Goal: Task Accomplishment & Management: Use online tool/utility

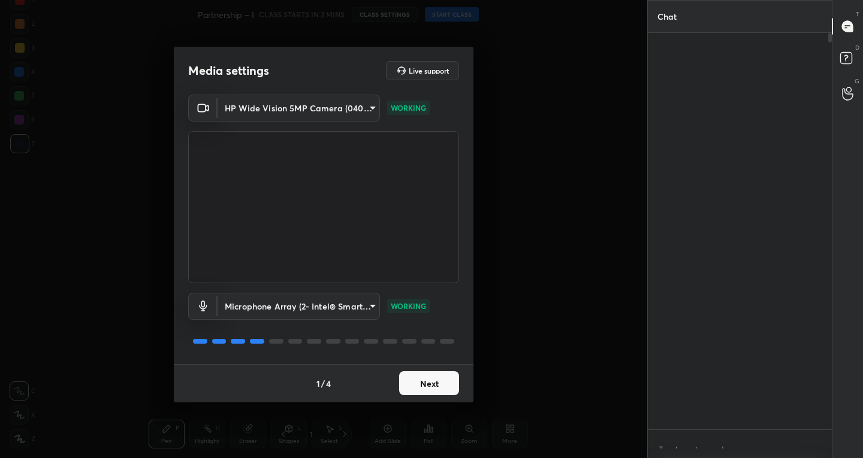
scroll to position [393, 180]
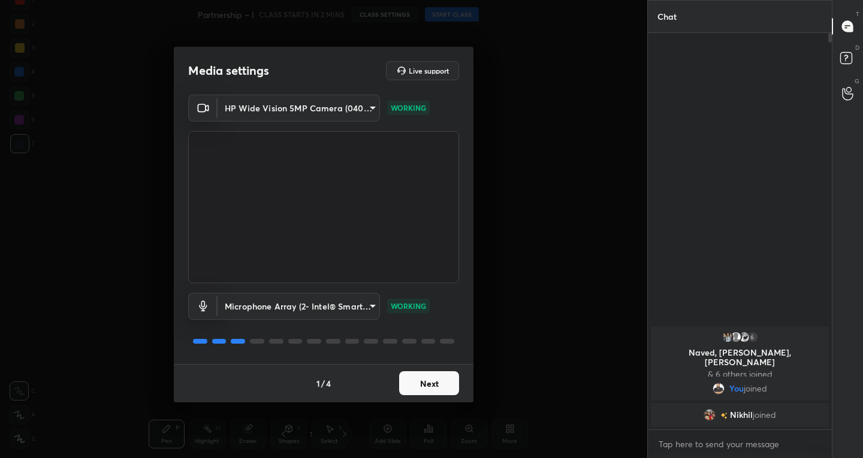
click at [428, 385] on button "Next" at bounding box center [429, 383] width 60 height 24
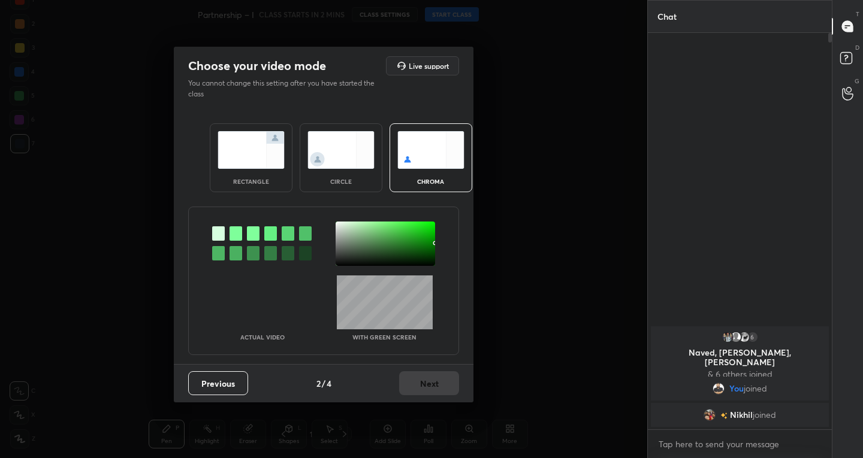
click at [247, 162] on img at bounding box center [251, 150] width 67 height 38
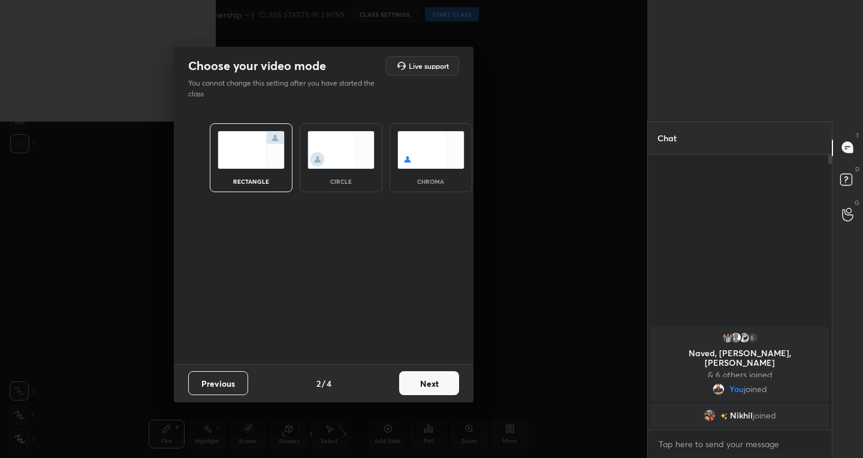
click at [419, 375] on button "Next" at bounding box center [429, 383] width 60 height 24
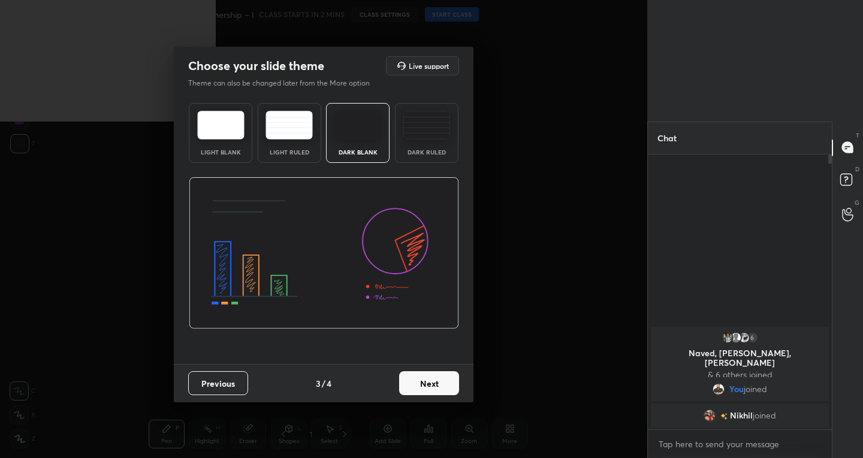
click at [537, 354] on div "Choose your slide theme Live support Theme can also be changed later from the M…" at bounding box center [323, 229] width 647 height 458
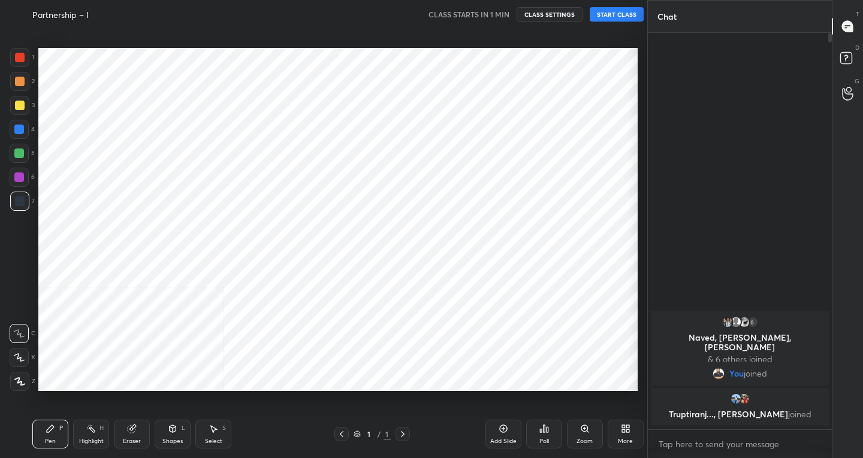
scroll to position [59537, 59320]
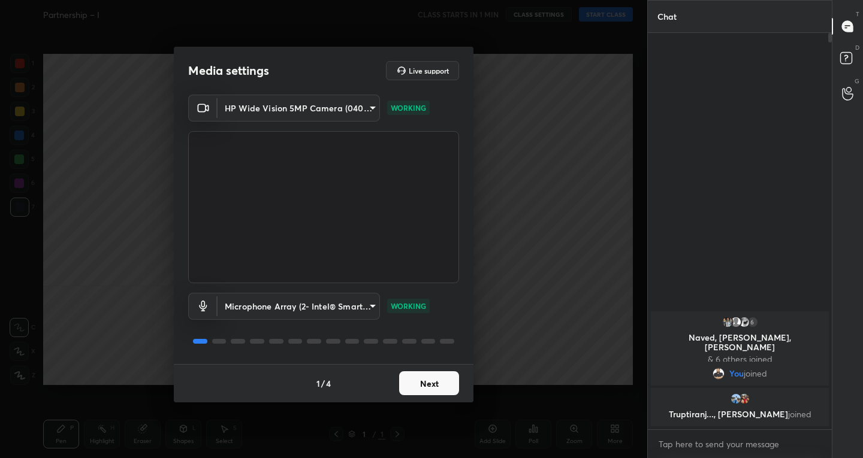
click at [438, 369] on div "1 / 4 Next" at bounding box center [324, 383] width 300 height 38
click at [433, 379] on button "Next" at bounding box center [429, 383] width 60 height 24
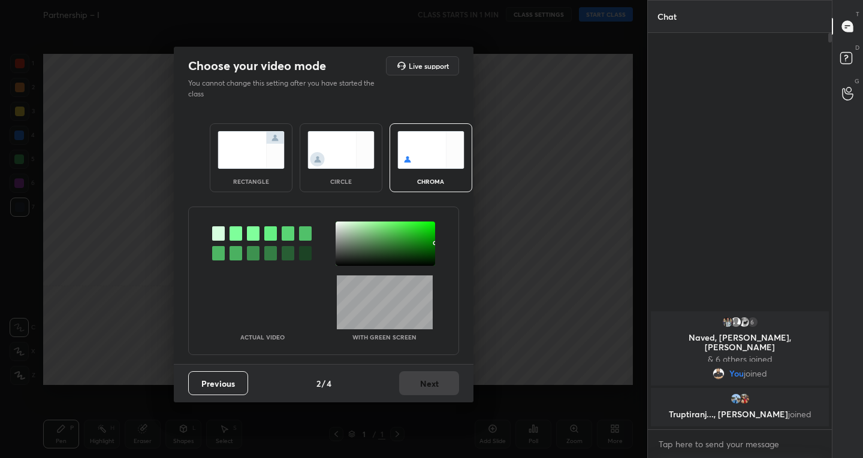
click at [241, 161] on img at bounding box center [251, 150] width 67 height 38
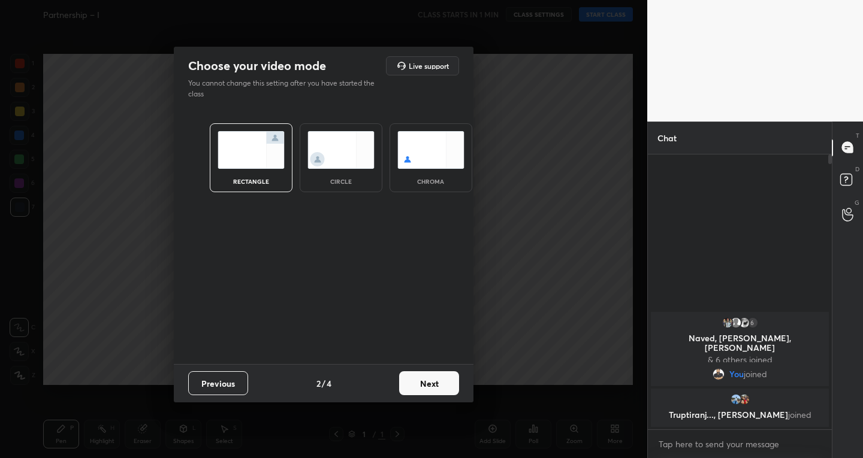
scroll to position [4, 4]
click at [434, 386] on button "Next" at bounding box center [429, 383] width 60 height 24
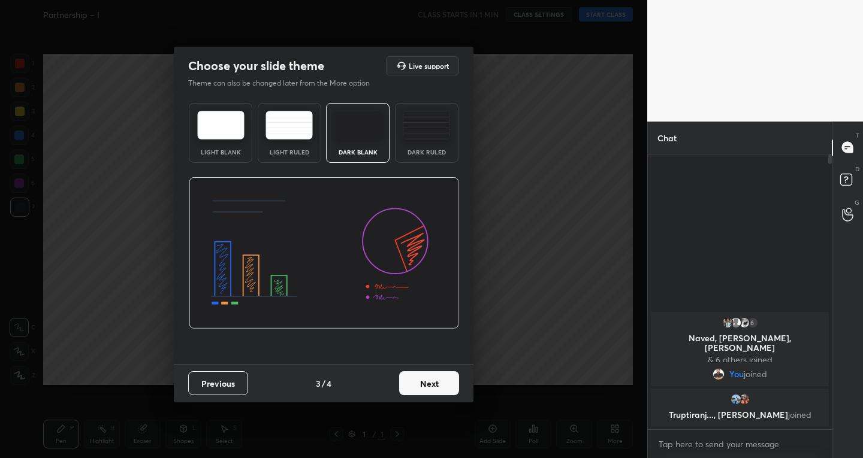
click at [433, 380] on button "Next" at bounding box center [429, 383] width 60 height 24
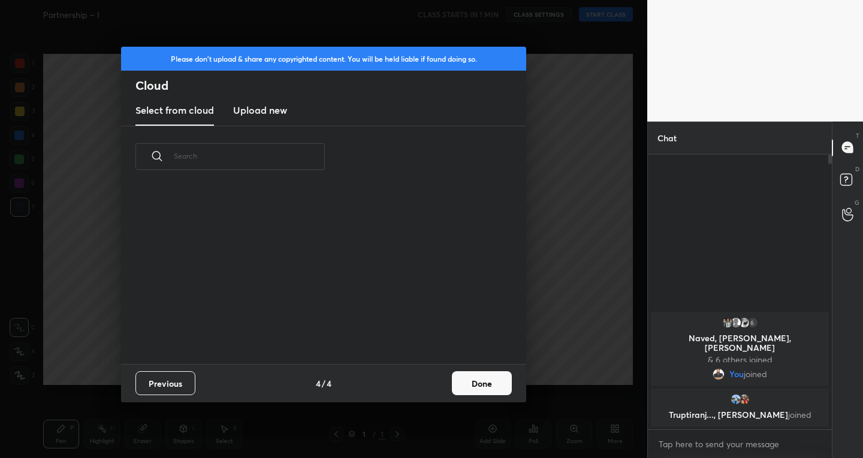
scroll to position [177, 385]
click at [468, 380] on button "Done" at bounding box center [482, 383] width 60 height 24
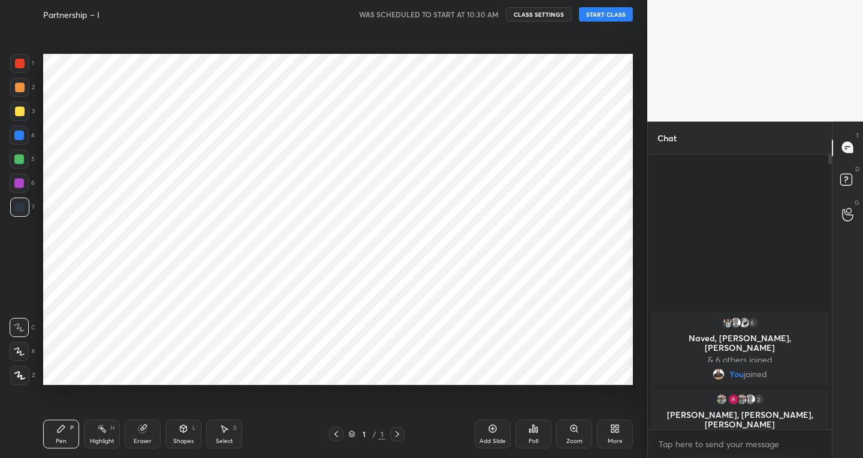
click at [507, 430] on div "Add Slide" at bounding box center [493, 434] width 36 height 29
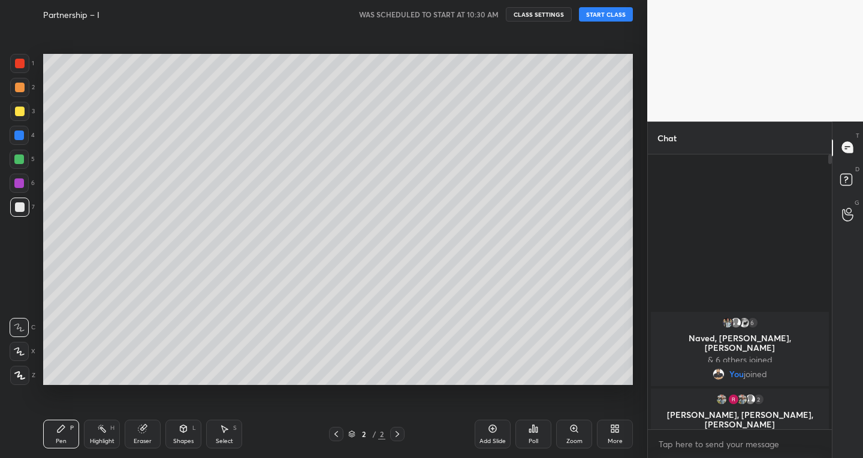
click at [611, 17] on button "START CLASS" at bounding box center [606, 14] width 54 height 14
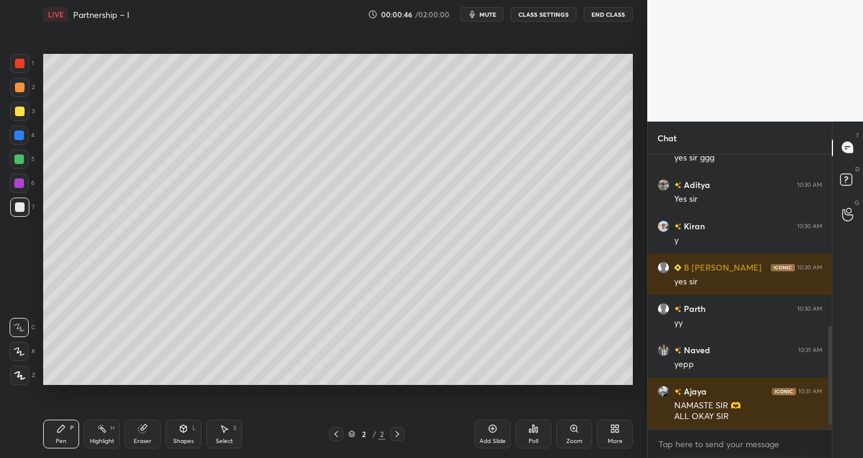
scroll to position [490, 0]
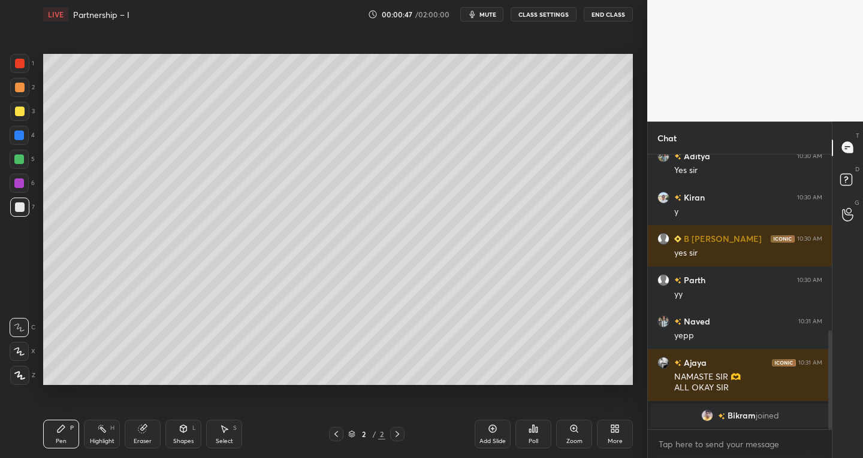
click at [608, 436] on div "More" at bounding box center [615, 434] width 36 height 29
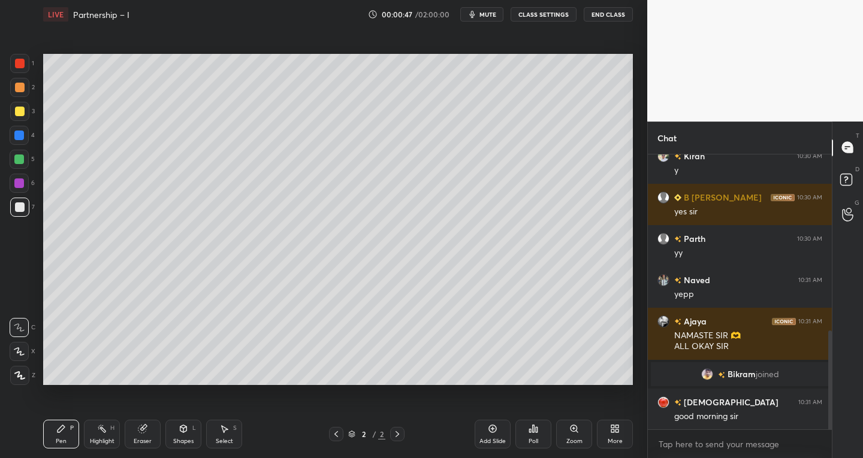
scroll to position [548, 0]
click at [620, 431] on div "More" at bounding box center [615, 434] width 36 height 29
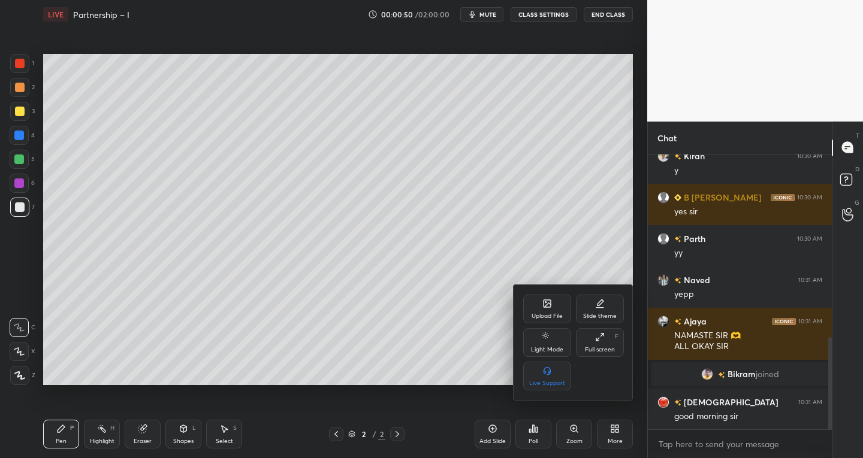
click at [557, 301] on div "Upload File" at bounding box center [547, 309] width 48 height 29
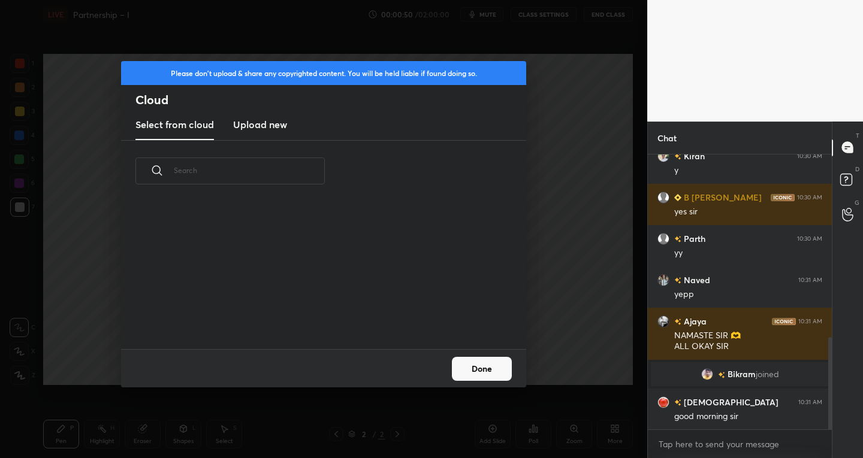
scroll to position [147, 385]
click at [258, 119] on h3 "Upload new" at bounding box center [260, 124] width 54 height 14
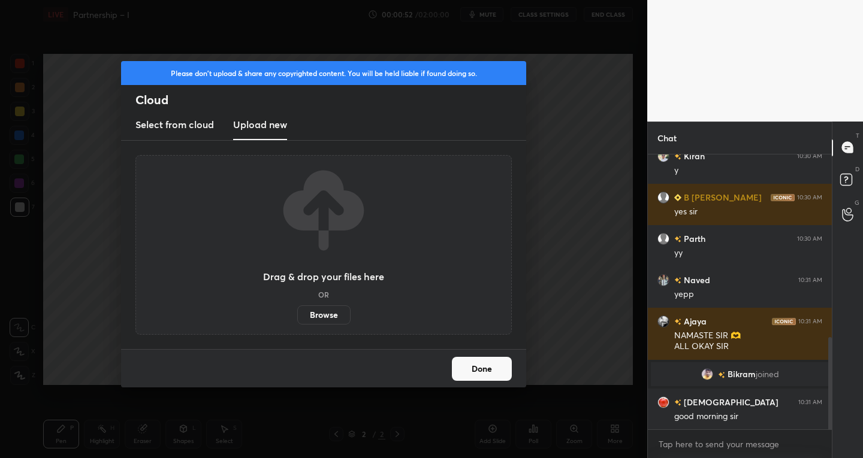
click at [316, 312] on label "Browse" at bounding box center [323, 315] width 53 height 19
click at [297, 312] on input "Browse" at bounding box center [297, 315] width 0 height 19
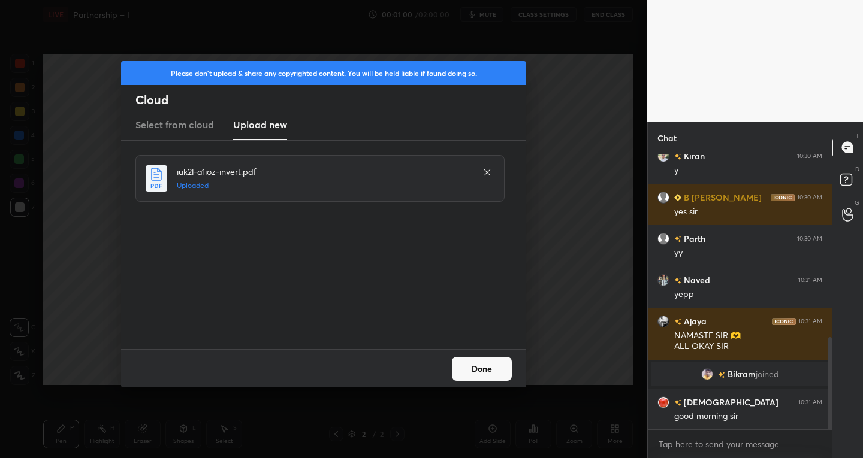
click at [468, 371] on button "Done" at bounding box center [482, 369] width 60 height 24
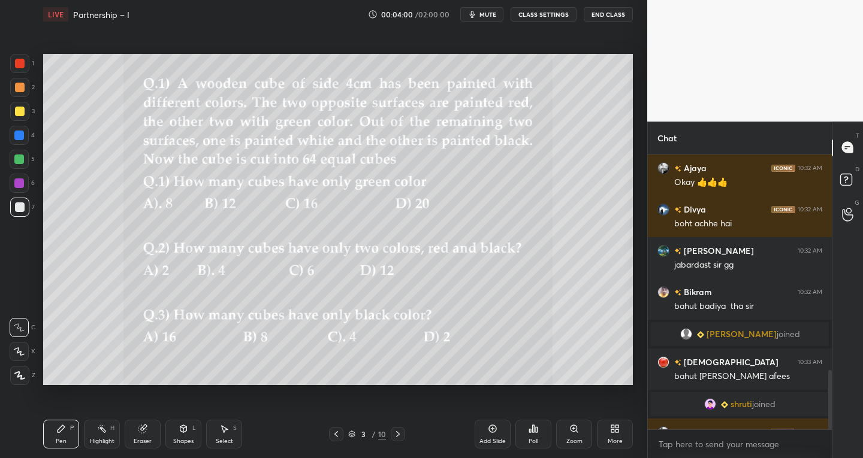
scroll to position [1002, 0]
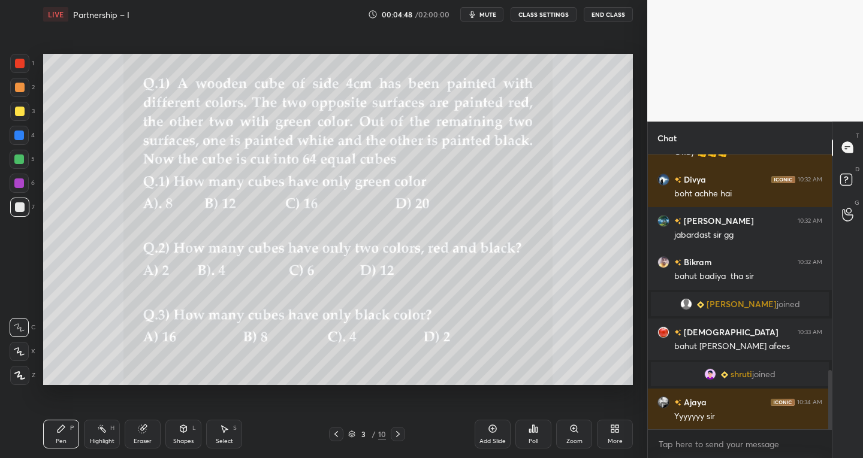
click at [485, 431] on div "Add Slide" at bounding box center [493, 434] width 36 height 29
click at [185, 436] on div "Shapes L" at bounding box center [183, 434] width 36 height 29
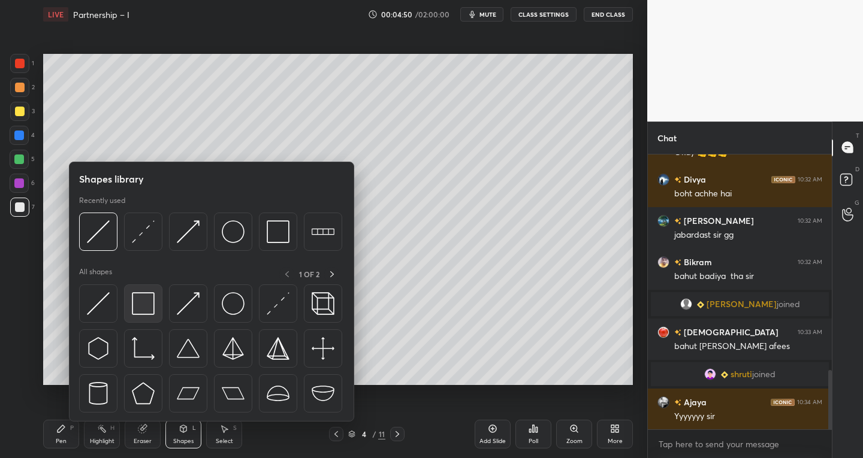
click at [154, 315] on div at bounding box center [143, 304] width 38 height 38
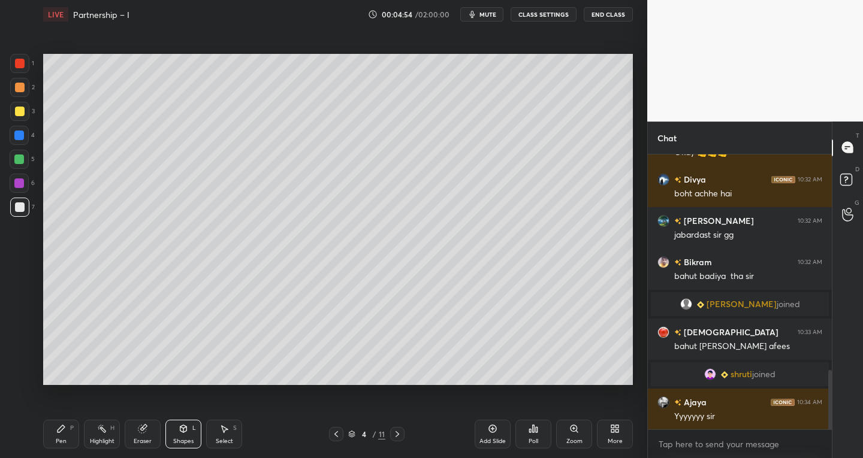
click at [226, 439] on div "Select" at bounding box center [224, 442] width 17 height 6
click at [219, 436] on div "Select S" at bounding box center [224, 434] width 36 height 29
click at [174, 432] on div "Shapes L" at bounding box center [183, 434] width 36 height 29
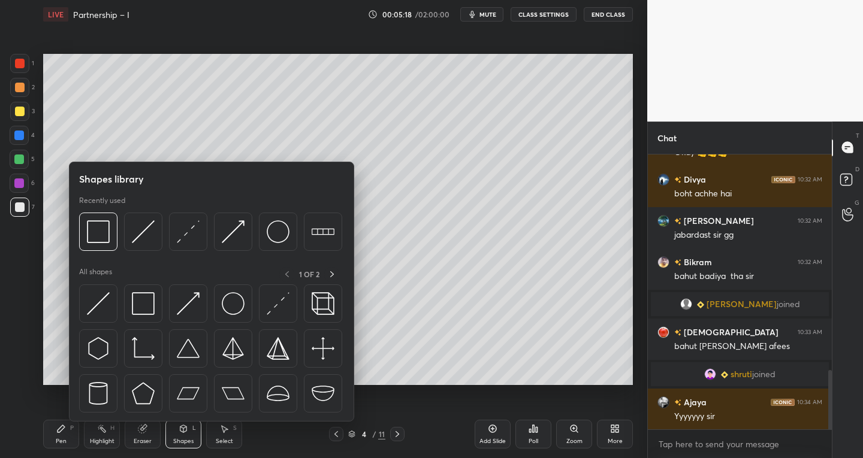
click at [203, 437] on div "Pen P Highlight H Eraser Shapes L Select S" at bounding box center [151, 434] width 216 height 29
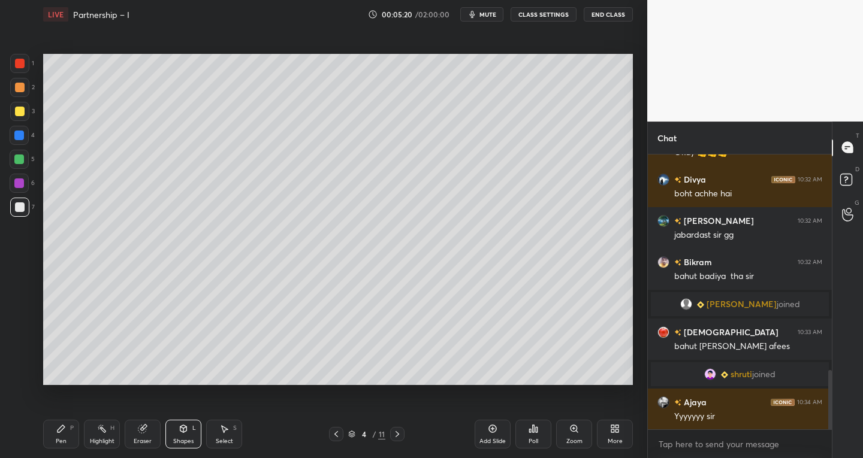
click at [229, 433] on div "Select S" at bounding box center [224, 434] width 36 height 29
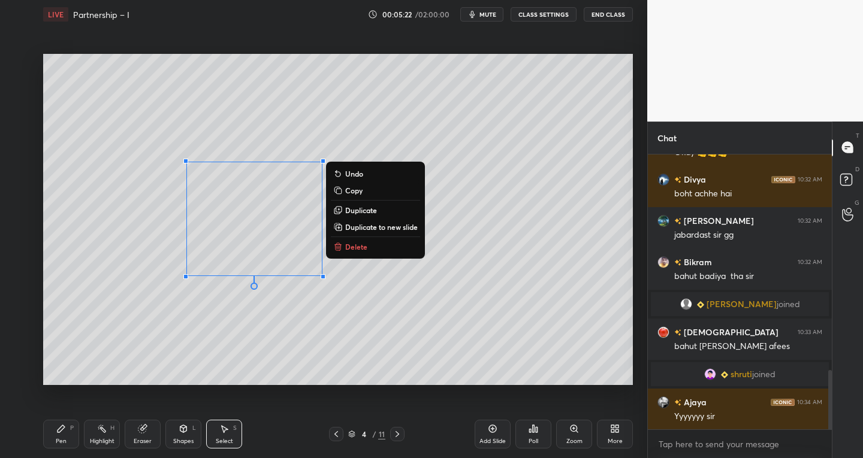
click at [370, 206] on p "Duplicate" at bounding box center [361, 211] width 32 height 10
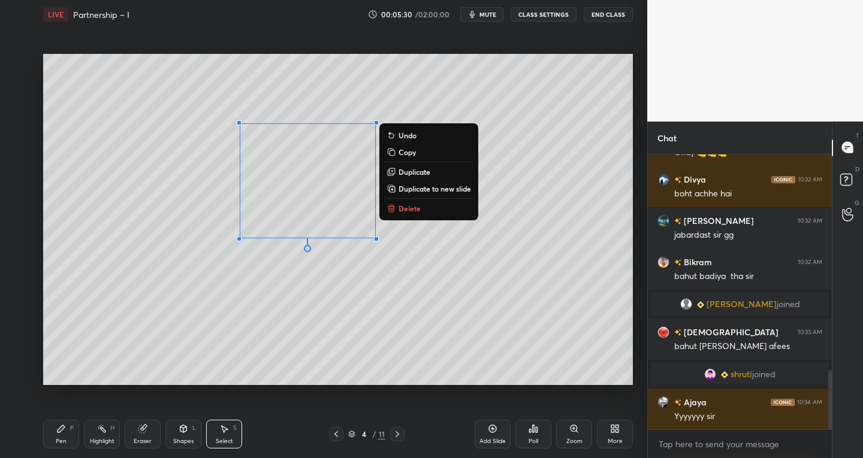
click at [496, 9] on button "mute" at bounding box center [481, 14] width 43 height 14
click at [478, 12] on span "unmute" at bounding box center [487, 14] width 26 height 8
click at [317, 361] on div "0 ° Undo Copy Duplicate Duplicate to new slide Delete" at bounding box center [338, 220] width 590 height 332
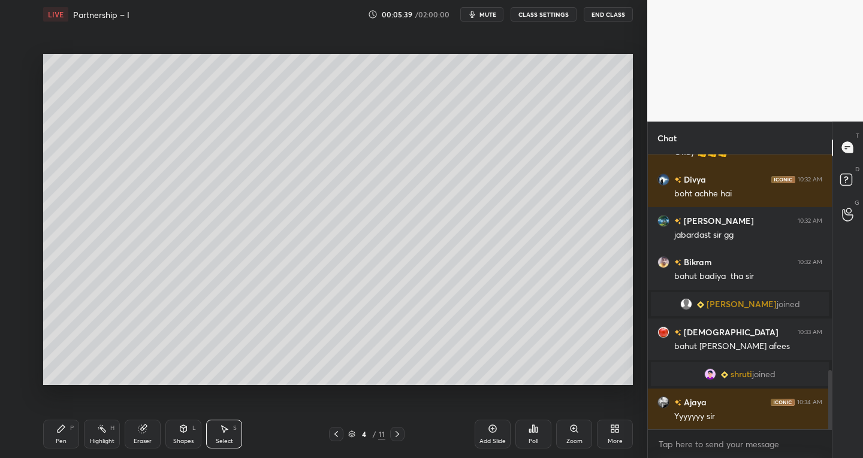
click at [183, 433] on icon at bounding box center [183, 430] width 0 height 4
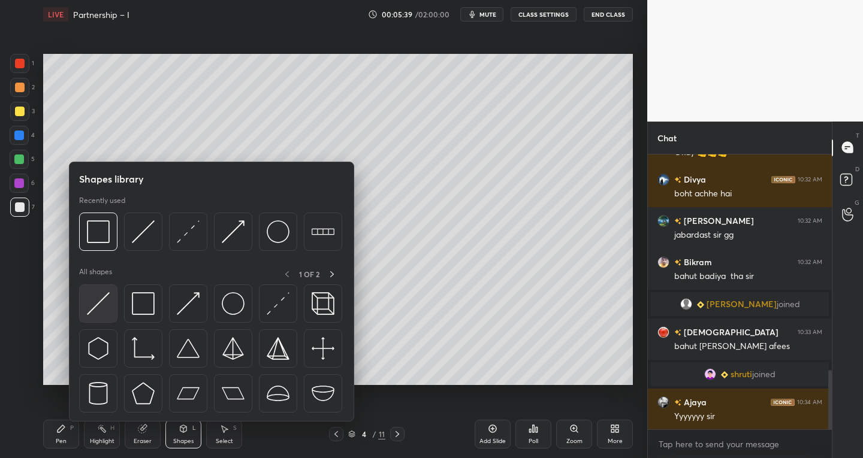
click at [95, 304] on img at bounding box center [98, 303] width 23 height 23
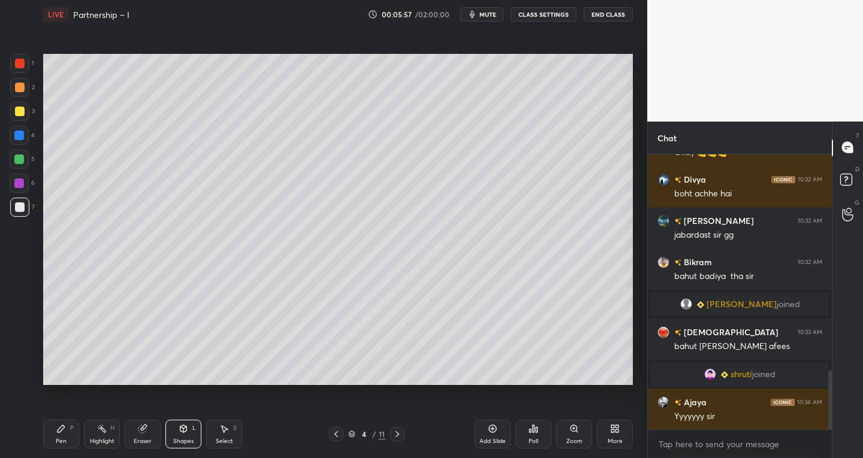
click at [18, 68] on div at bounding box center [20, 64] width 10 height 10
click at [340, 435] on icon at bounding box center [336, 435] width 10 height 10
click at [71, 435] on div "Pen P" at bounding box center [61, 434] width 36 height 29
click at [396, 433] on icon at bounding box center [397, 434] width 4 height 6
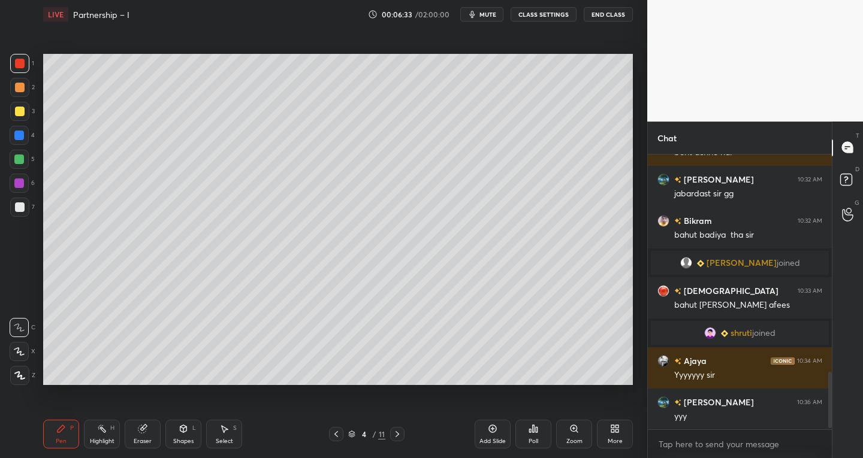
scroll to position [1072, 0]
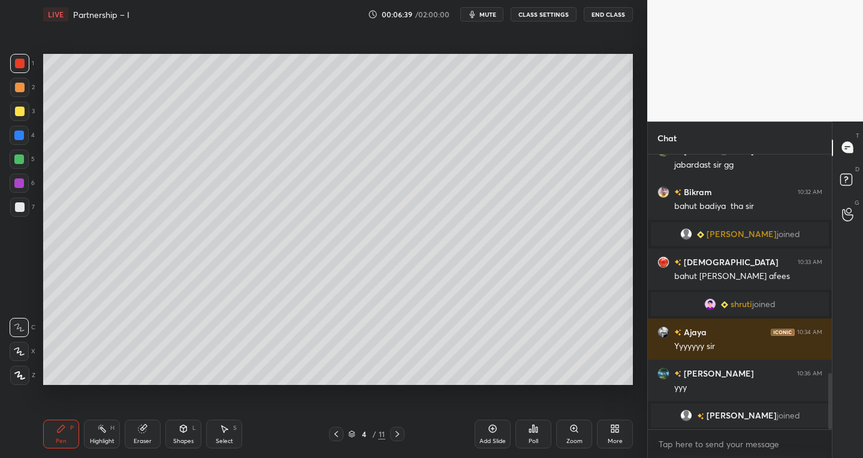
click at [336, 431] on icon at bounding box center [336, 435] width 10 height 10
click at [394, 436] on icon at bounding box center [397, 435] width 10 height 10
click at [21, 157] on div at bounding box center [19, 160] width 10 height 10
click at [336, 433] on icon at bounding box center [336, 435] width 10 height 10
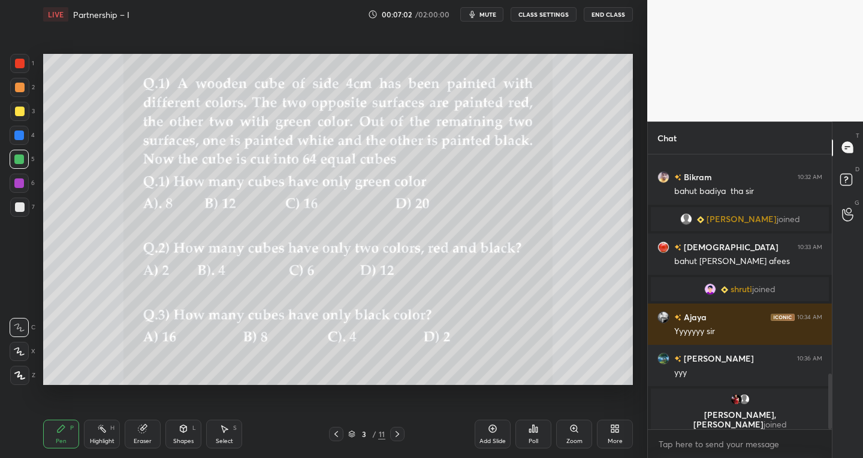
scroll to position [1083, 0]
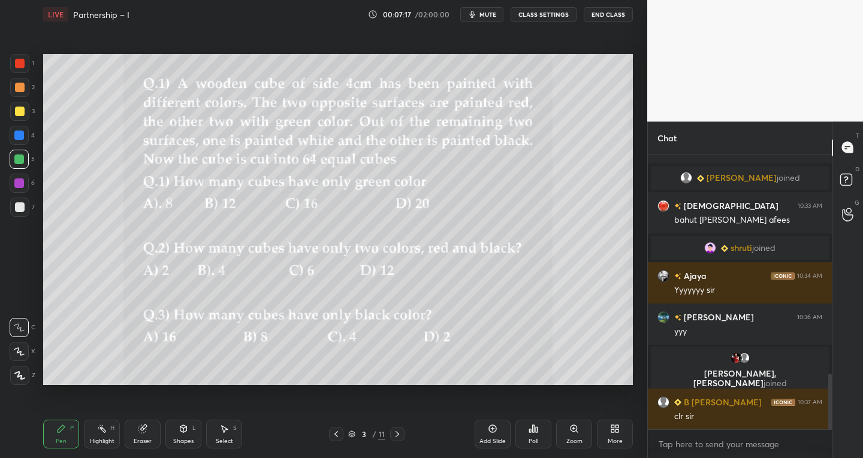
click at [398, 434] on icon at bounding box center [397, 434] width 4 height 6
click at [25, 207] on div at bounding box center [19, 207] width 19 height 19
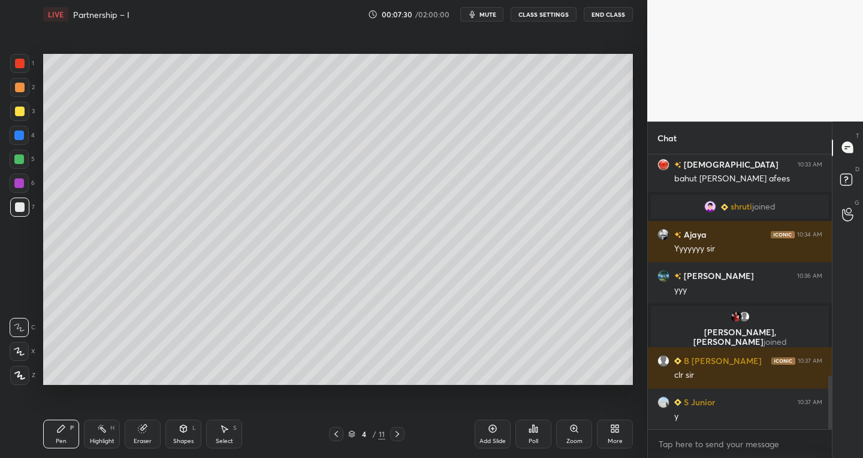
click at [331, 434] on div at bounding box center [336, 434] width 14 height 14
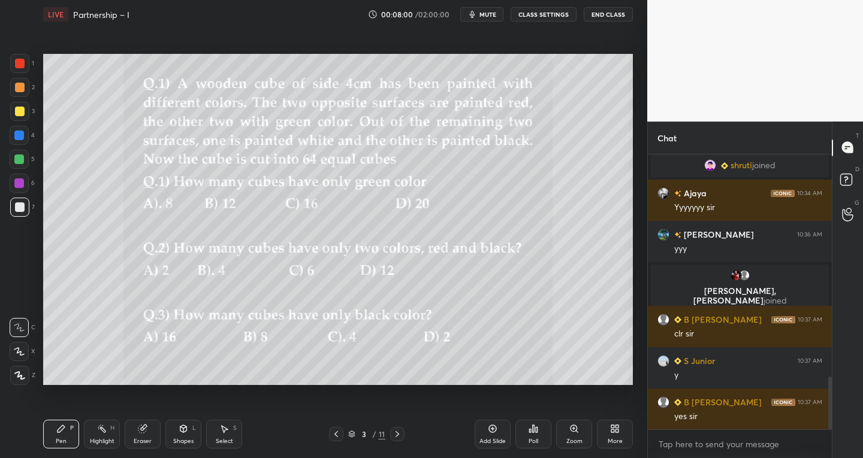
click at [392, 435] on div at bounding box center [397, 434] width 14 height 14
click at [227, 434] on div "Select S" at bounding box center [224, 434] width 36 height 29
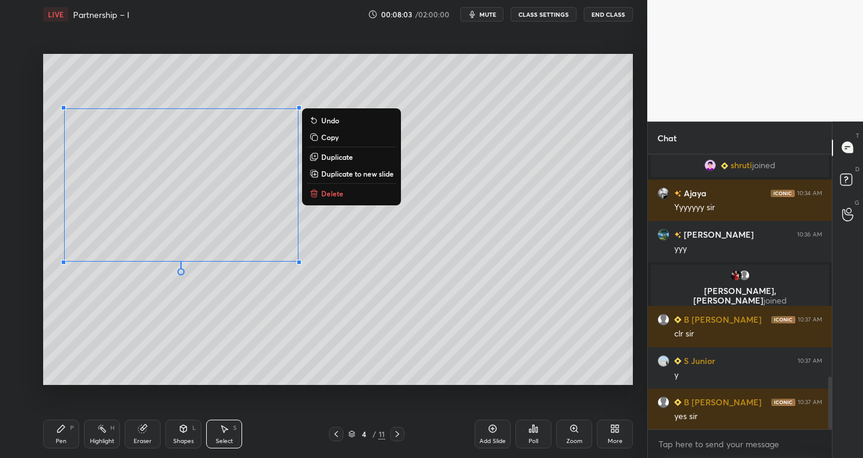
click at [75, 433] on div "Pen P" at bounding box center [61, 434] width 36 height 29
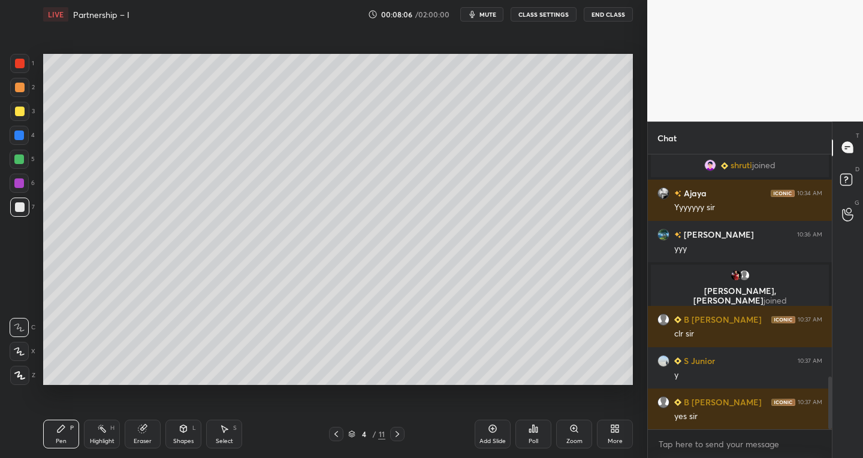
click at [328, 431] on div "4 / 11" at bounding box center [367, 434] width 216 height 14
click at [331, 438] on icon at bounding box center [336, 435] width 10 height 10
click at [401, 431] on icon at bounding box center [397, 435] width 10 height 10
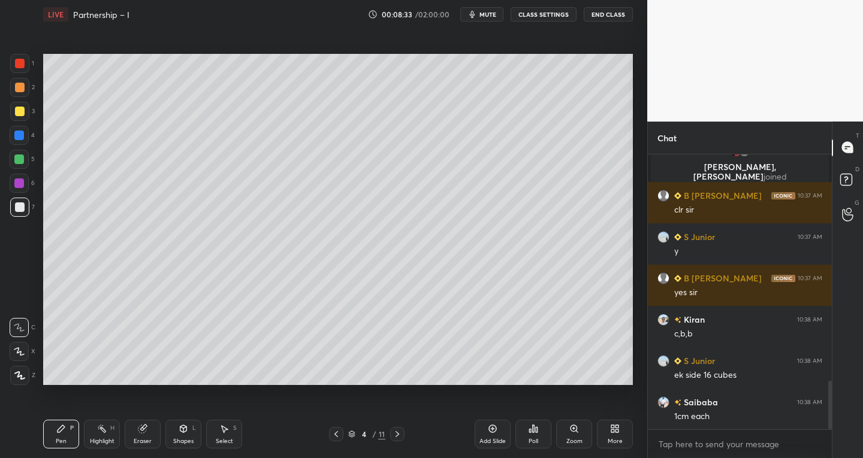
scroll to position [1302, 0]
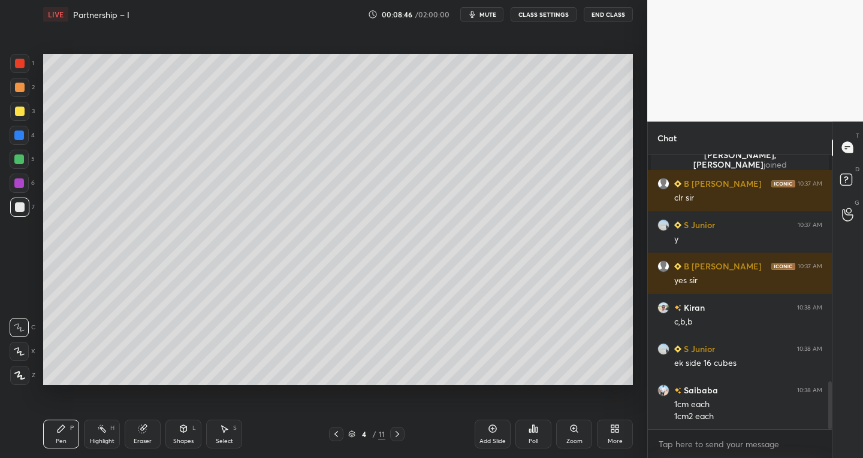
click at [235, 436] on div "Select S" at bounding box center [224, 434] width 36 height 29
click at [362, 352] on div "0 ° Undo Copy Duplicate Duplicate to new slide Delete" at bounding box center [338, 220] width 590 height 332
click at [188, 427] on div "Shapes L" at bounding box center [183, 434] width 36 height 29
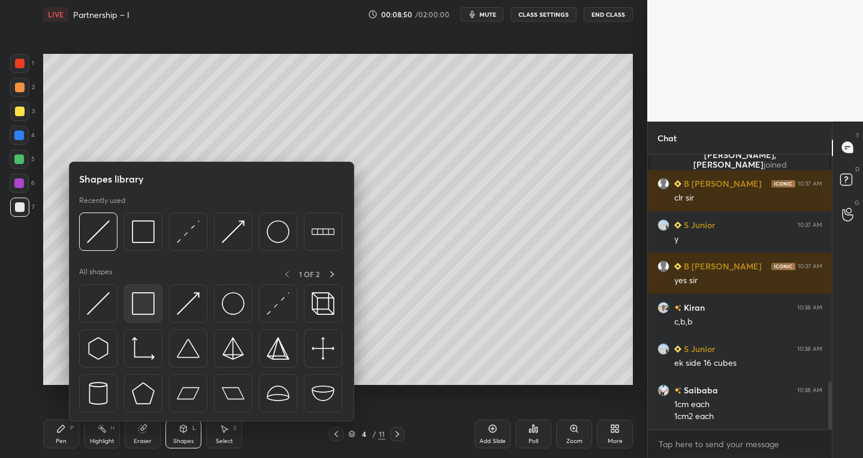
click at [152, 315] on div at bounding box center [143, 304] width 38 height 38
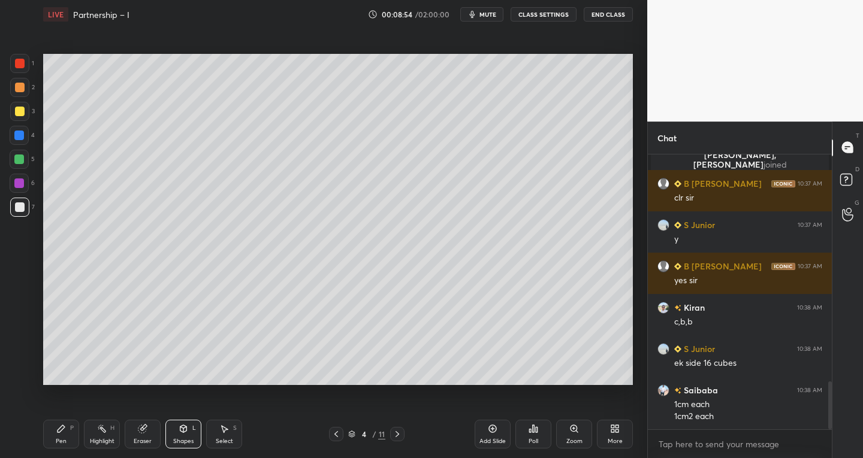
click at [168, 440] on div "Shapes L" at bounding box center [183, 434] width 36 height 29
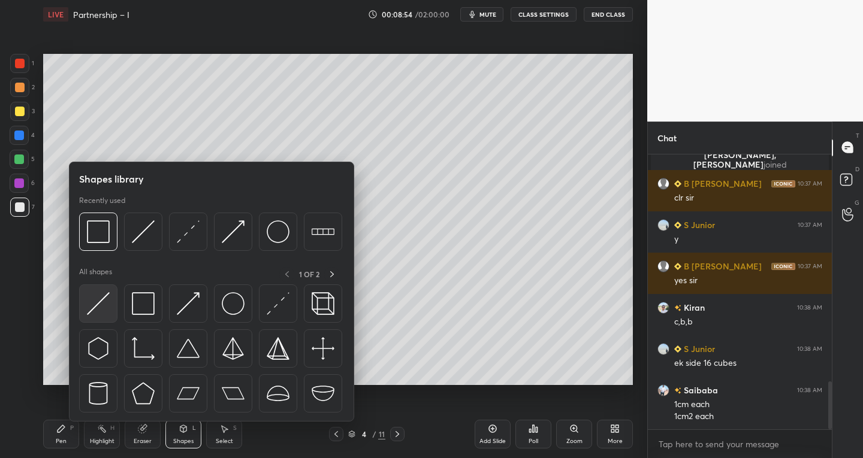
click at [90, 312] on img at bounding box center [98, 303] width 23 height 23
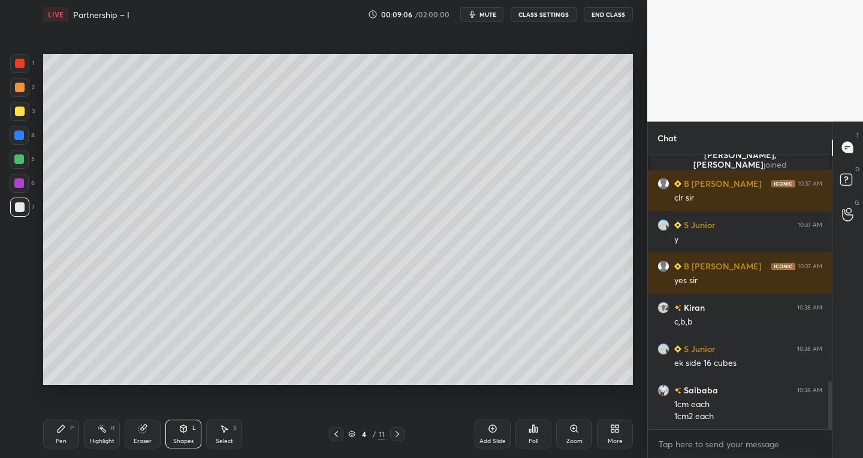
click at [69, 431] on div "Pen P" at bounding box center [61, 434] width 36 height 29
click at [182, 442] on div "Shapes" at bounding box center [183, 442] width 20 height 6
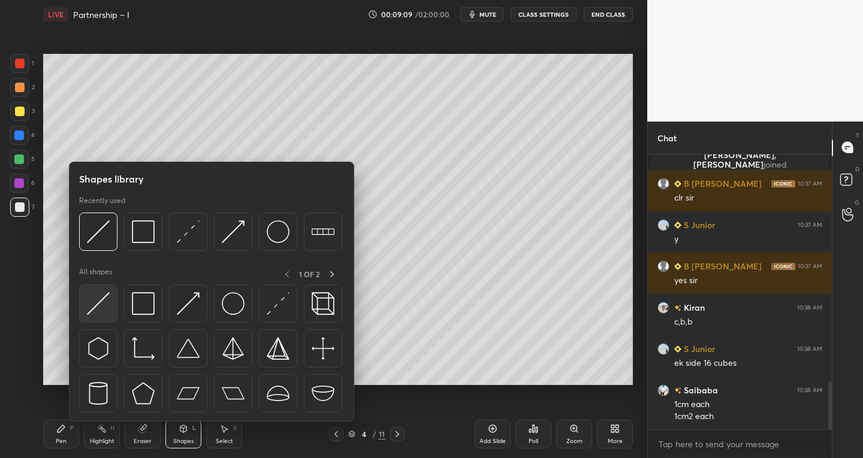
click at [95, 307] on img at bounding box center [98, 303] width 23 height 23
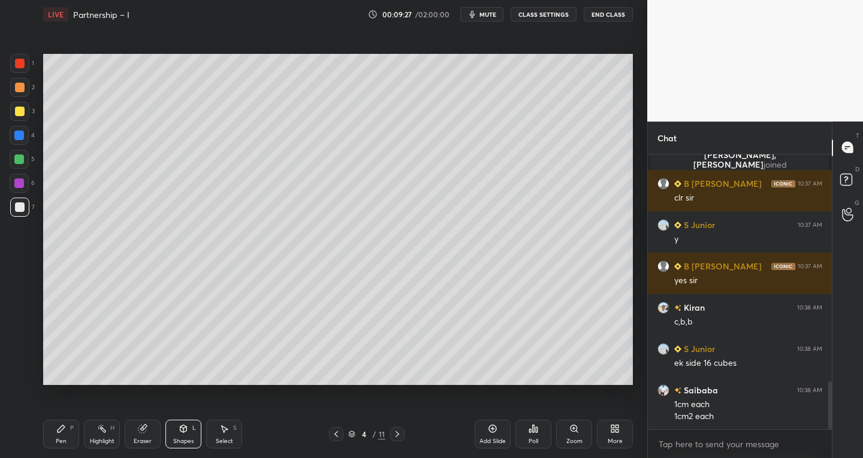
click at [59, 442] on div "Pen" at bounding box center [61, 442] width 11 height 6
click at [144, 437] on div "Eraser" at bounding box center [143, 434] width 36 height 29
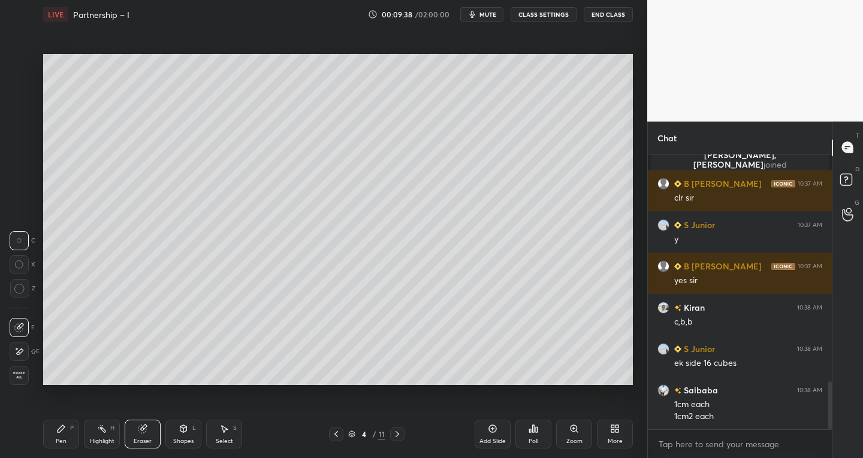
click at [71, 434] on div "Pen P" at bounding box center [61, 434] width 36 height 29
click at [180, 437] on div "Shapes L" at bounding box center [183, 434] width 36 height 29
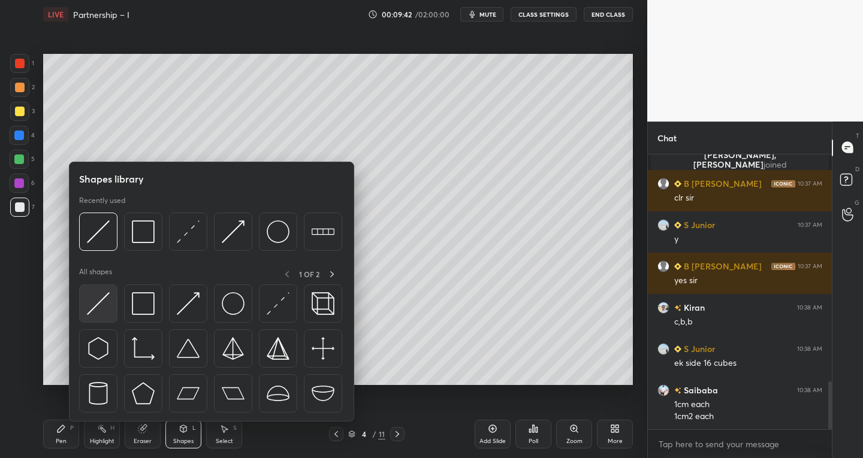
click at [101, 302] on img at bounding box center [98, 303] width 23 height 23
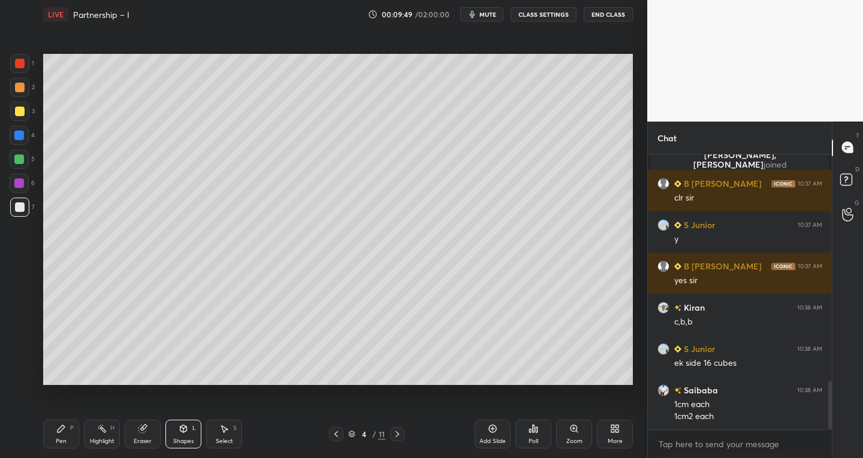
click at [143, 436] on div "Eraser" at bounding box center [143, 434] width 36 height 29
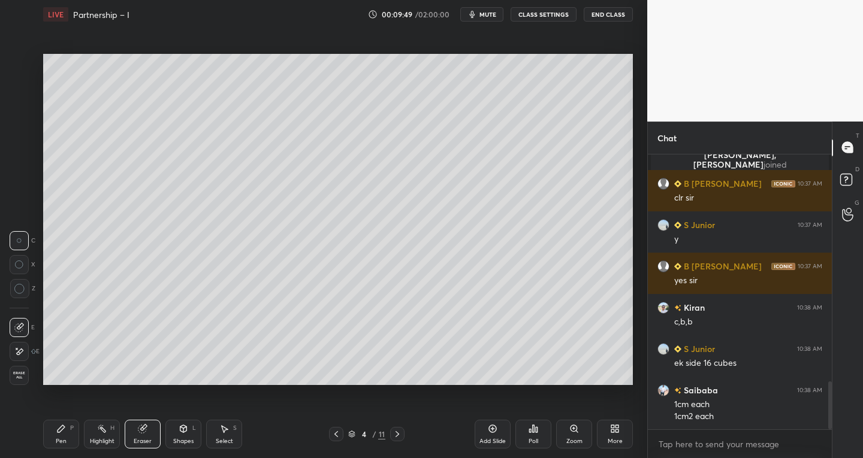
click at [25, 348] on div at bounding box center [19, 351] width 19 height 19
click at [174, 436] on div "Shapes L" at bounding box center [183, 434] width 36 height 29
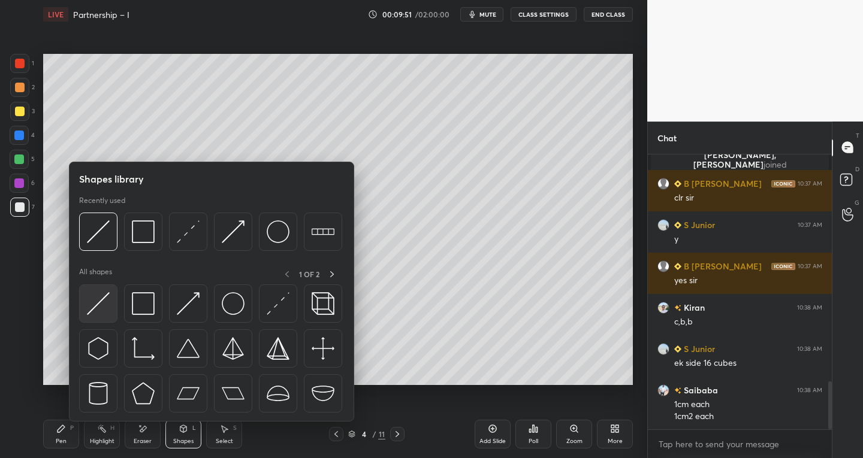
click at [101, 308] on img at bounding box center [98, 303] width 23 height 23
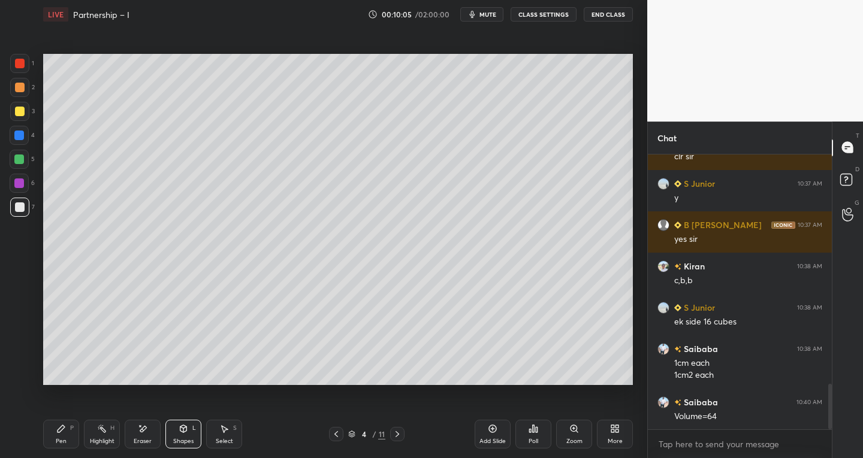
scroll to position [1385, 0]
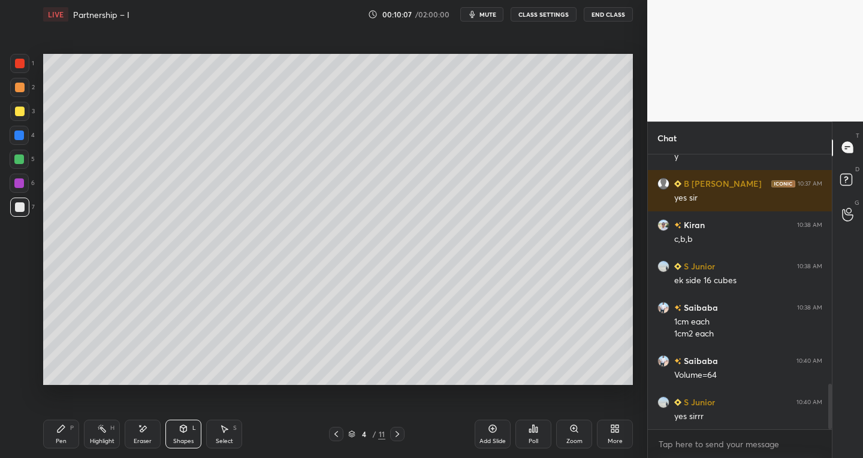
click at [183, 436] on div "Shapes L" at bounding box center [183, 434] width 36 height 29
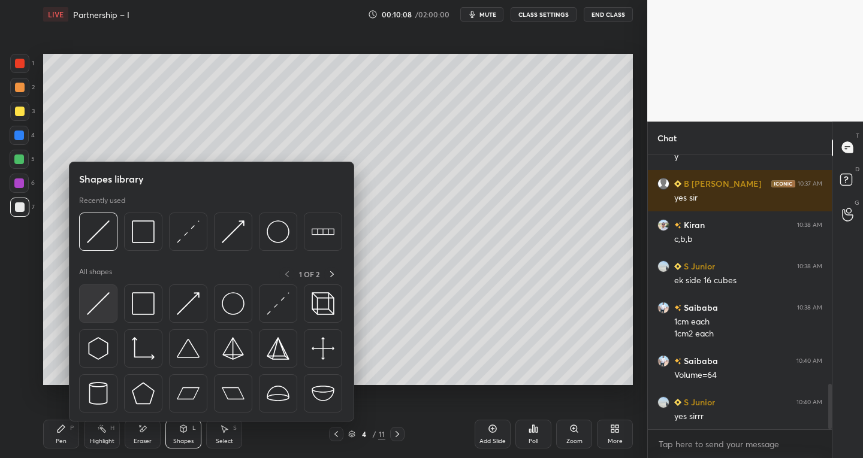
click at [91, 301] on img at bounding box center [98, 303] width 23 height 23
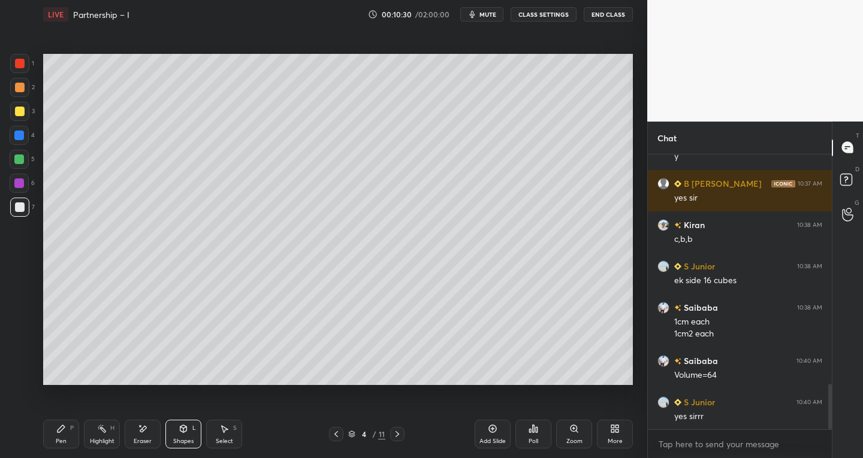
click at [191, 439] on div "Shapes" at bounding box center [183, 442] width 20 height 6
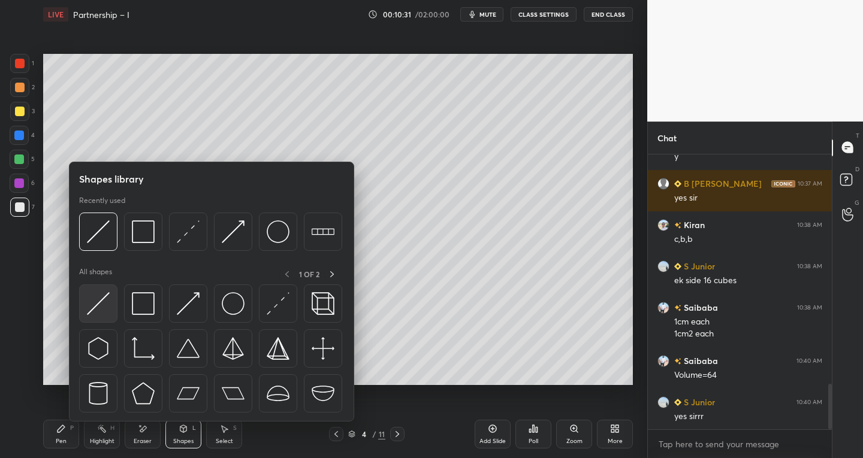
click at [96, 310] on img at bounding box center [98, 303] width 23 height 23
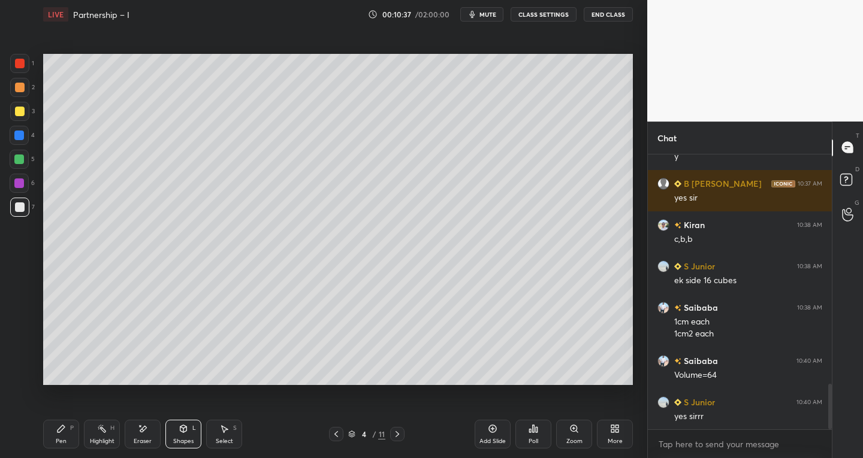
scroll to position [1426, 0]
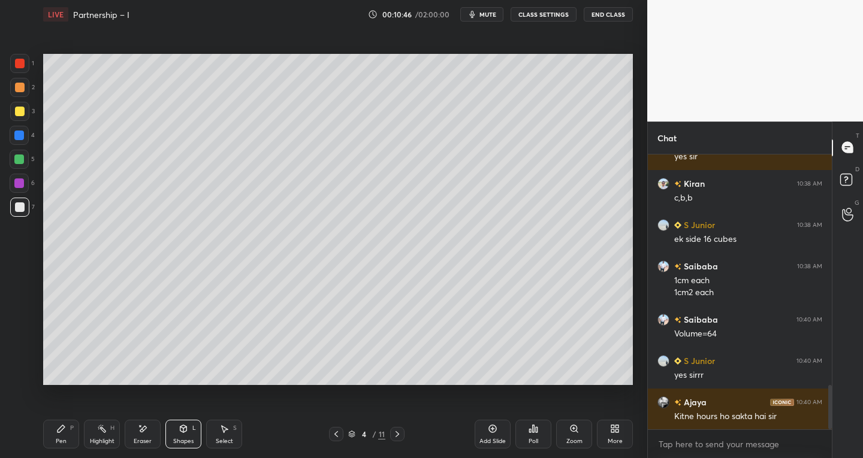
click at [64, 442] on div "Pen" at bounding box center [61, 442] width 11 height 6
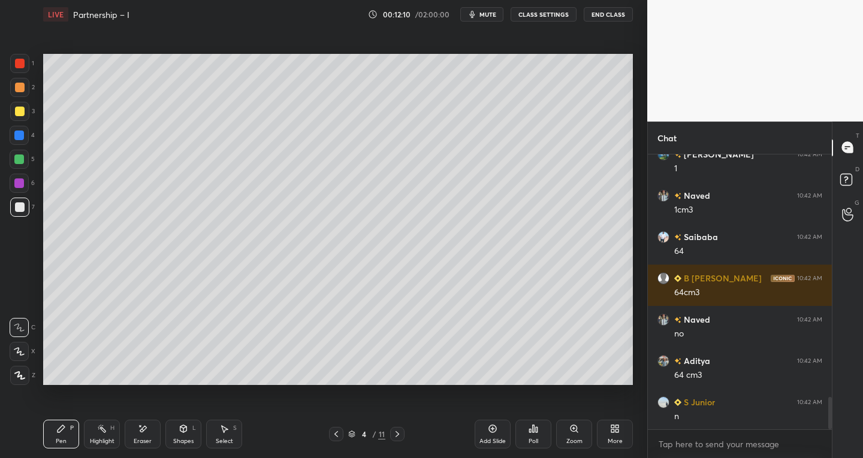
scroll to position [2129, 0]
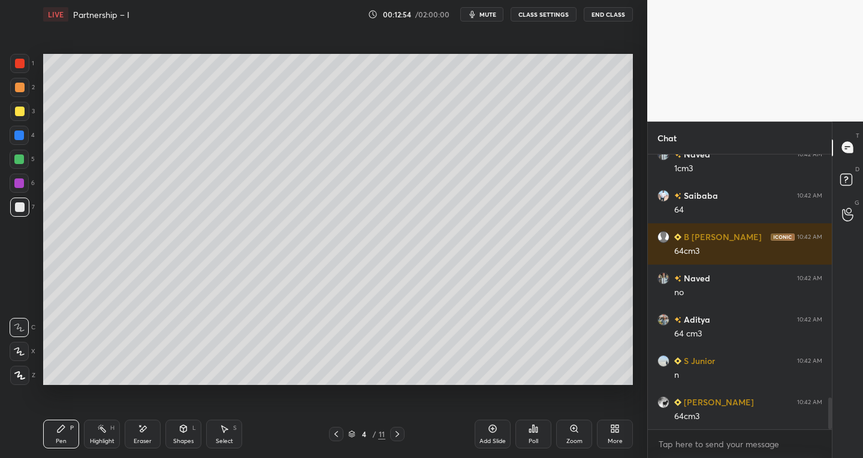
click at [188, 440] on div "Shapes" at bounding box center [183, 442] width 20 height 6
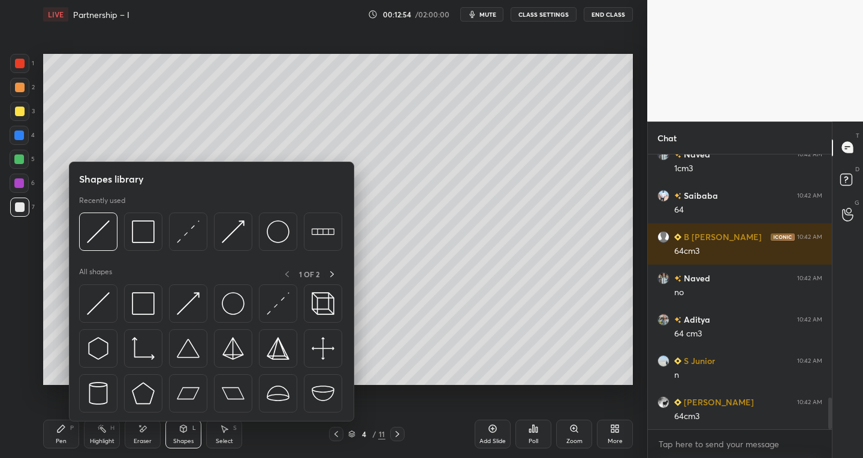
click at [144, 439] on div "Eraser" at bounding box center [143, 442] width 18 height 6
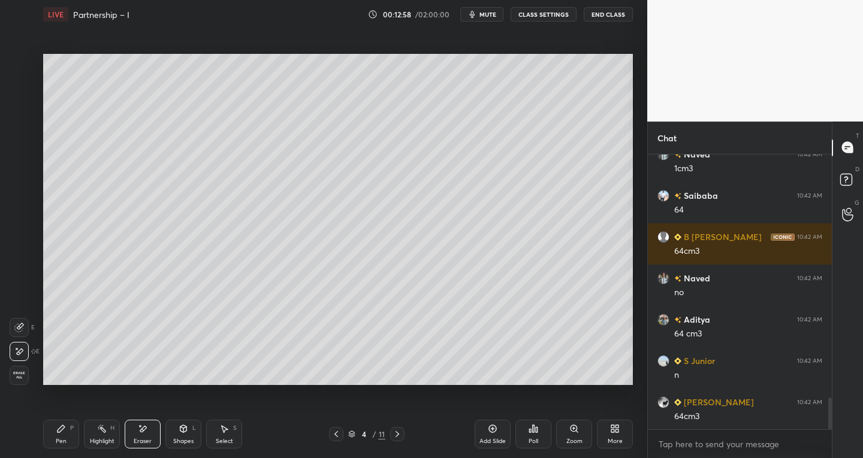
click at [57, 430] on icon at bounding box center [61, 429] width 10 height 10
click at [20, 213] on div at bounding box center [19, 207] width 19 height 19
click at [18, 64] on div at bounding box center [20, 64] width 10 height 10
click at [20, 161] on div at bounding box center [19, 160] width 10 height 10
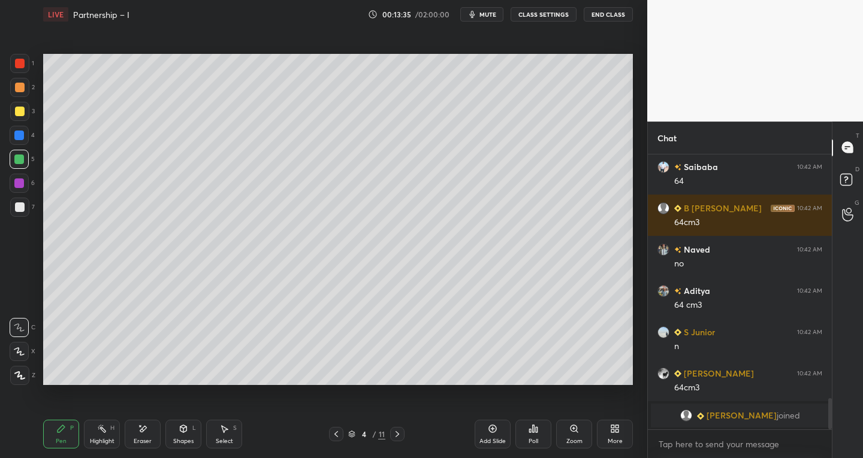
click at [20, 188] on div at bounding box center [19, 184] width 10 height 10
click at [334, 431] on icon at bounding box center [336, 435] width 10 height 10
click at [396, 436] on icon at bounding box center [397, 434] width 4 height 6
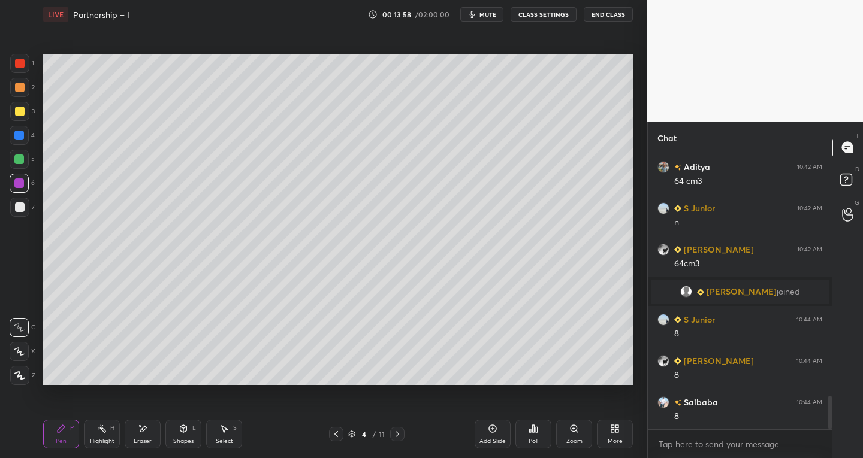
scroll to position [2041, 0]
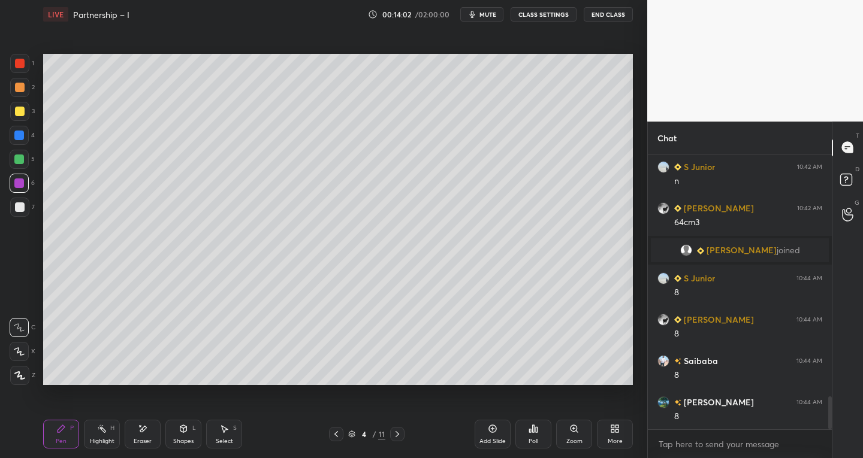
click at [20, 348] on icon at bounding box center [19, 352] width 11 height 8
click at [13, 207] on div at bounding box center [19, 207] width 19 height 19
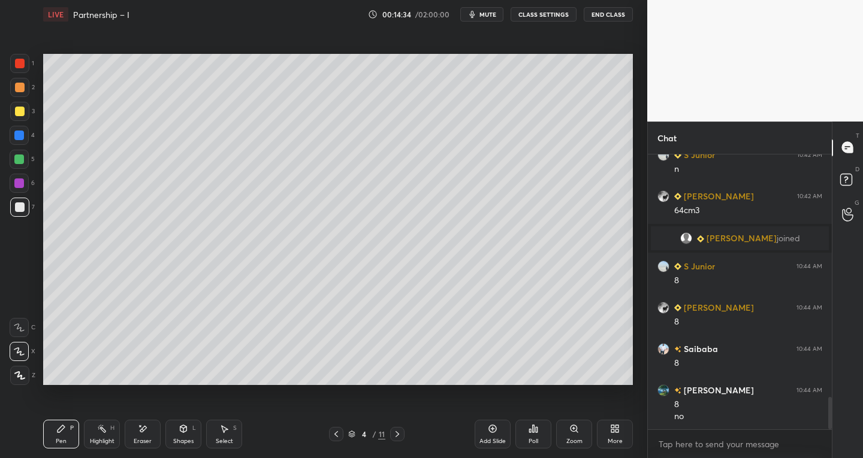
click at [146, 432] on icon at bounding box center [143, 429] width 10 height 10
click at [106, 433] on icon at bounding box center [102, 429] width 10 height 10
click at [13, 159] on div at bounding box center [19, 159] width 19 height 19
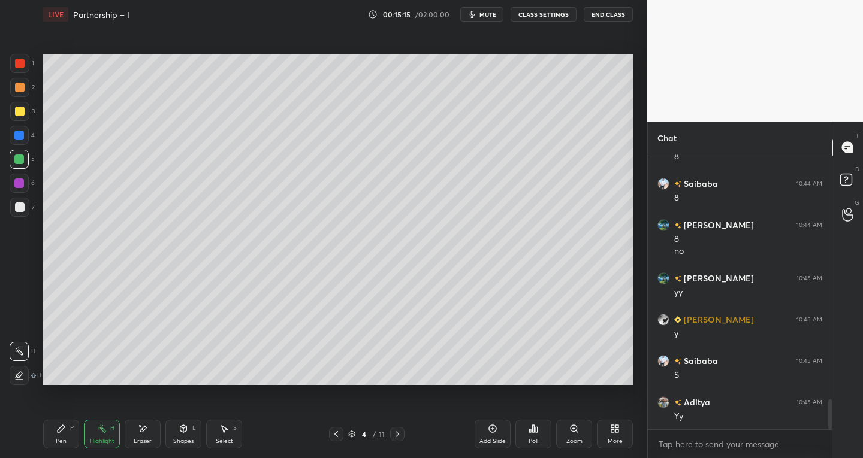
scroll to position [2260, 0]
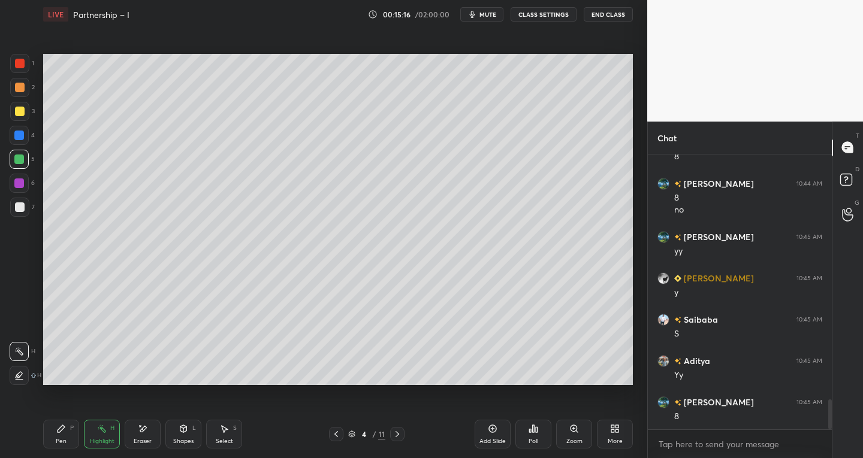
click at [331, 437] on icon at bounding box center [336, 435] width 10 height 10
click at [20, 212] on div at bounding box center [20, 208] width 10 height 10
click at [60, 428] on icon at bounding box center [61, 428] width 7 height 7
click at [20, 355] on icon at bounding box center [19, 352] width 11 height 8
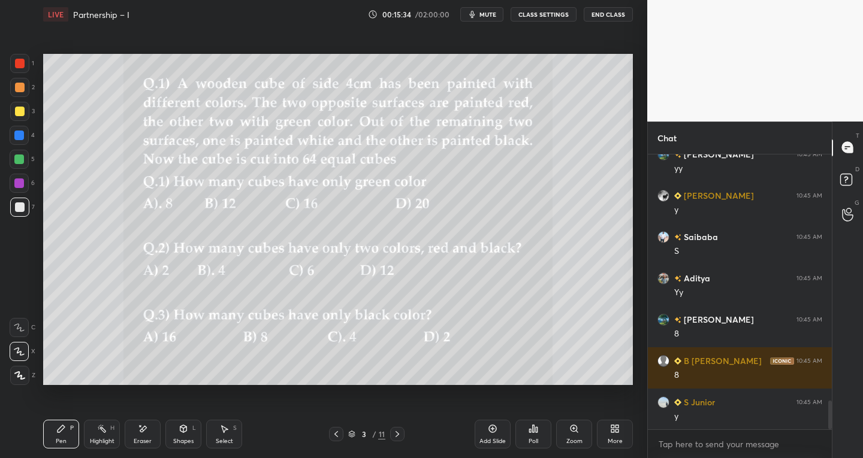
scroll to position [2354, 0]
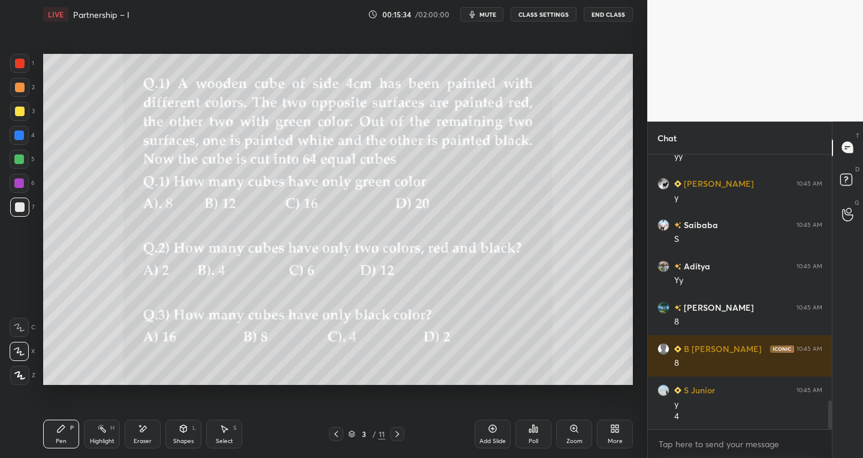
click at [398, 431] on icon at bounding box center [397, 435] width 10 height 10
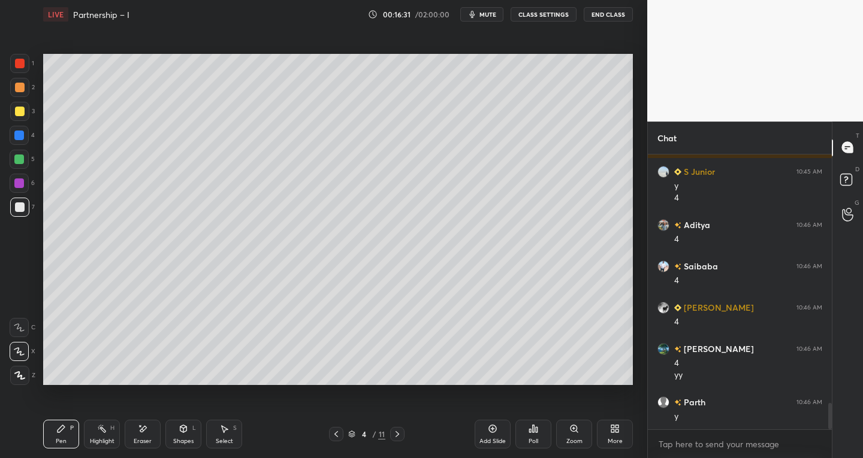
scroll to position [2614, 0]
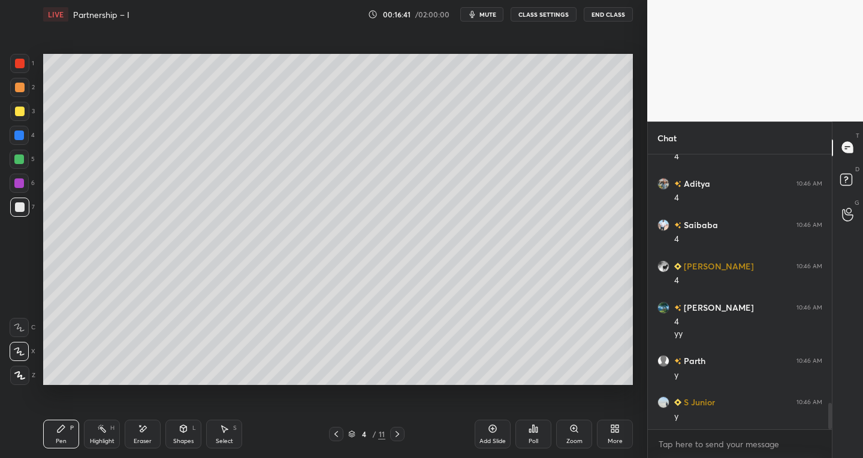
click at [339, 439] on icon at bounding box center [336, 435] width 10 height 10
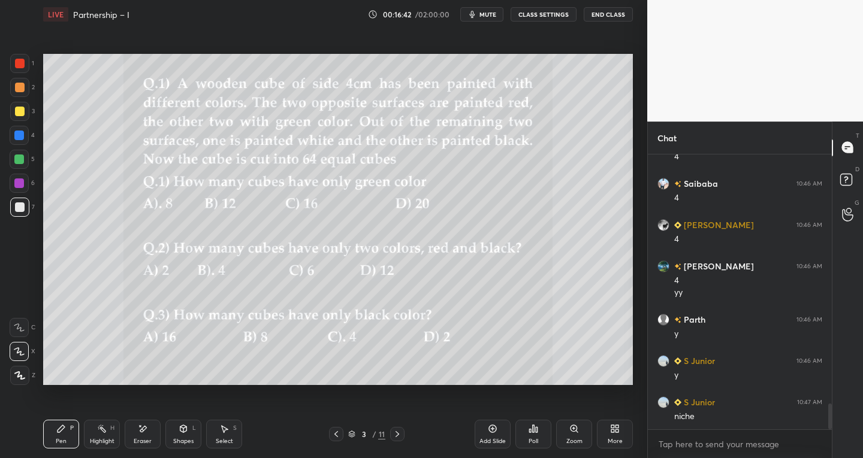
click at [396, 437] on icon at bounding box center [397, 434] width 4 height 6
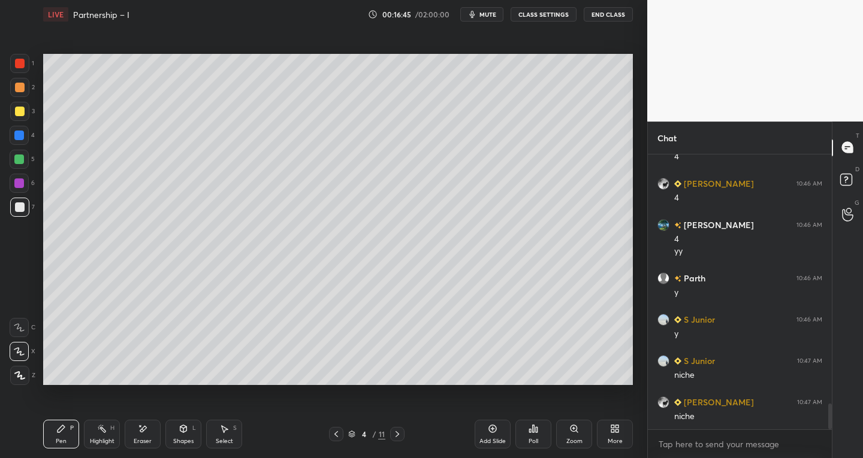
scroll to position [2738, 0]
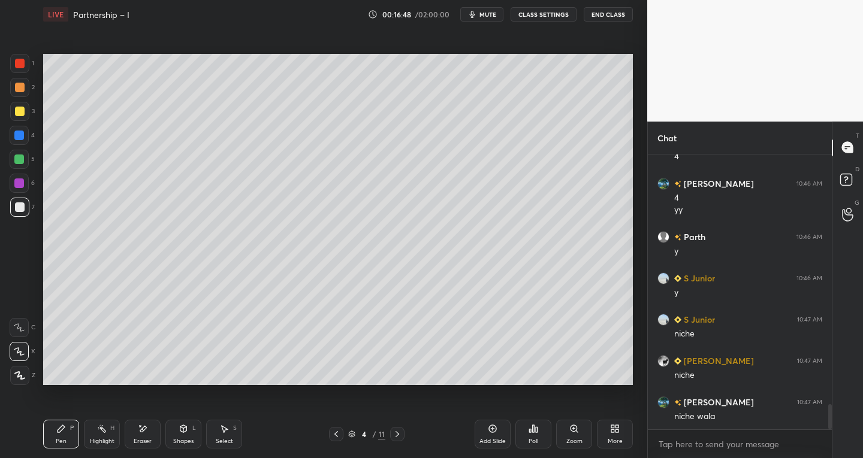
click at [487, 13] on span "mute" at bounding box center [487, 14] width 17 height 8
click at [488, 10] on button "unmute" at bounding box center [481, 14] width 43 height 14
click at [12, 348] on div at bounding box center [19, 351] width 19 height 19
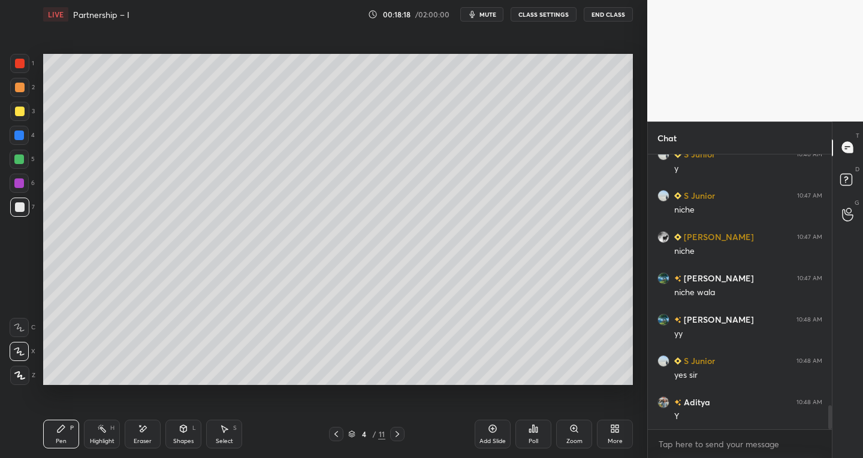
scroll to position [2904, 0]
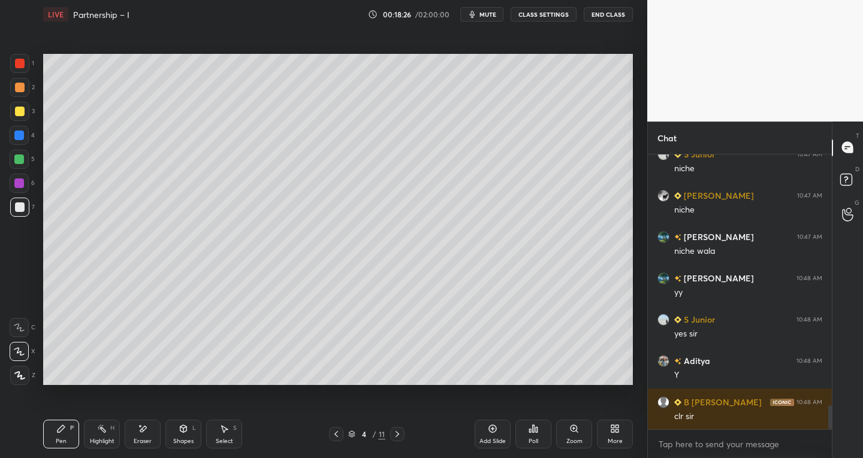
click at [334, 431] on icon at bounding box center [336, 435] width 10 height 10
click at [395, 434] on icon at bounding box center [397, 435] width 10 height 10
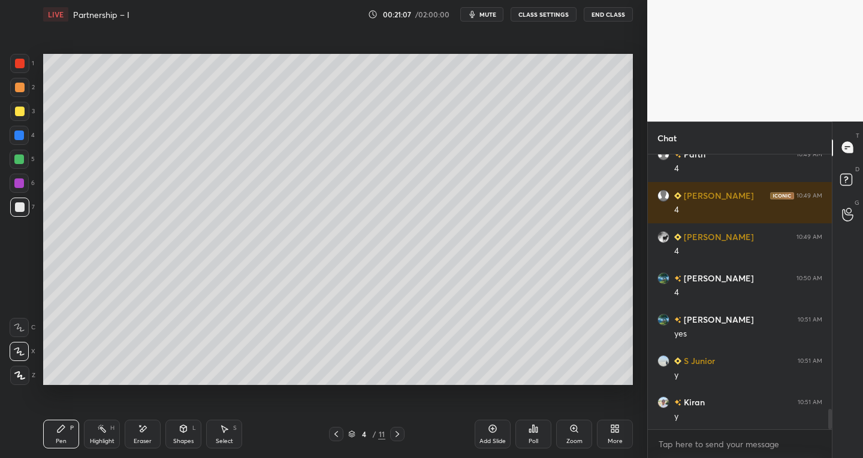
scroll to position [3400, 0]
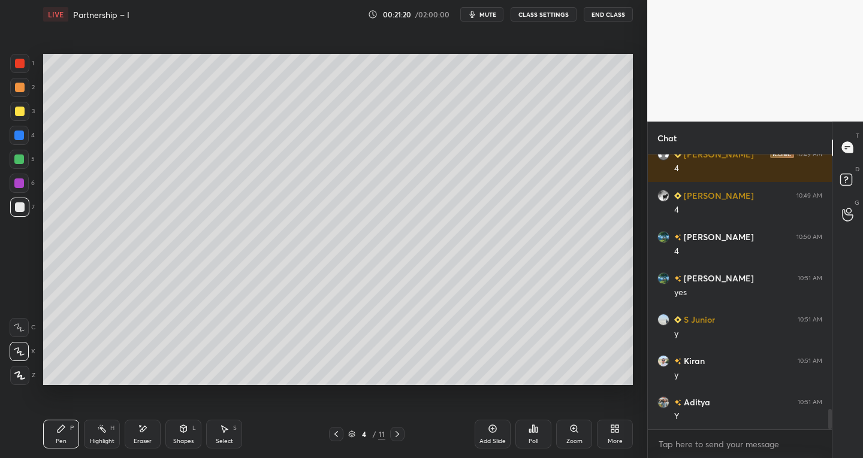
click at [333, 431] on icon at bounding box center [336, 435] width 10 height 10
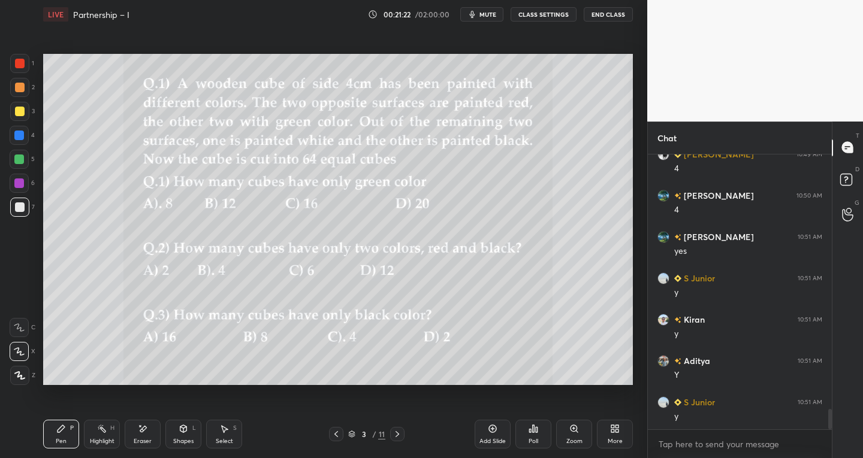
click at [394, 432] on icon at bounding box center [397, 435] width 10 height 10
click at [394, 433] on icon at bounding box center [397, 435] width 10 height 10
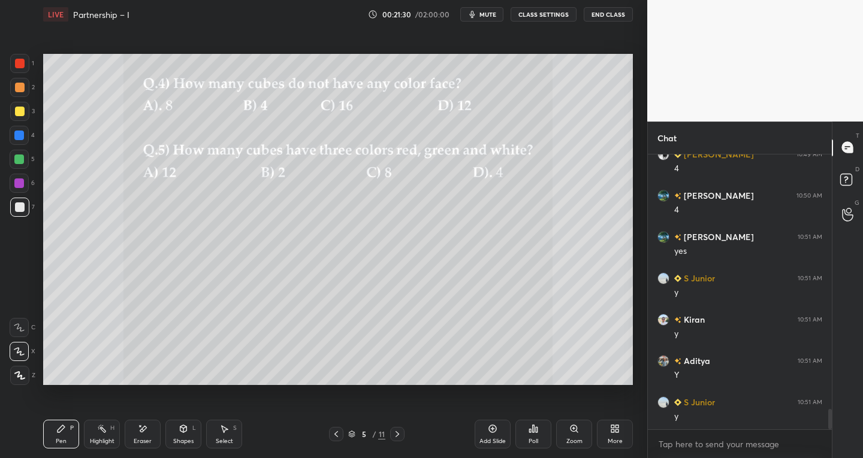
click at [337, 430] on icon at bounding box center [336, 435] width 10 height 10
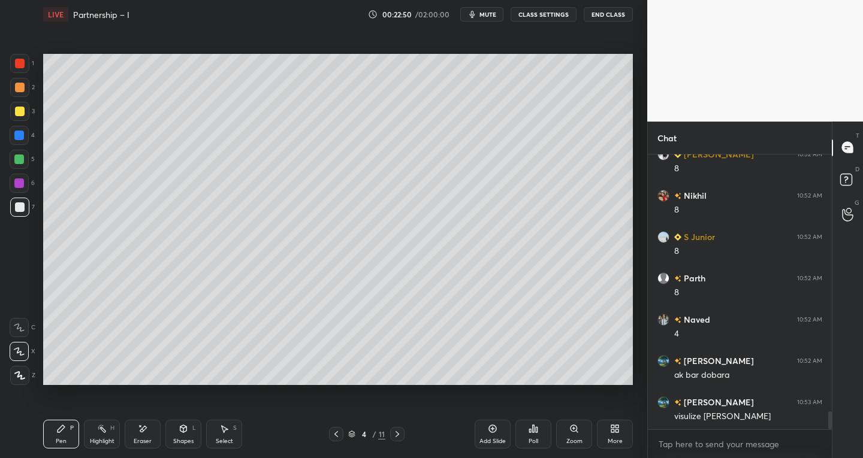
scroll to position [4001, 0]
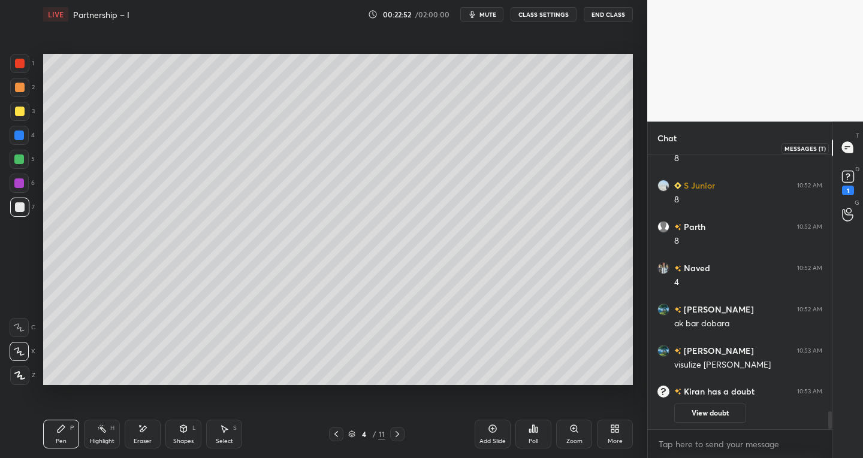
click at [843, 174] on rect at bounding box center [847, 176] width 11 height 11
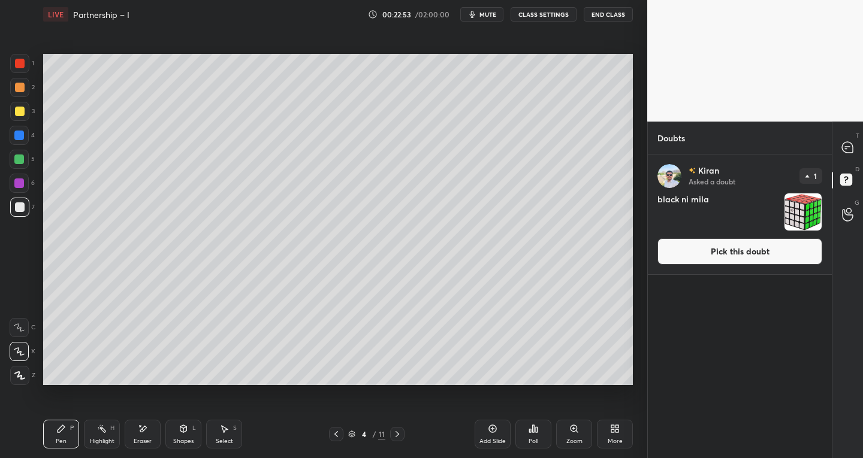
click at [798, 216] on img "grid" at bounding box center [802, 212] width 37 height 37
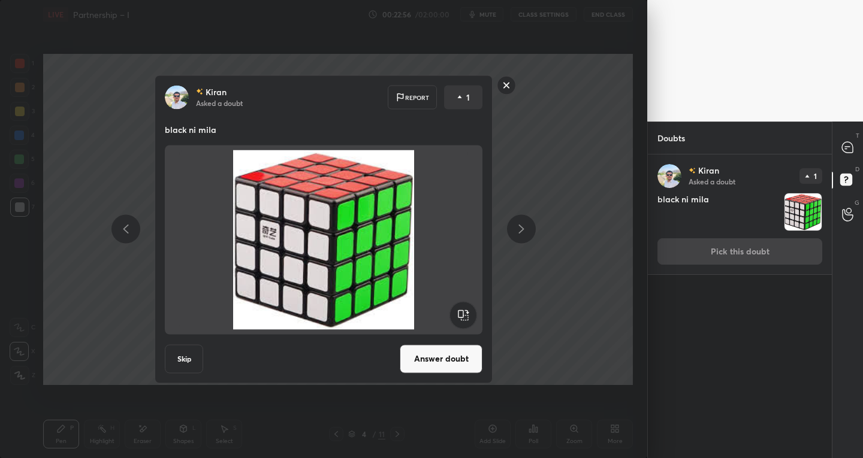
click at [430, 357] on button "Answer doubt" at bounding box center [441, 359] width 83 height 29
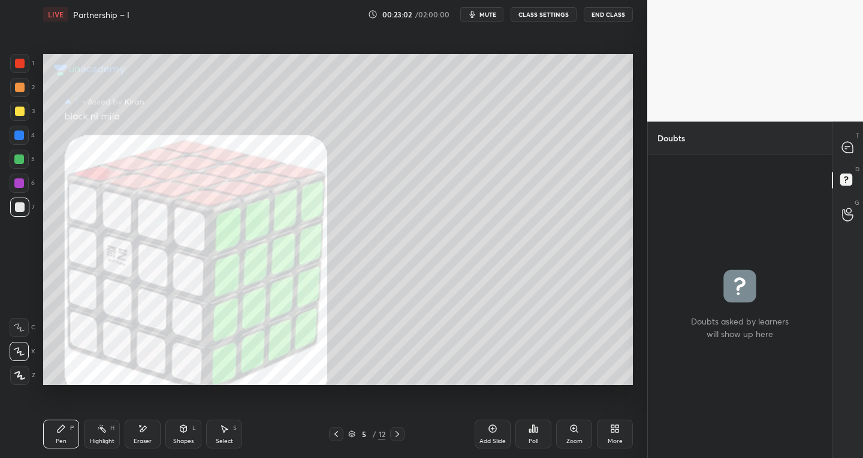
click at [146, 439] on div "Eraser" at bounding box center [143, 442] width 18 height 6
click at [845, 143] on icon at bounding box center [847, 147] width 11 height 11
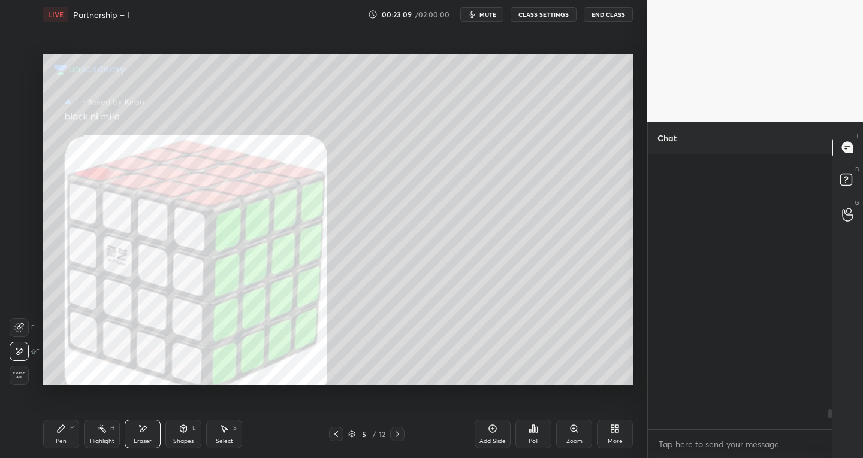
scroll to position [271, 180]
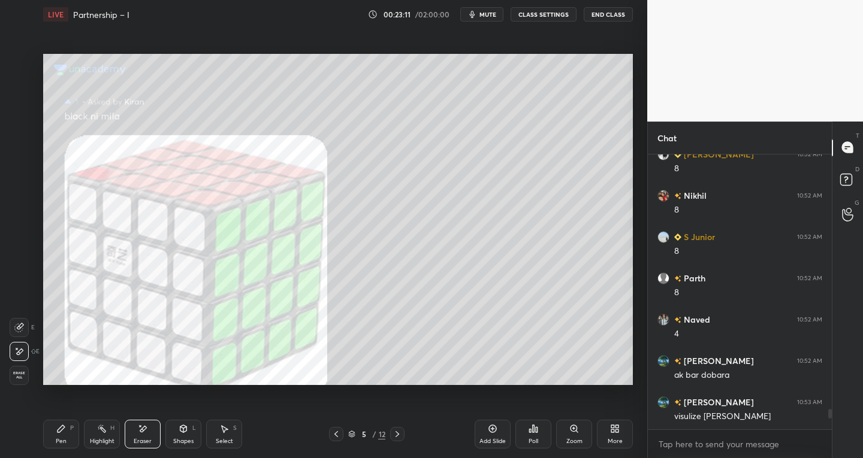
click at [64, 442] on div "Pen" at bounding box center [61, 442] width 11 height 6
click at [21, 186] on div at bounding box center [19, 184] width 10 height 10
click at [28, 369] on div at bounding box center [19, 375] width 19 height 19
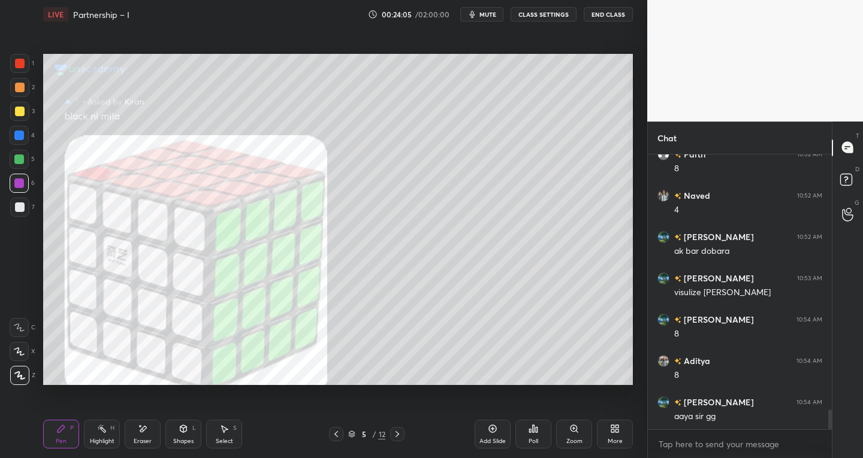
scroll to position [3614, 0]
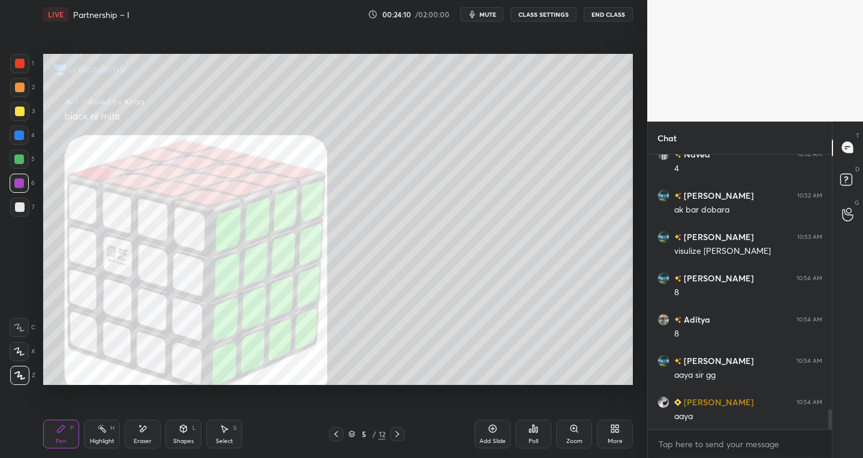
click at [185, 430] on icon at bounding box center [183, 428] width 7 height 7
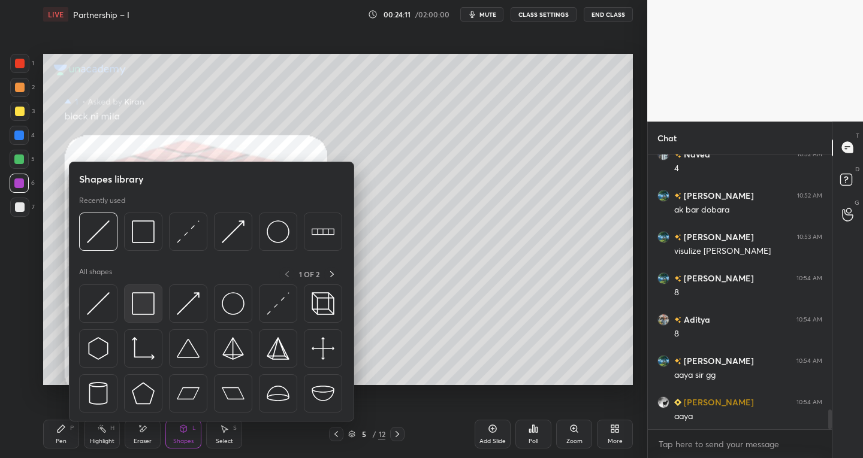
click at [152, 307] on img at bounding box center [143, 303] width 23 height 23
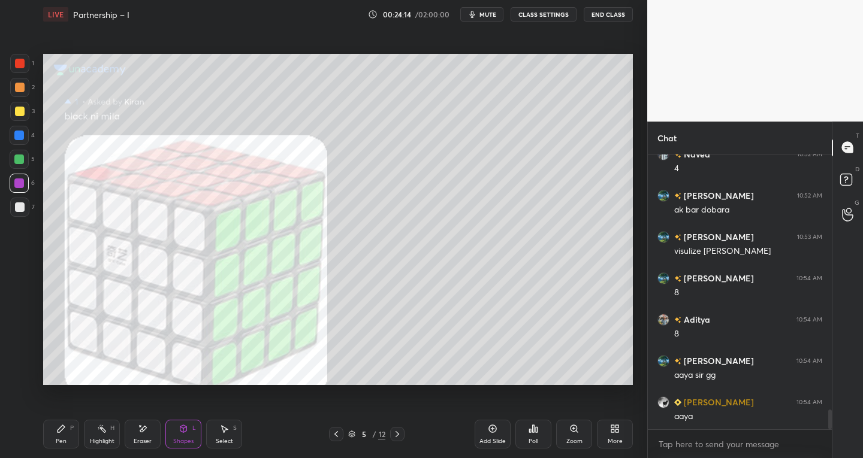
click at [188, 431] on div "Shapes L" at bounding box center [183, 434] width 36 height 29
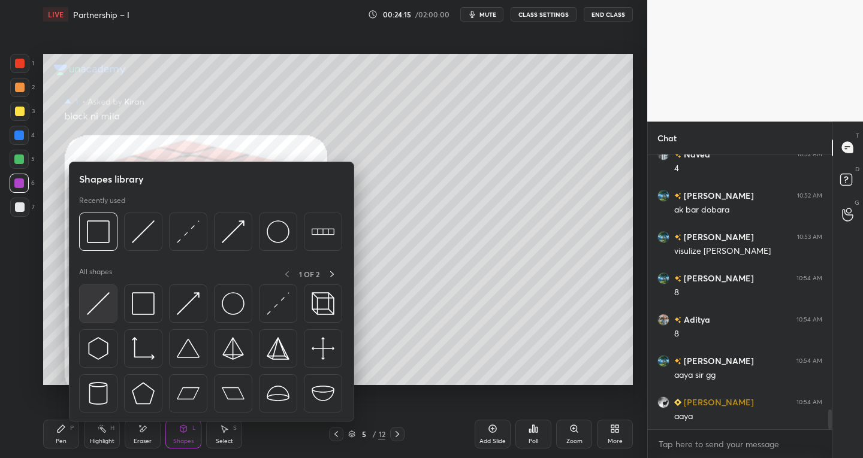
click at [97, 309] on img at bounding box center [98, 303] width 23 height 23
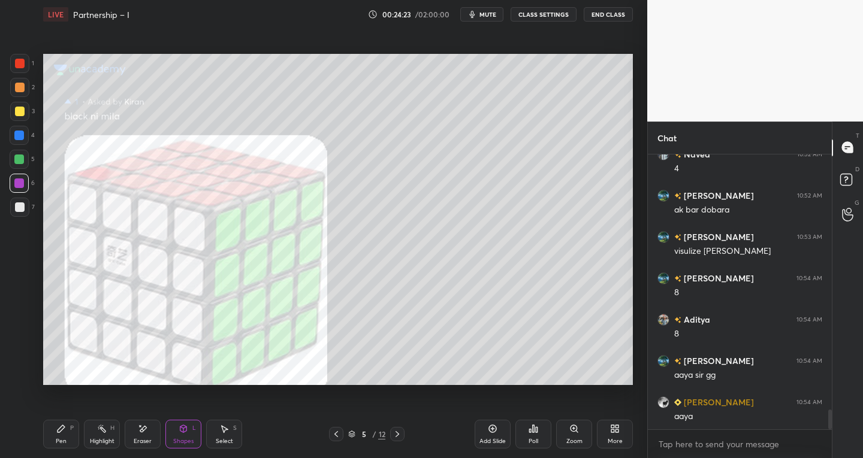
click at [179, 436] on div "Shapes L" at bounding box center [183, 434] width 36 height 29
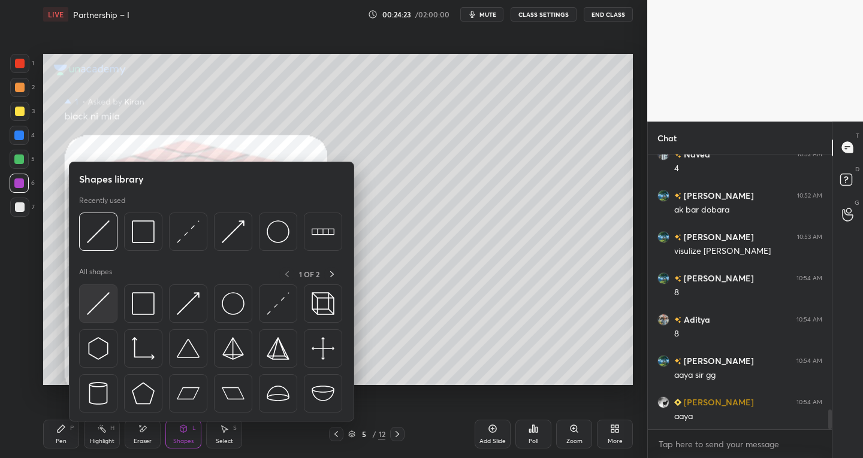
click at [93, 307] on img at bounding box center [98, 303] width 23 height 23
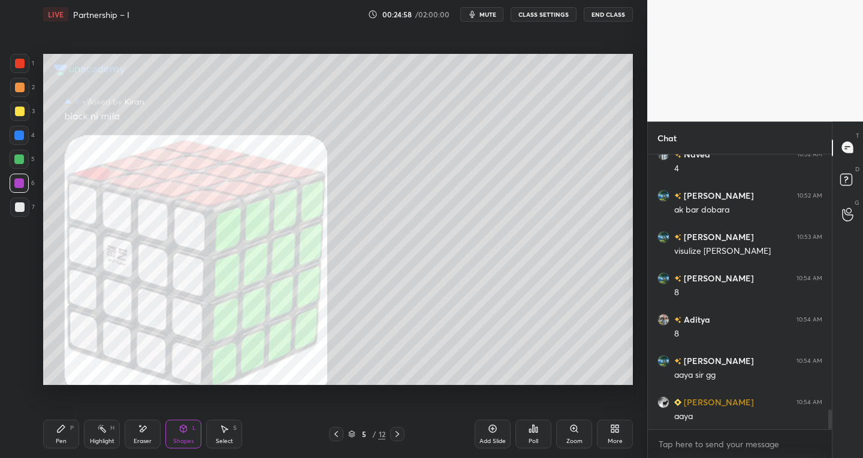
click at [75, 431] on div "Pen P" at bounding box center [61, 434] width 36 height 29
click at [143, 436] on div "Eraser" at bounding box center [143, 434] width 36 height 29
click at [22, 327] on icon at bounding box center [20, 327] width 7 height 6
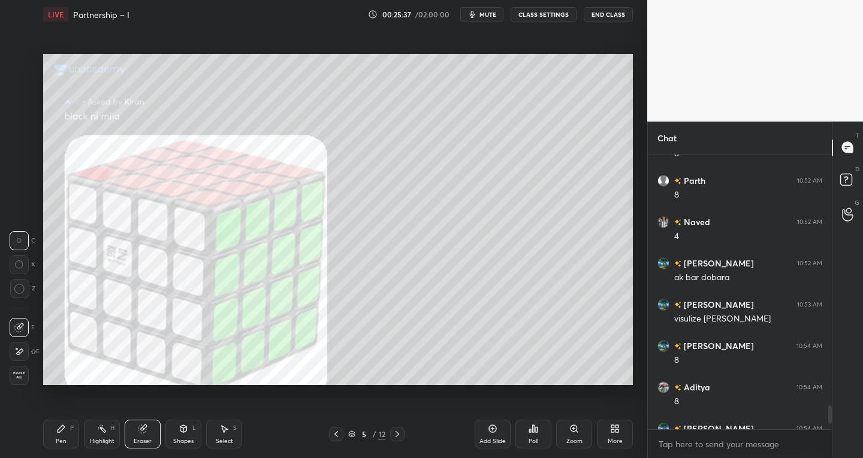
scroll to position [271, 180]
click at [72, 439] on div "Pen P" at bounding box center [61, 434] width 36 height 29
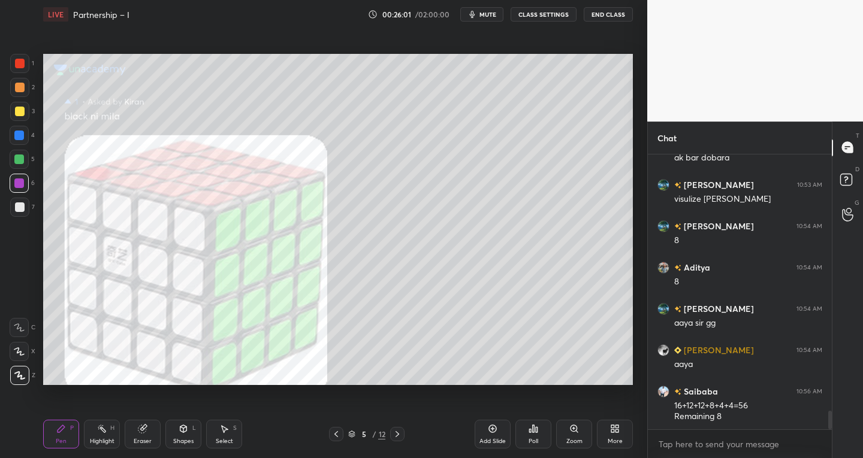
scroll to position [3787, 0]
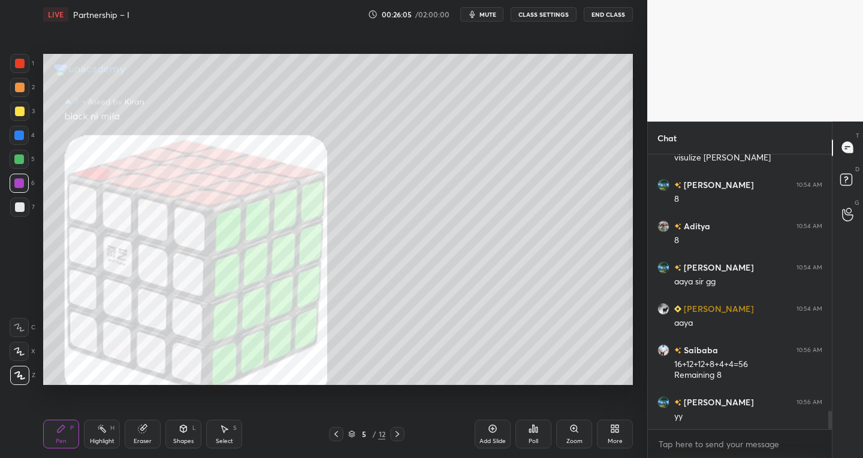
click at [388, 440] on div "5 / 12" at bounding box center [366, 434] width 75 height 14
click at [397, 437] on icon at bounding box center [397, 435] width 10 height 10
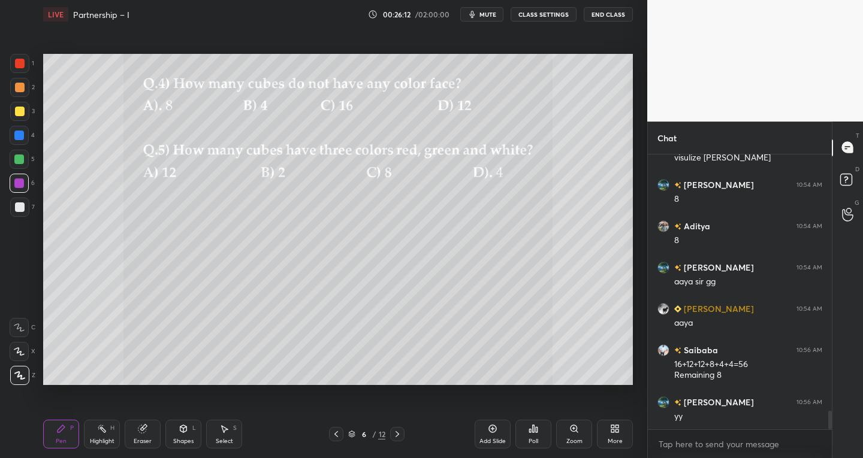
click at [17, 71] on div at bounding box center [19, 63] width 19 height 19
click at [19, 353] on icon at bounding box center [19, 352] width 11 height 8
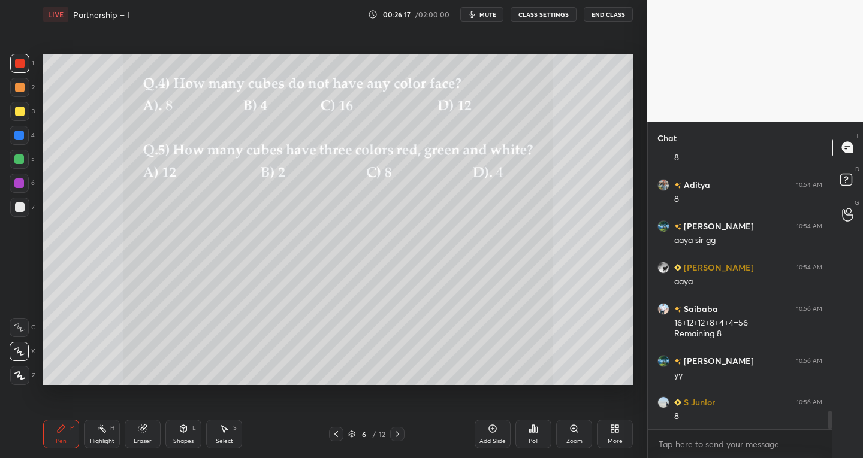
click at [335, 436] on icon at bounding box center [336, 435] width 10 height 10
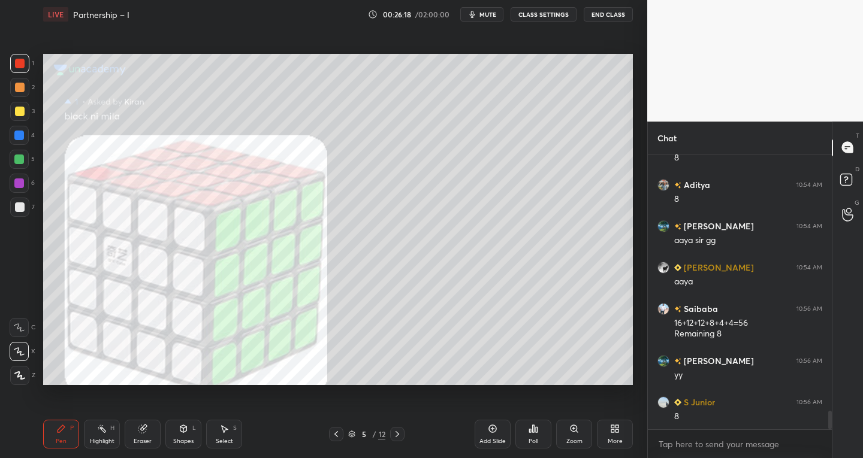
click at [337, 430] on icon at bounding box center [336, 435] width 10 height 10
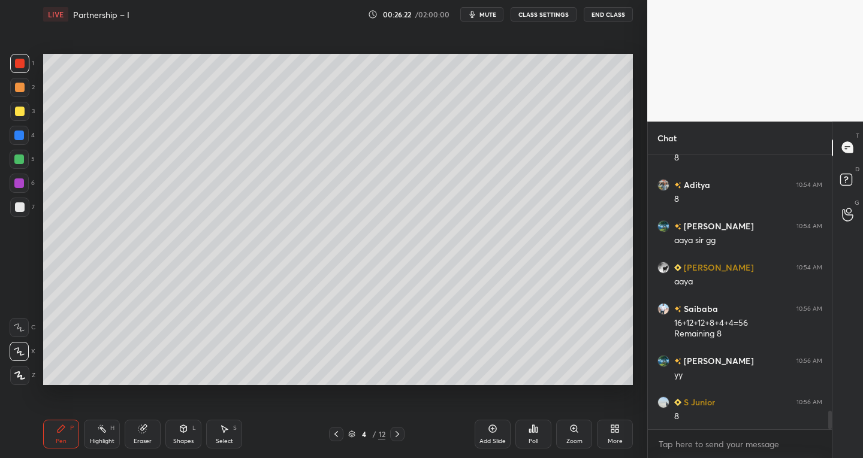
scroll to position [3841, 0]
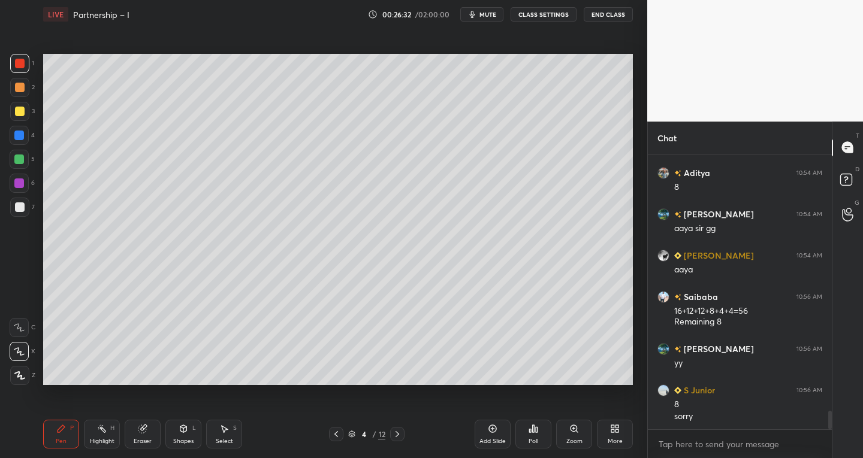
click at [396, 437] on icon at bounding box center [397, 434] width 4 height 6
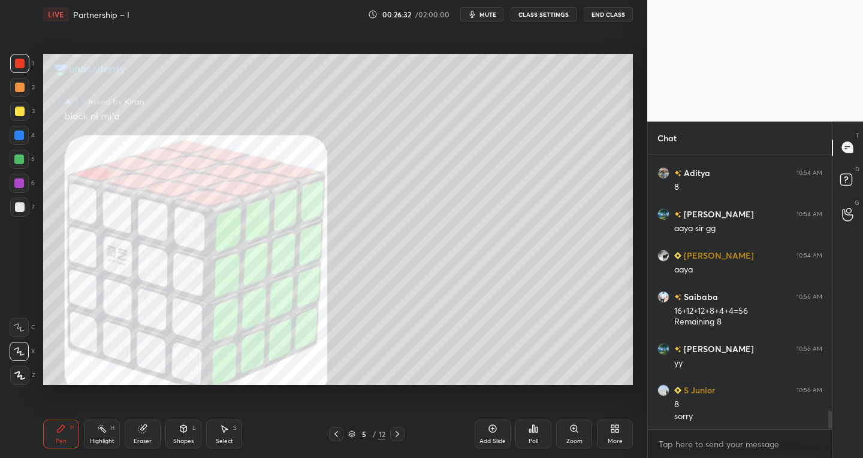
click at [397, 440] on div at bounding box center [397, 434] width 14 height 14
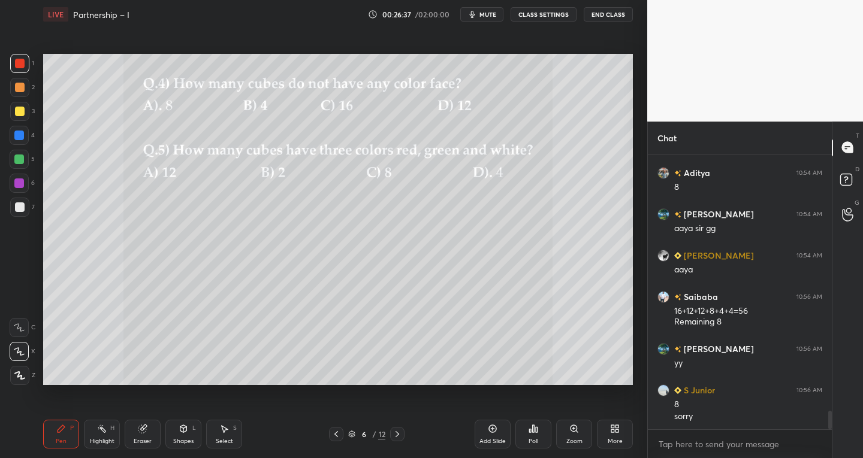
scroll to position [3882, 0]
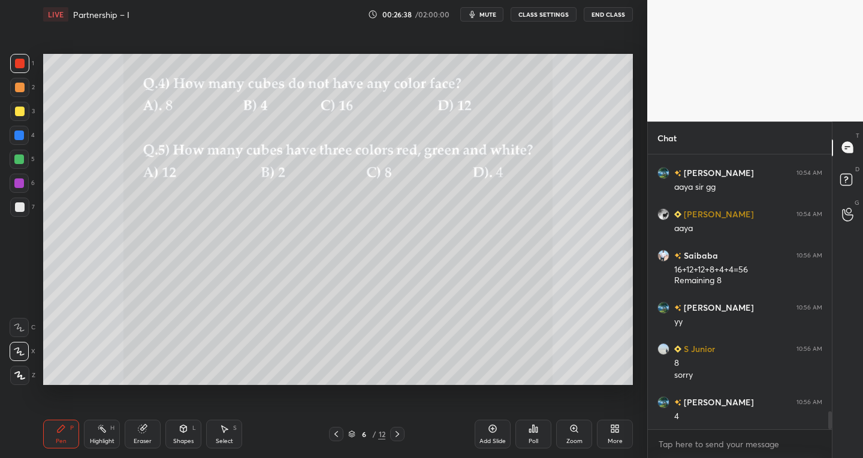
click at [333, 436] on icon at bounding box center [336, 435] width 10 height 10
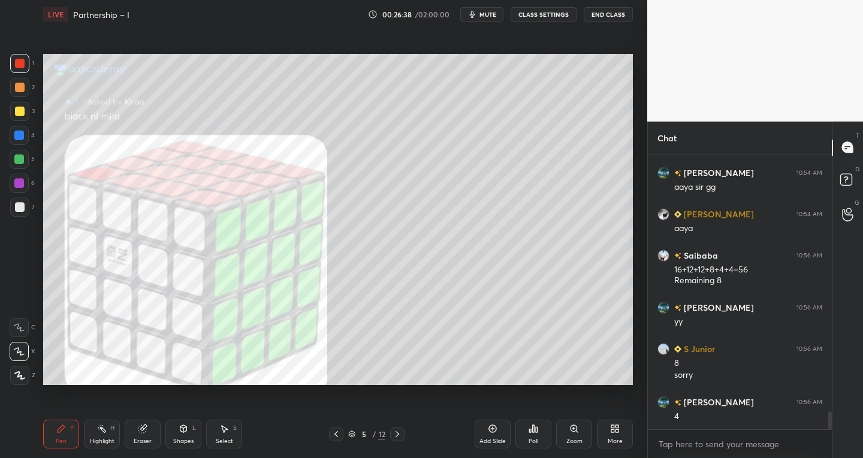
click at [332, 436] on icon at bounding box center [336, 435] width 10 height 10
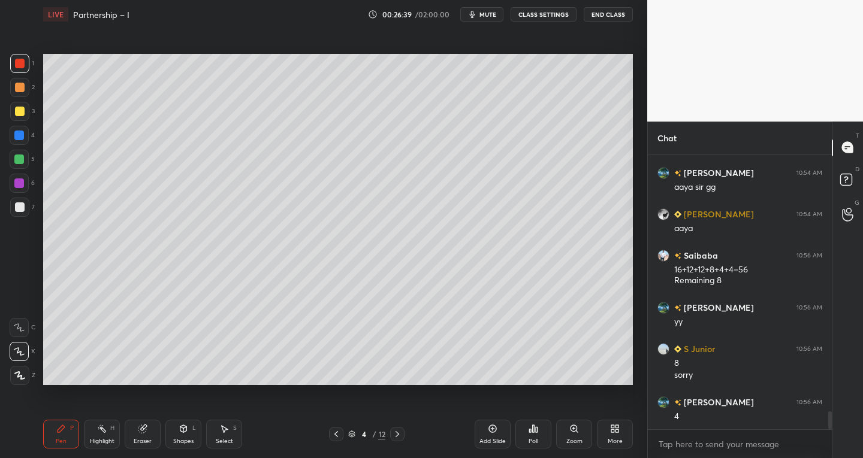
scroll to position [3923, 0]
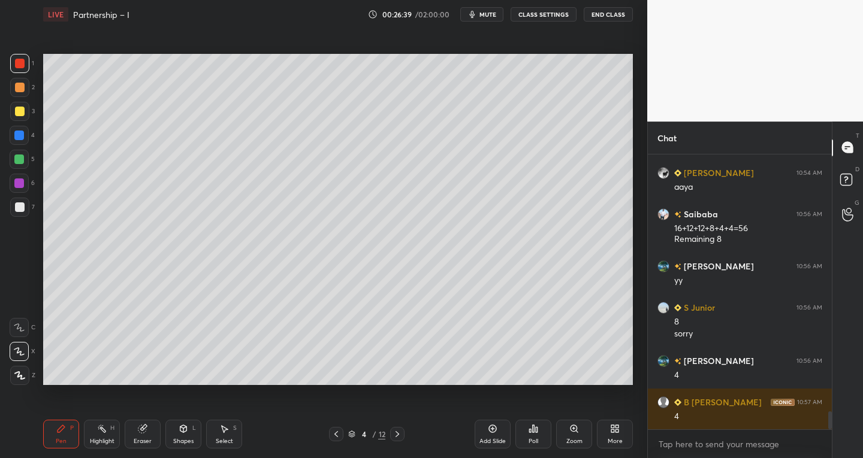
click at [334, 437] on icon at bounding box center [336, 435] width 10 height 10
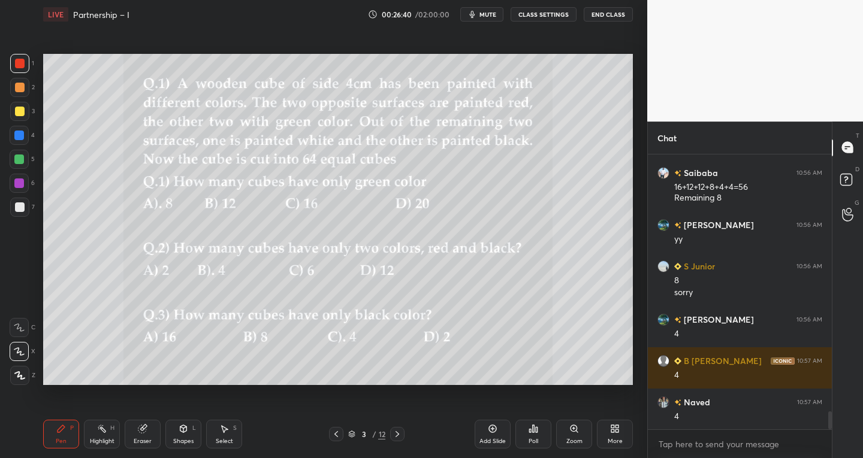
click at [402, 438] on div at bounding box center [397, 434] width 14 height 14
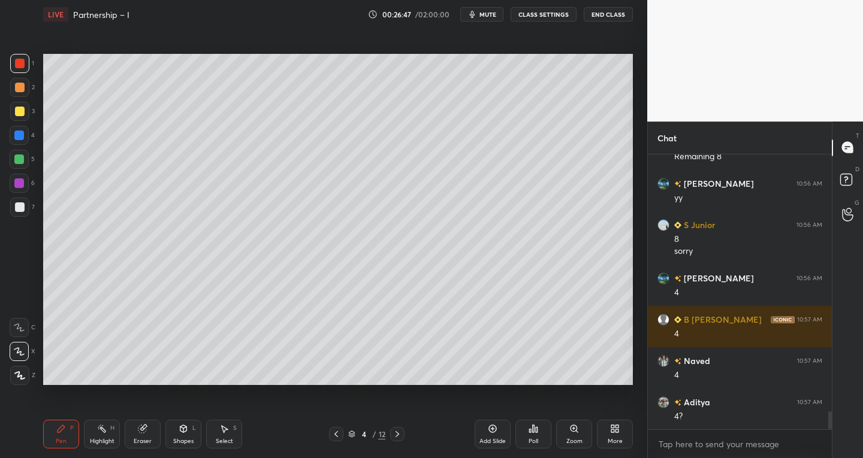
click at [22, 64] on div at bounding box center [20, 64] width 10 height 10
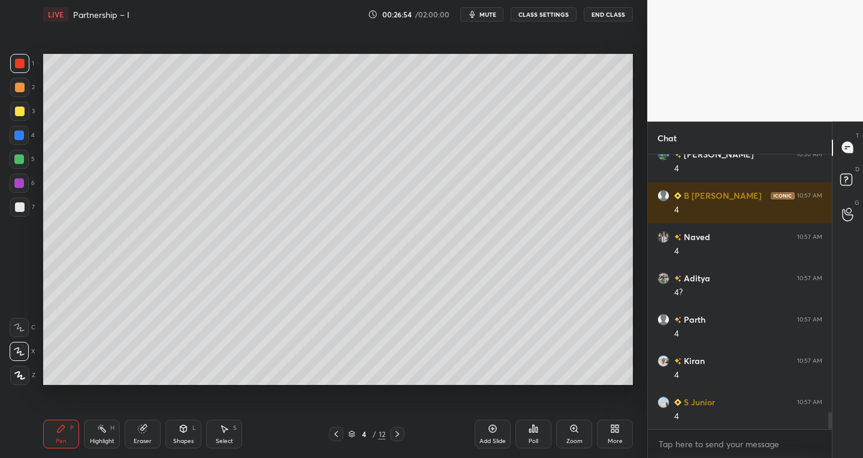
scroll to position [4172, 0]
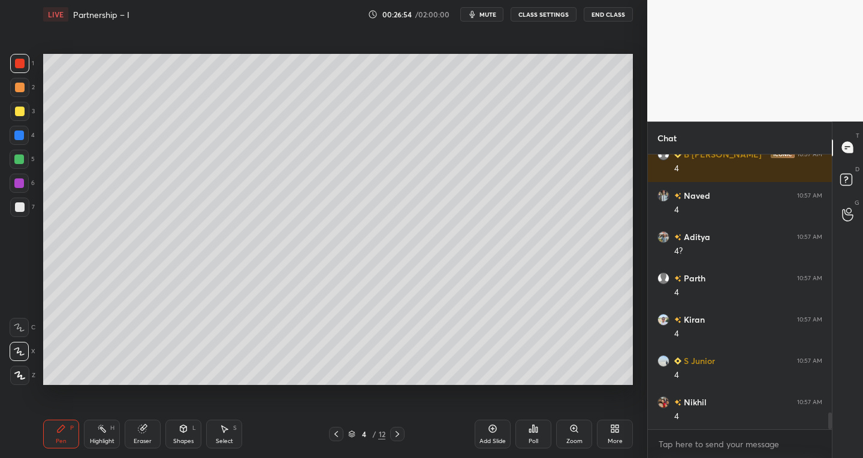
click at [19, 164] on div at bounding box center [19, 159] width 19 height 19
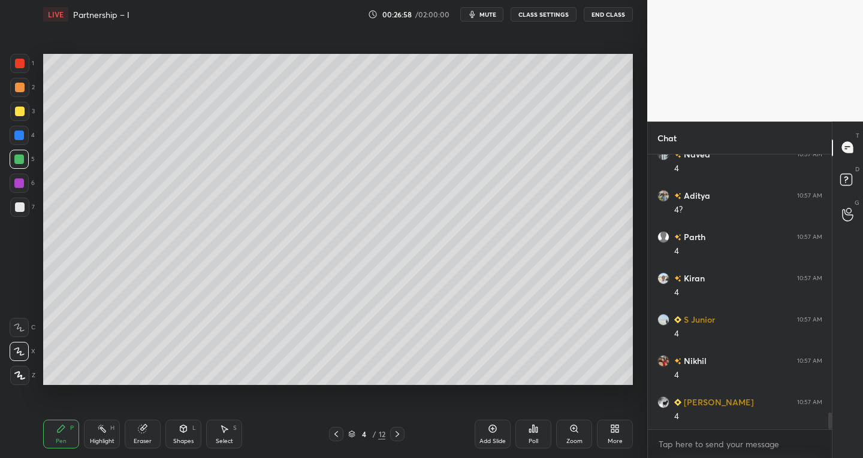
click at [29, 207] on div at bounding box center [19, 207] width 19 height 19
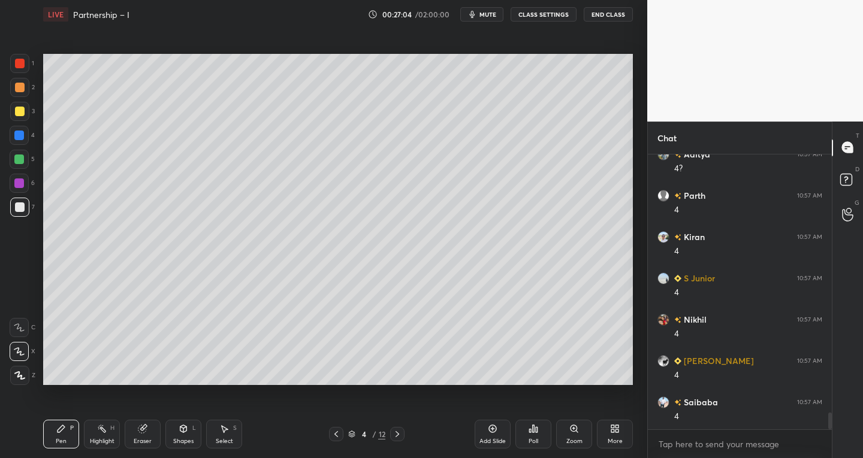
click at [20, 62] on div at bounding box center [20, 64] width 10 height 10
click at [19, 155] on div at bounding box center [19, 160] width 10 height 10
click at [20, 205] on div at bounding box center [20, 208] width 10 height 10
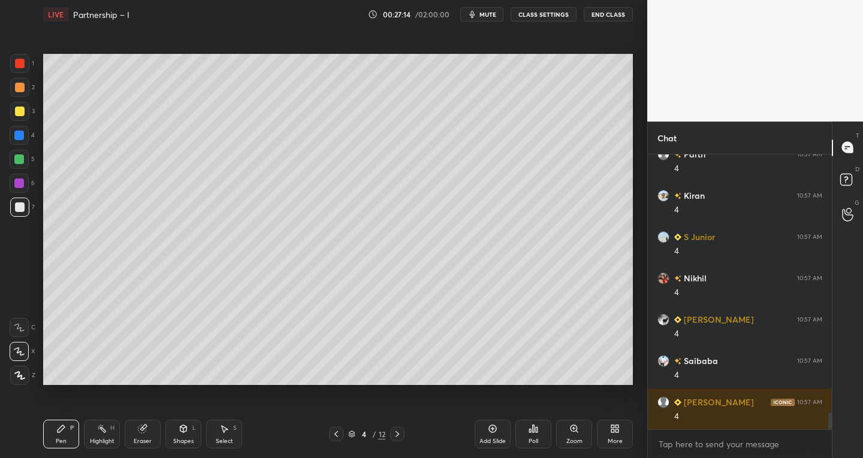
click at [19, 69] on div at bounding box center [19, 63] width 19 height 19
click at [24, 164] on div at bounding box center [19, 159] width 19 height 19
click at [22, 212] on div at bounding box center [20, 208] width 10 height 10
click at [21, 70] on div at bounding box center [19, 63] width 19 height 19
click at [20, 158] on div at bounding box center [19, 160] width 10 height 10
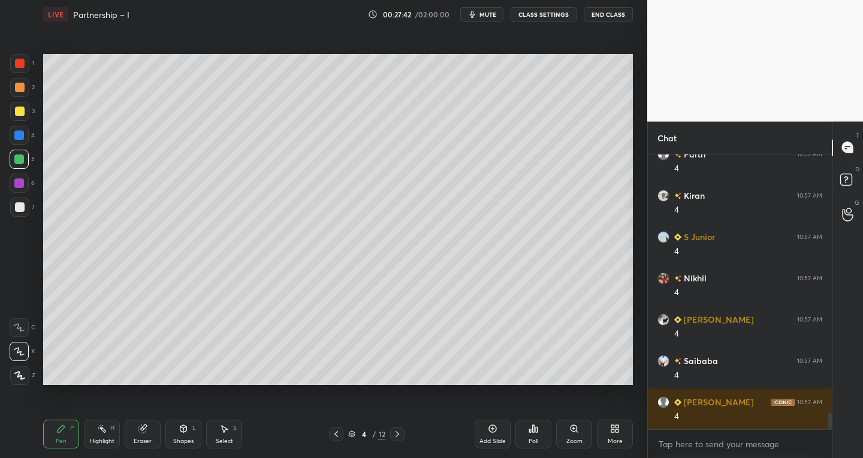
click at [399, 435] on icon at bounding box center [397, 435] width 10 height 10
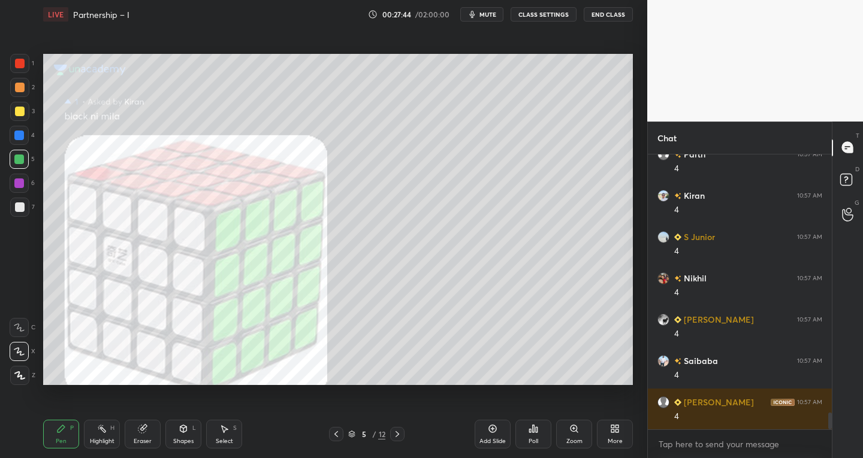
click at [152, 445] on div "Eraser" at bounding box center [143, 434] width 36 height 29
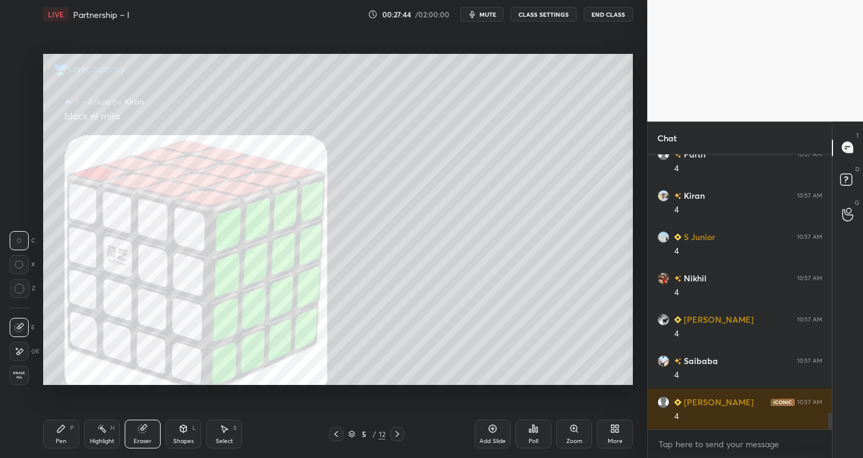
click at [16, 378] on span "Erase all" at bounding box center [19, 375] width 18 height 8
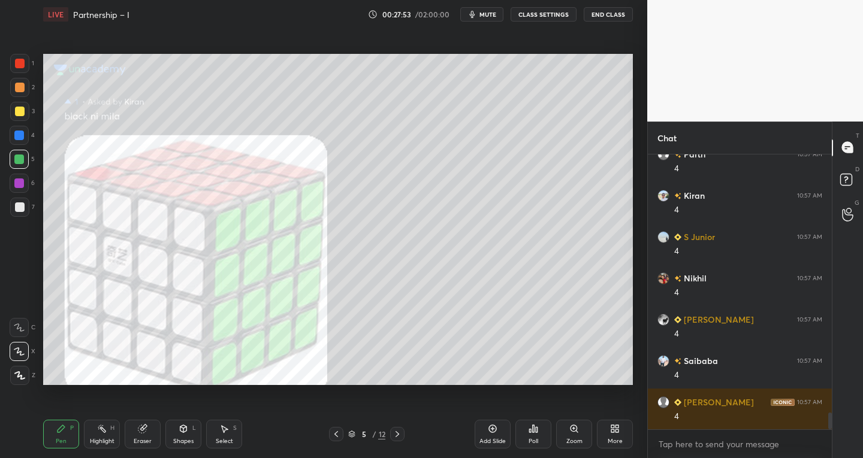
click at [336, 430] on icon at bounding box center [336, 435] width 10 height 10
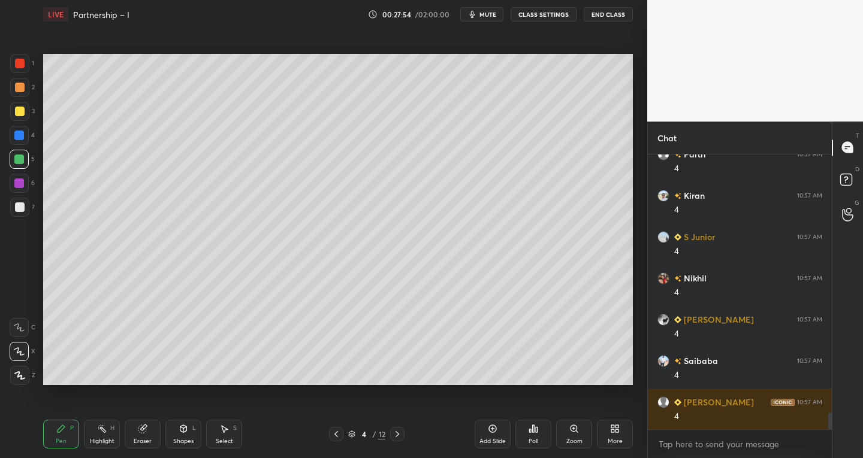
click at [336, 431] on icon at bounding box center [336, 435] width 10 height 10
click at [401, 432] on icon at bounding box center [397, 435] width 10 height 10
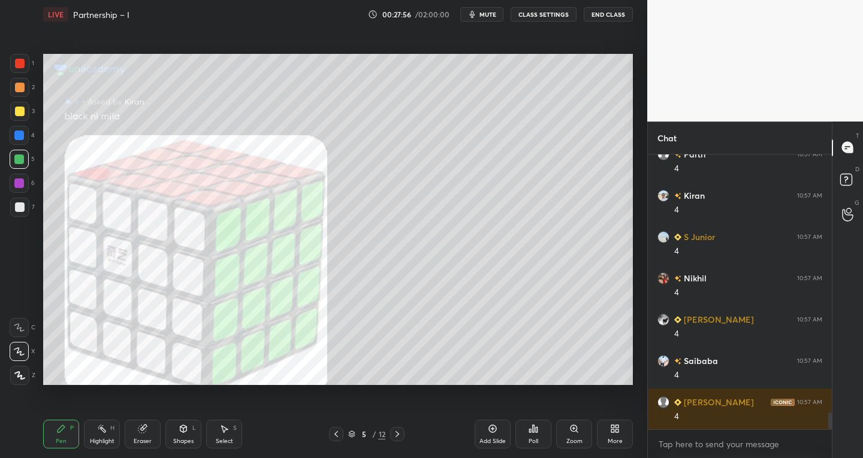
click at [397, 436] on icon at bounding box center [397, 435] width 10 height 10
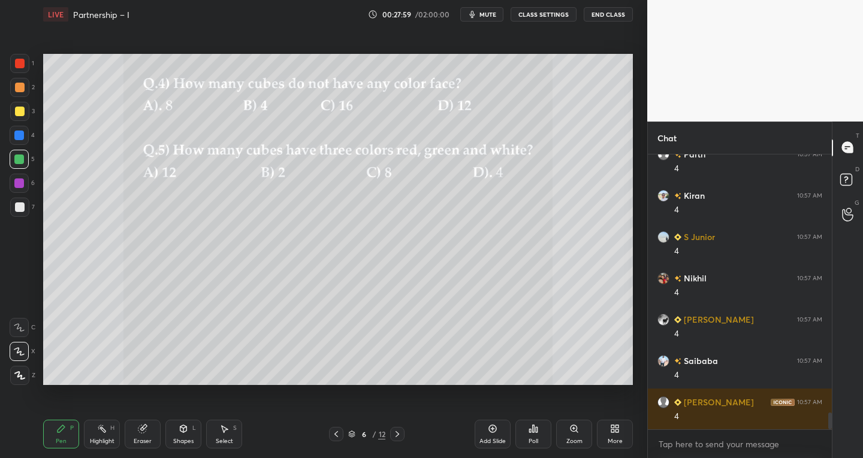
click at [342, 430] on div at bounding box center [336, 434] width 14 height 14
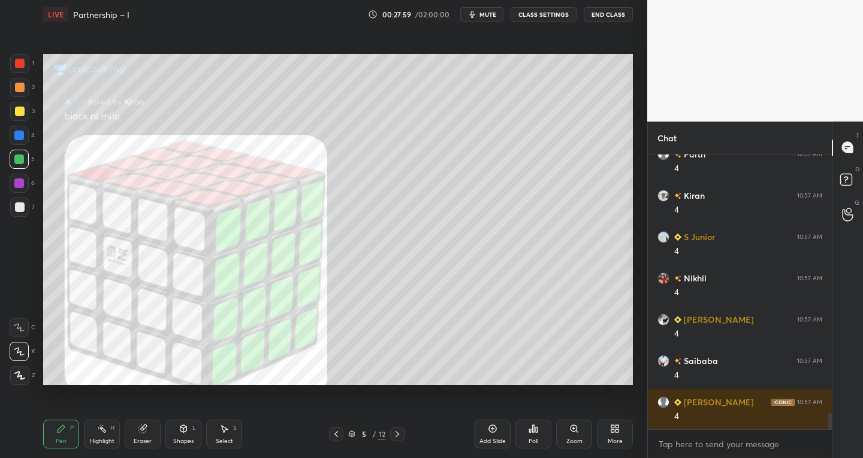
click at [346, 429] on div "5 / 12" at bounding box center [366, 434] width 75 height 14
click at [21, 158] on div at bounding box center [19, 160] width 10 height 10
click at [20, 209] on div at bounding box center [20, 208] width 10 height 10
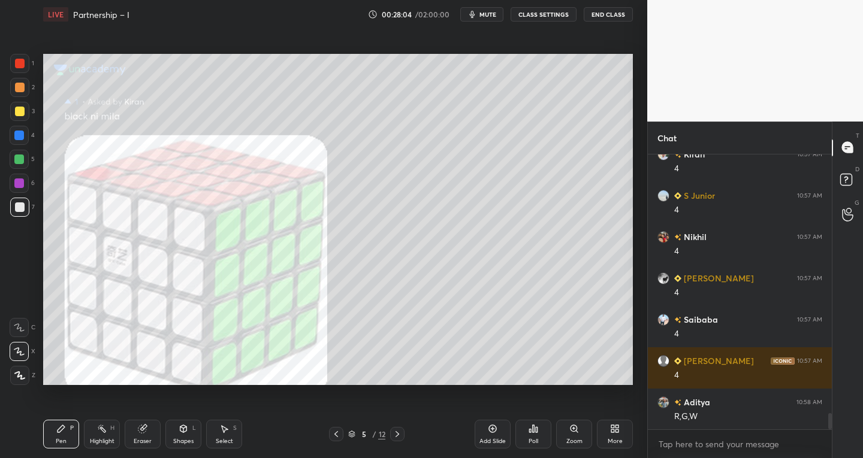
click at [20, 64] on div at bounding box center [20, 64] width 10 height 10
click at [19, 183] on div at bounding box center [19, 184] width 10 height 10
click at [337, 435] on icon at bounding box center [336, 435] width 10 height 10
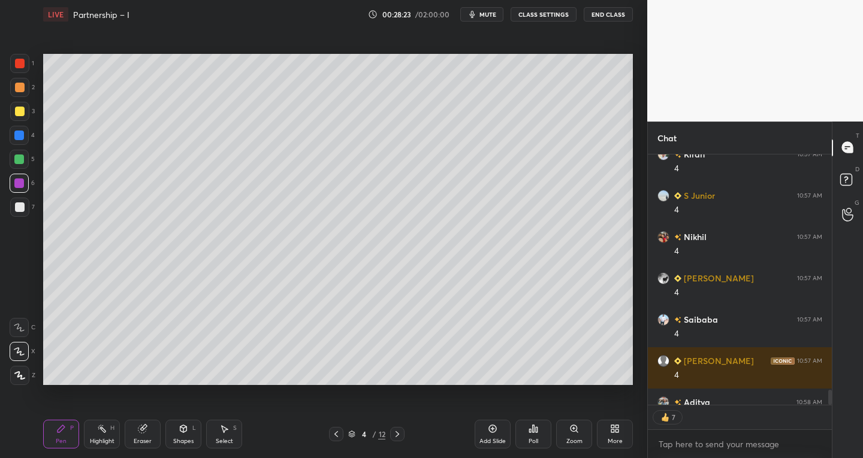
click at [337, 437] on icon at bounding box center [336, 435] width 10 height 10
click at [395, 438] on icon at bounding box center [397, 435] width 10 height 10
click at [396, 437] on icon at bounding box center [397, 435] width 10 height 10
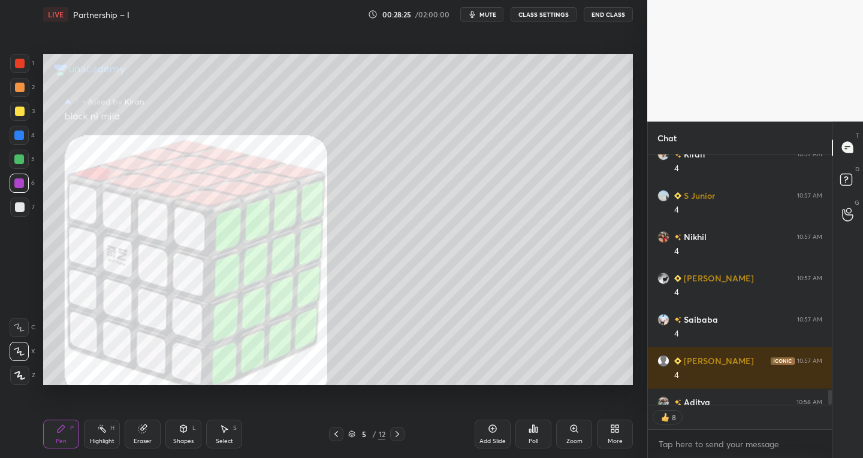
click at [396, 440] on div at bounding box center [397, 434] width 14 height 14
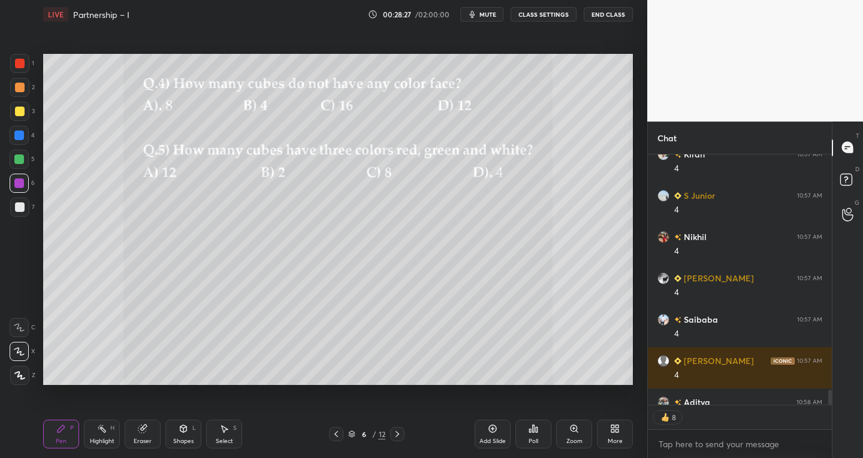
click at [394, 434] on icon at bounding box center [397, 435] width 10 height 10
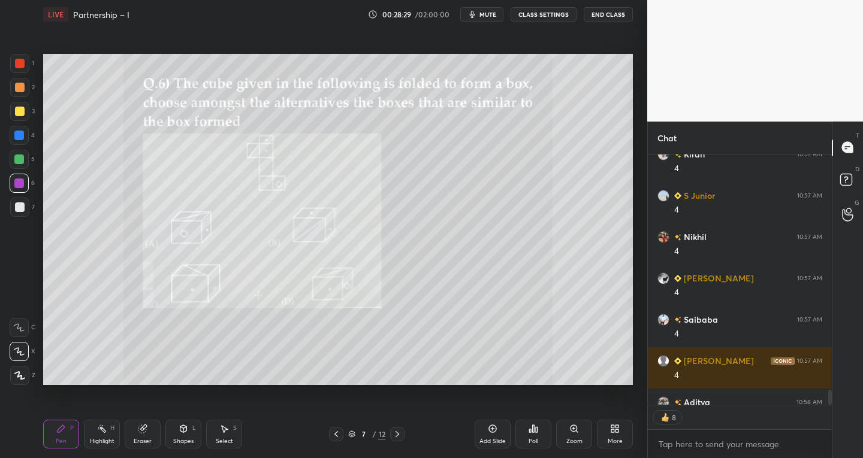
click at [566, 435] on div "Zoom" at bounding box center [574, 434] width 36 height 29
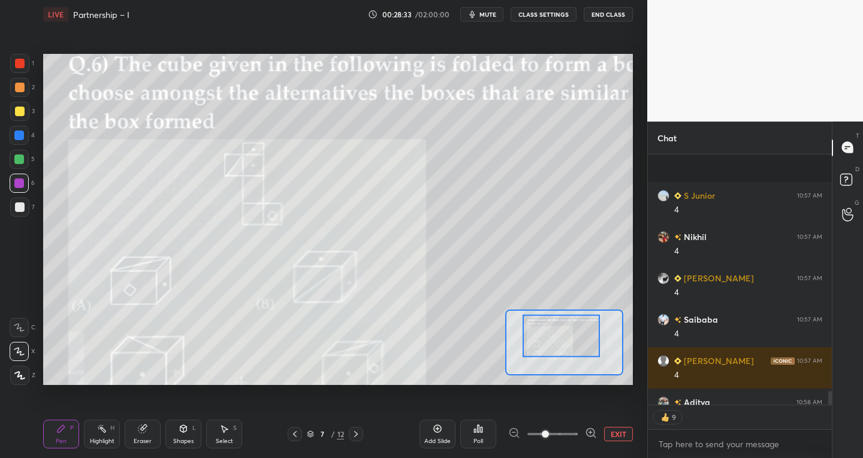
scroll to position [4414, 0]
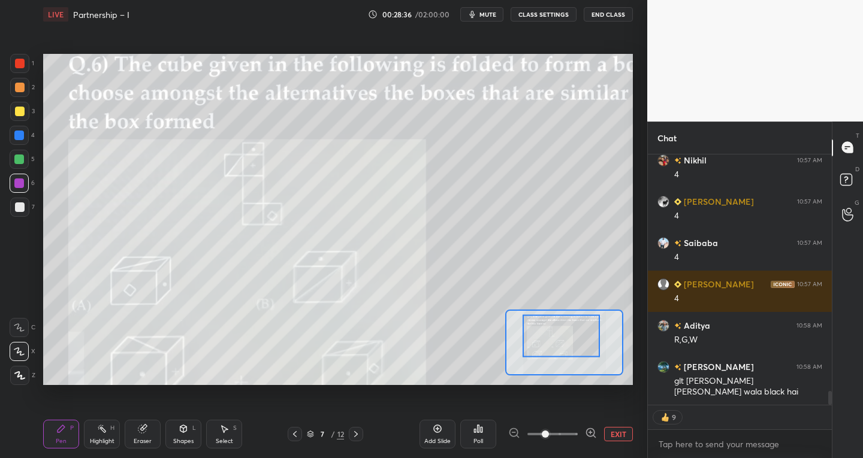
click at [303, 434] on div "7 / 12" at bounding box center [325, 434] width 75 height 14
click at [357, 432] on icon at bounding box center [356, 435] width 10 height 10
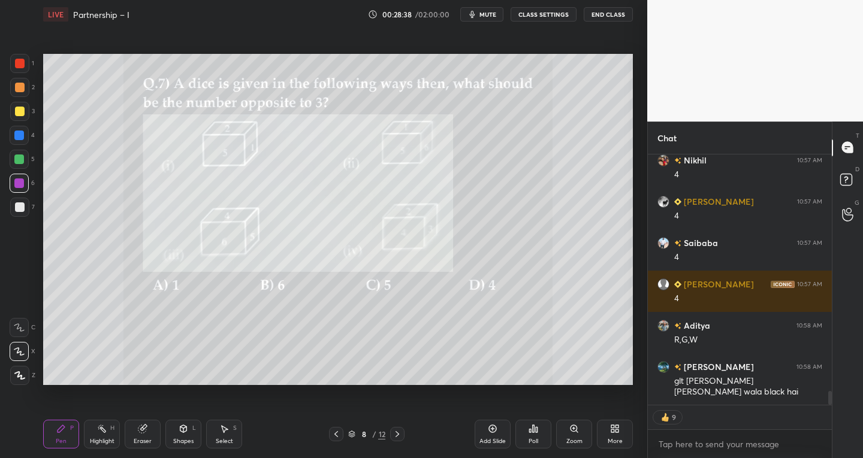
click at [333, 433] on icon at bounding box center [336, 435] width 10 height 10
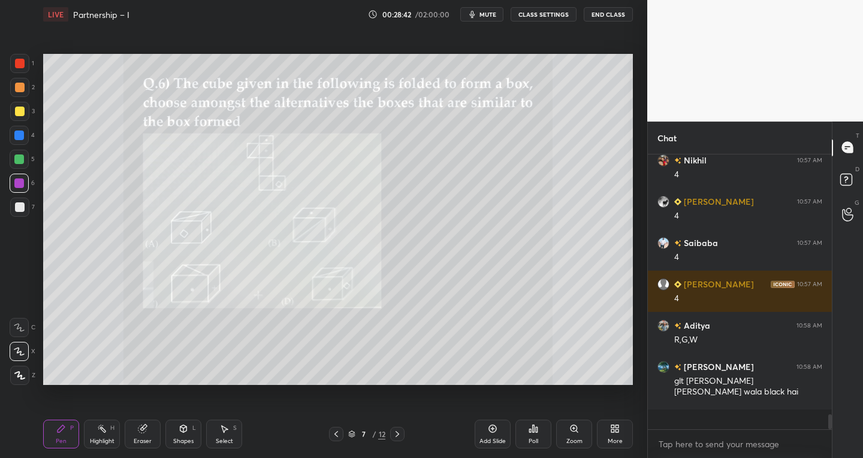
scroll to position [271, 180]
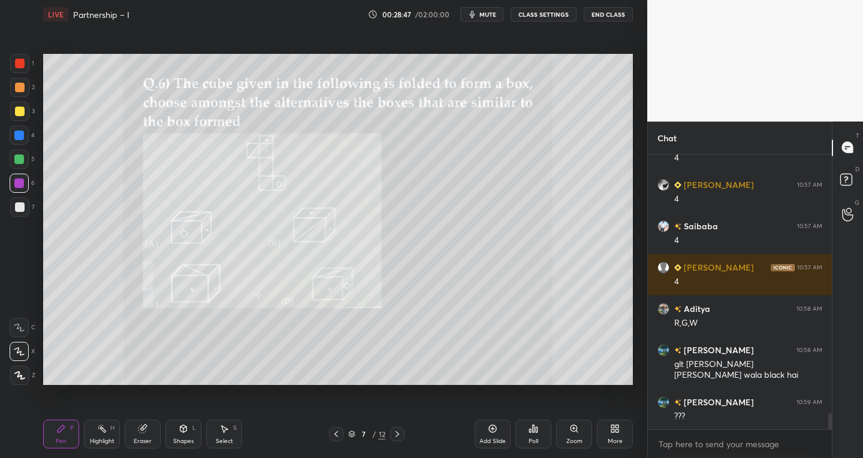
click at [337, 433] on icon at bounding box center [336, 435] width 10 height 10
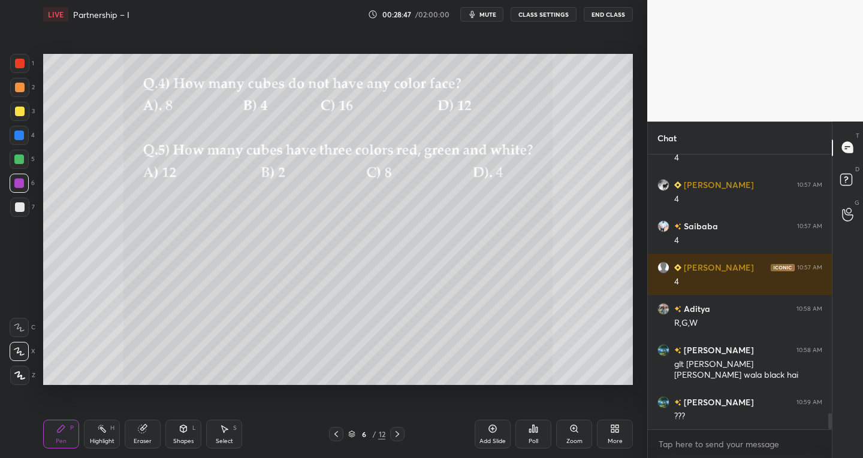
click at [331, 431] on icon at bounding box center [336, 435] width 10 height 10
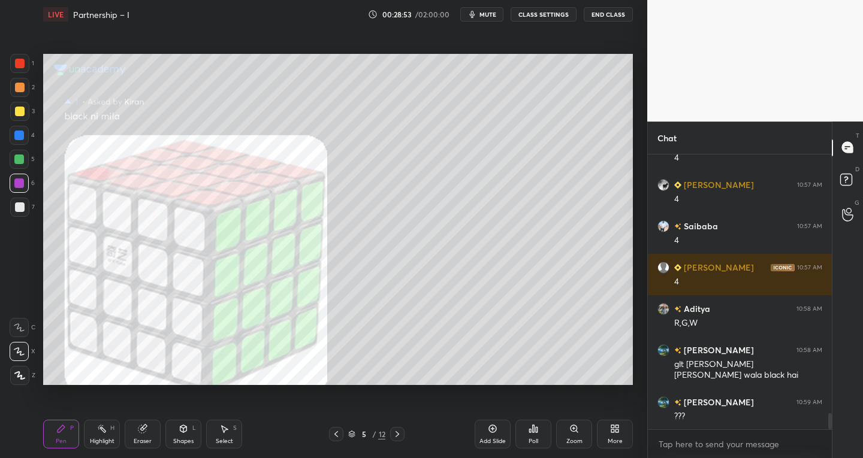
scroll to position [4442, 0]
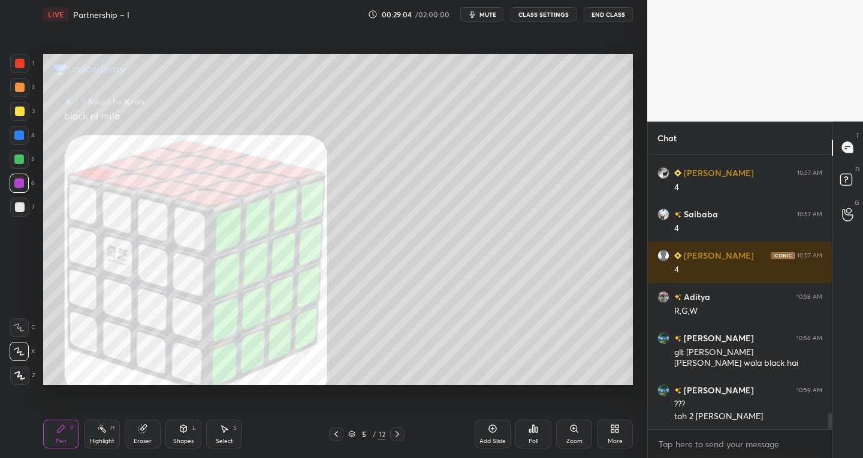
click at [147, 430] on icon at bounding box center [143, 429] width 10 height 10
click at [77, 434] on div "Pen P" at bounding box center [61, 434] width 36 height 29
click at [37, 200] on div "1 2 3 4 5 6 7 C X Z C X Z E E Erase all H H" at bounding box center [19, 220] width 38 height 332
click at [16, 64] on div at bounding box center [20, 64] width 10 height 10
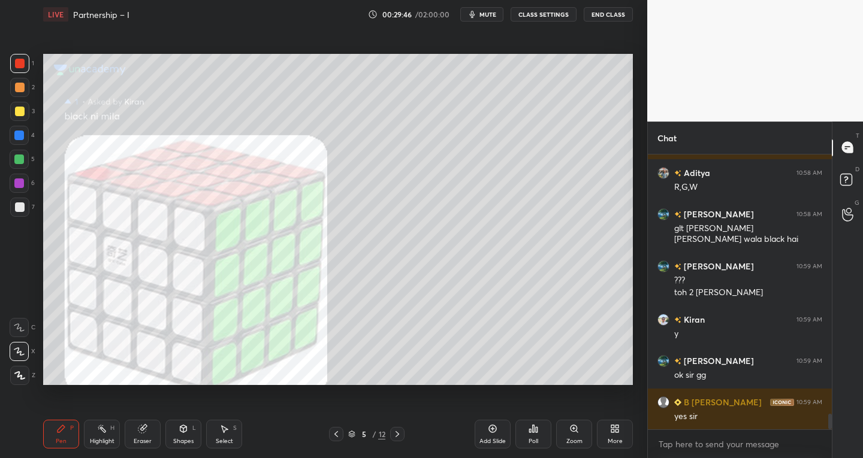
scroll to position [4595, 0]
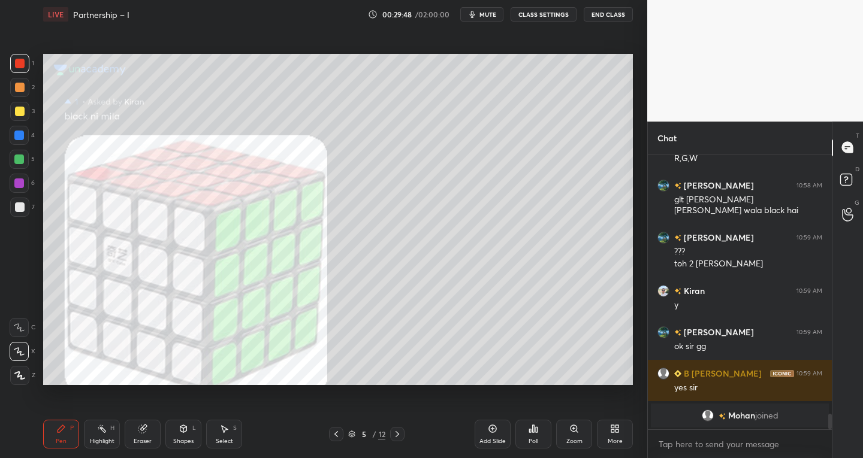
click at [197, 391] on div "Setting up your live class Poll for secs No correct answer Start poll" at bounding box center [337, 220] width 599 height 382
click at [38, 204] on div "1 2 3 4 5 6 7 C X Z C X Z E E Erase all H H" at bounding box center [19, 220] width 38 height 332
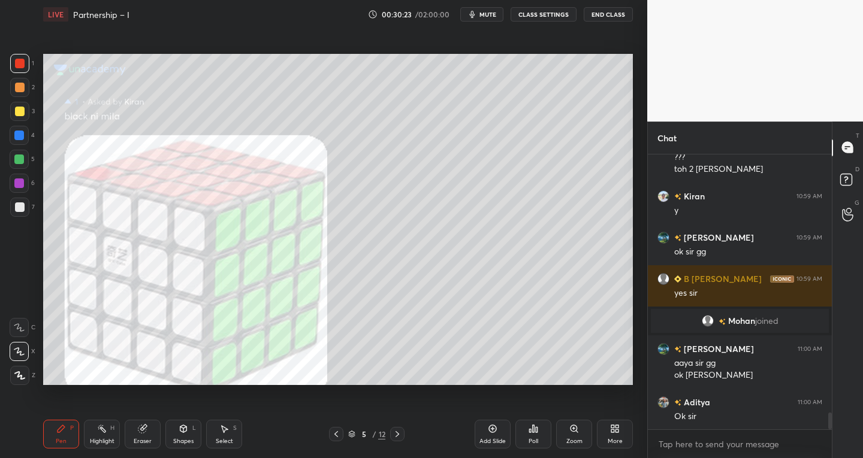
scroll to position [4240, 0]
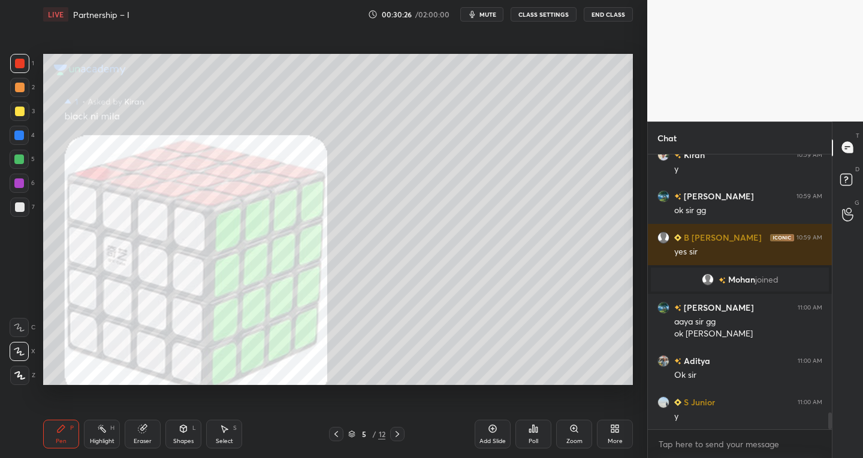
click at [16, 210] on div at bounding box center [20, 208] width 10 height 10
click at [394, 436] on icon at bounding box center [397, 435] width 10 height 10
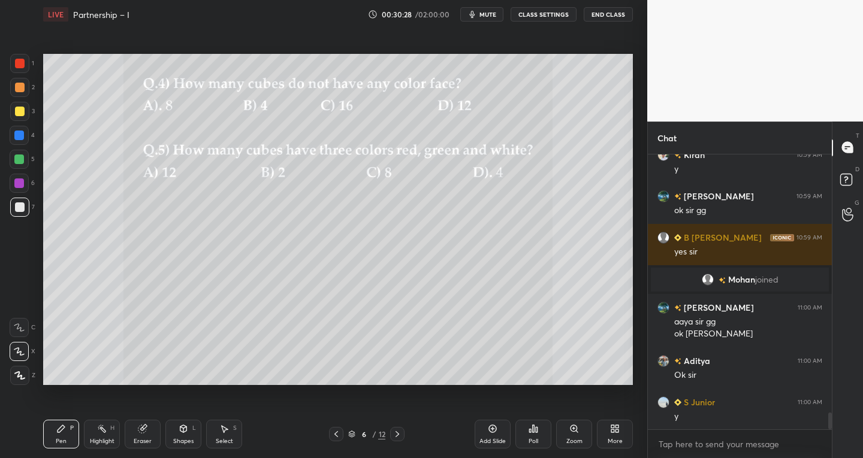
click at [398, 434] on icon at bounding box center [397, 434] width 4 height 6
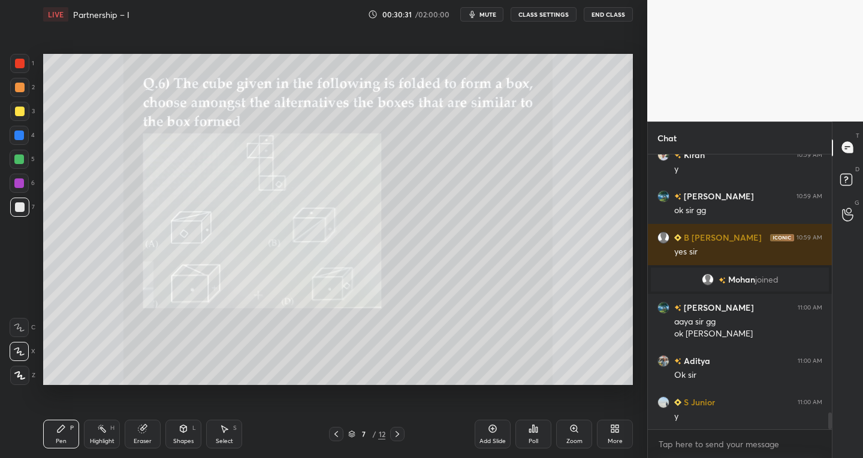
click at [566, 434] on div "Zoom" at bounding box center [574, 434] width 36 height 29
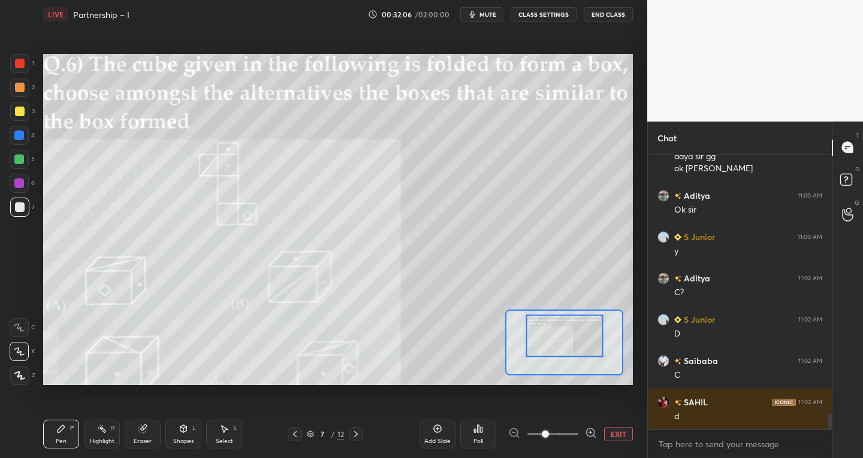
scroll to position [4447, 0]
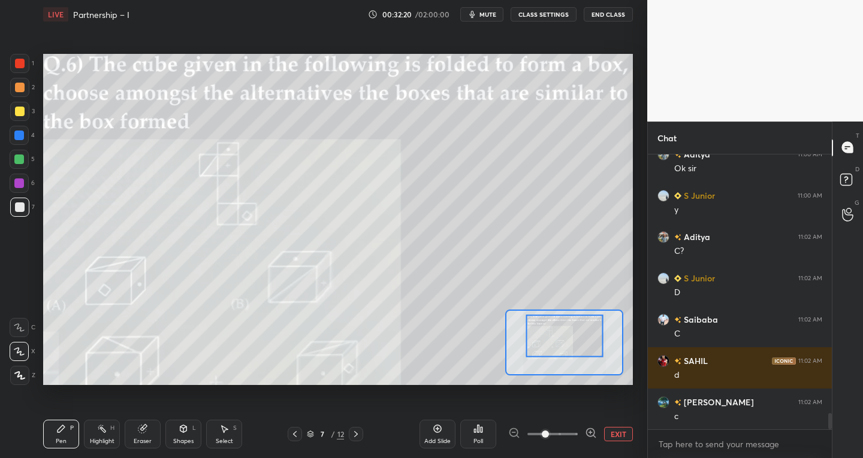
click at [17, 330] on icon at bounding box center [19, 328] width 11 height 8
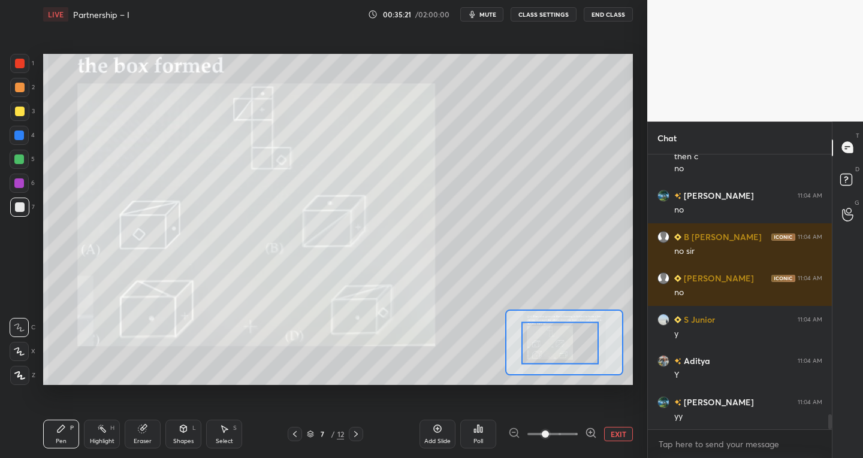
scroll to position [4870, 0]
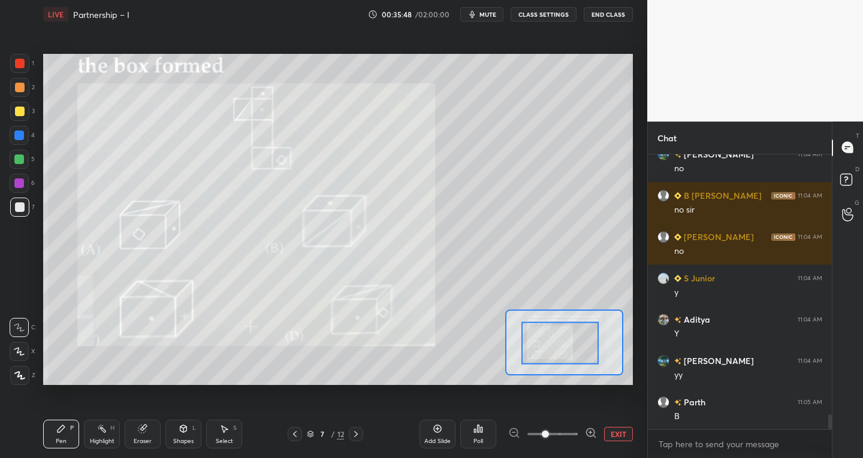
click at [155, 440] on div "Eraser" at bounding box center [143, 434] width 36 height 29
click at [64, 434] on div "Pen P" at bounding box center [61, 434] width 36 height 29
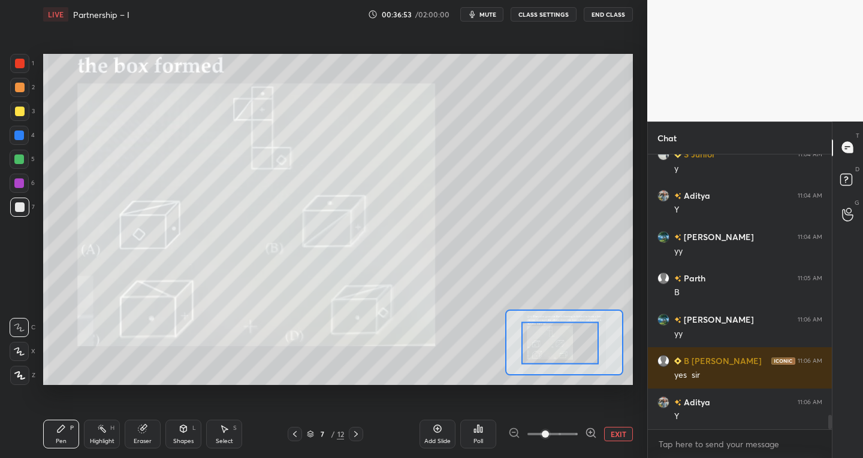
scroll to position [5035, 0]
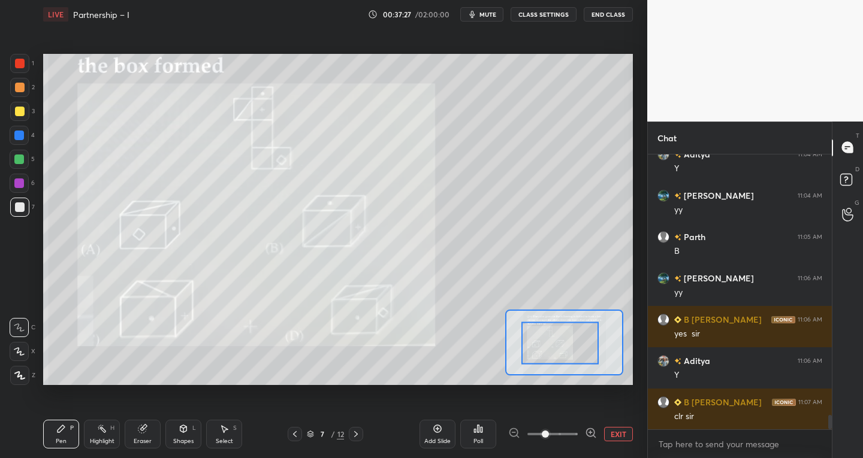
click at [146, 431] on icon at bounding box center [143, 429] width 10 height 10
click at [26, 327] on div at bounding box center [19, 327] width 19 height 19
click at [60, 427] on icon at bounding box center [61, 429] width 10 height 10
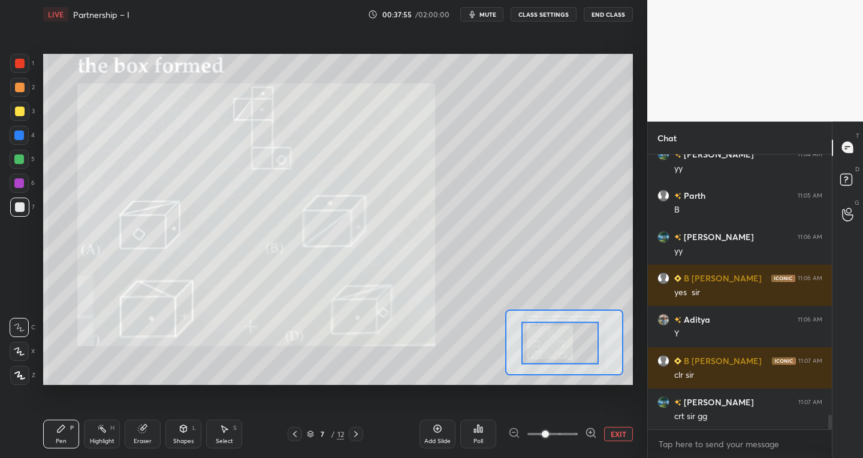
click at [492, 11] on span "mute" at bounding box center [487, 14] width 17 height 8
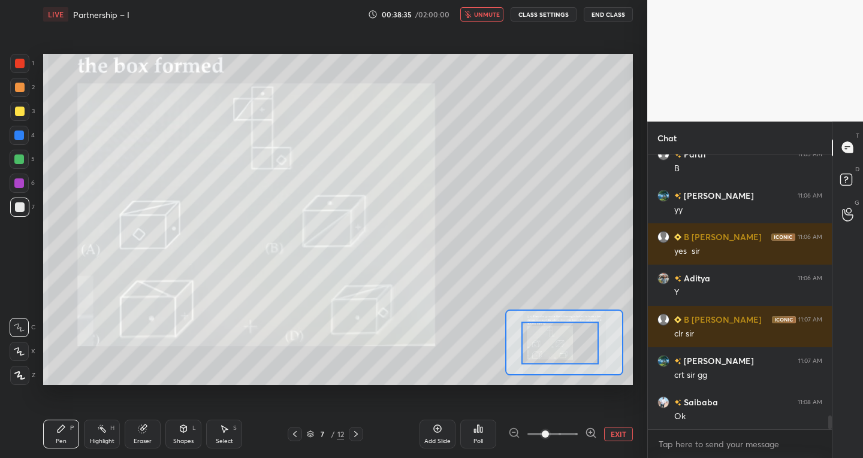
click at [490, 14] on span "unmute" at bounding box center [487, 14] width 26 height 8
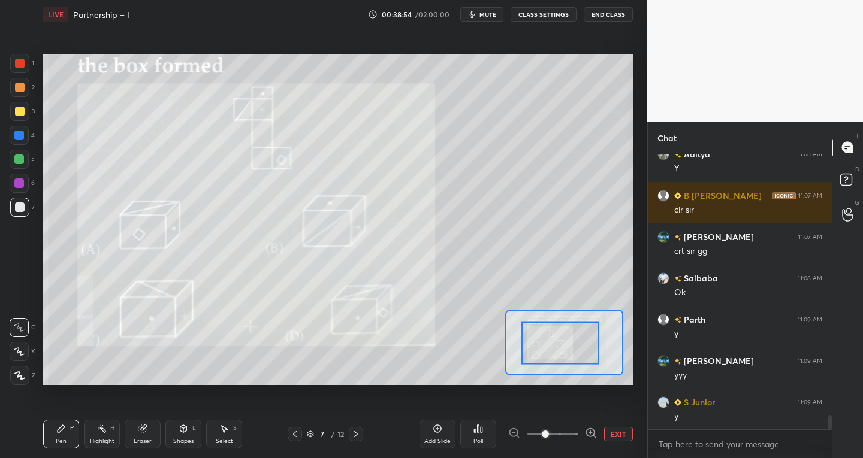
scroll to position [5283, 0]
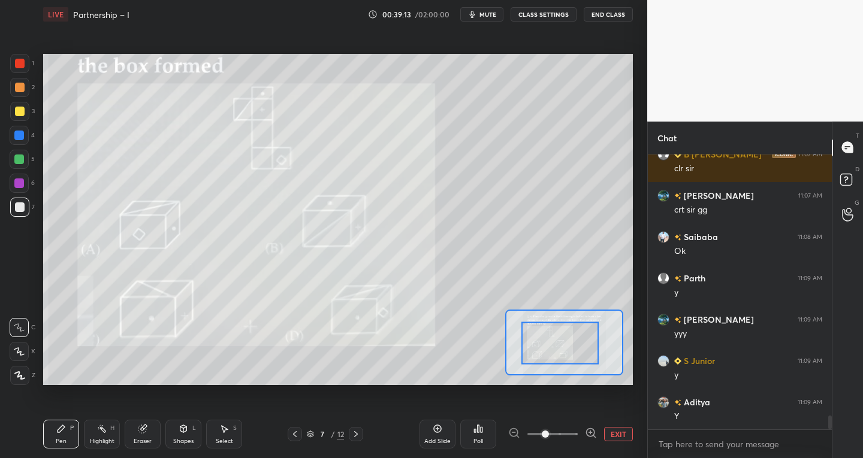
click at [362, 436] on div at bounding box center [356, 434] width 14 height 14
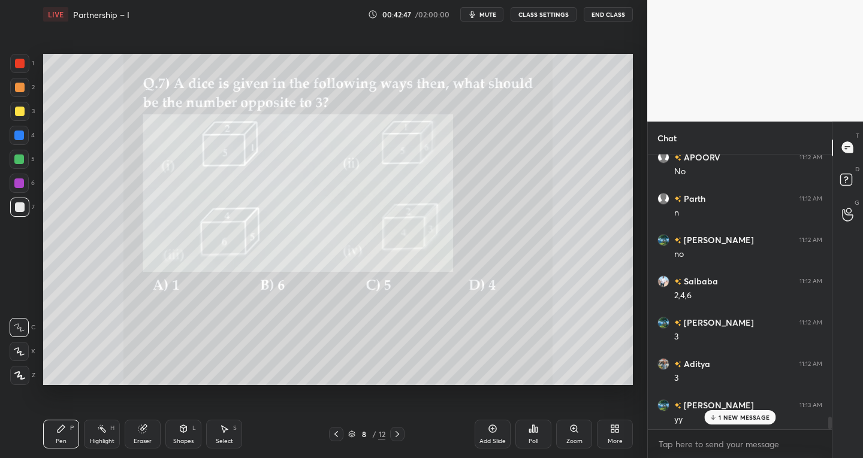
scroll to position [5860, 0]
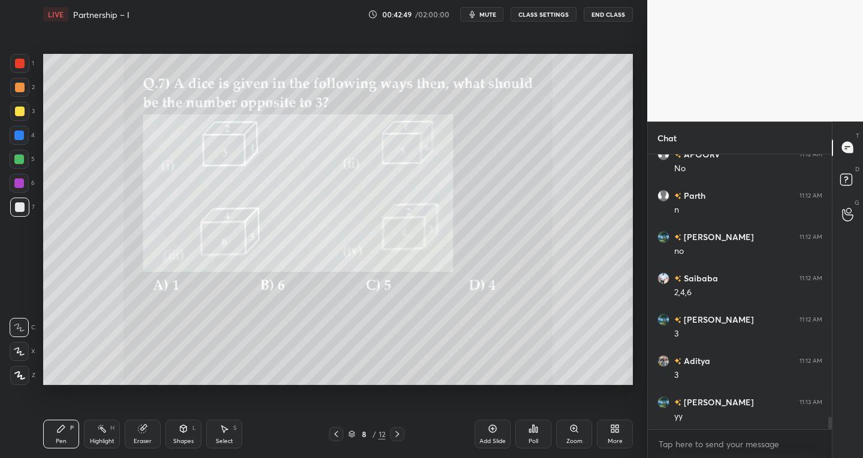
click at [395, 439] on div at bounding box center [397, 434] width 14 height 14
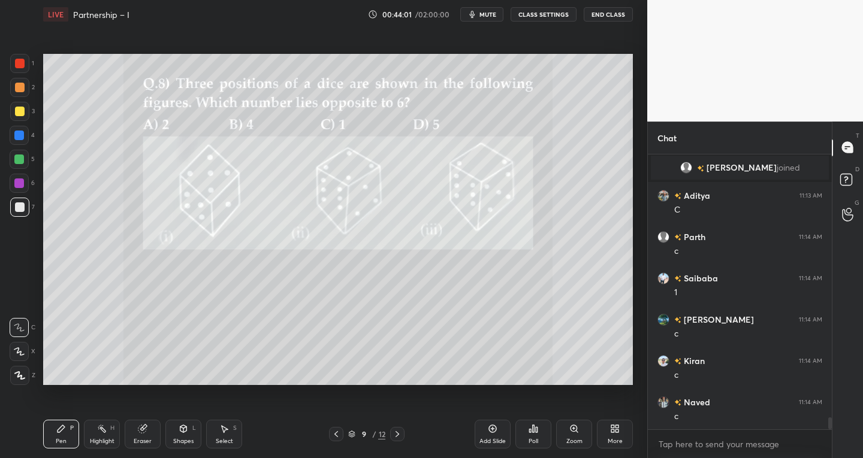
scroll to position [6000, 0]
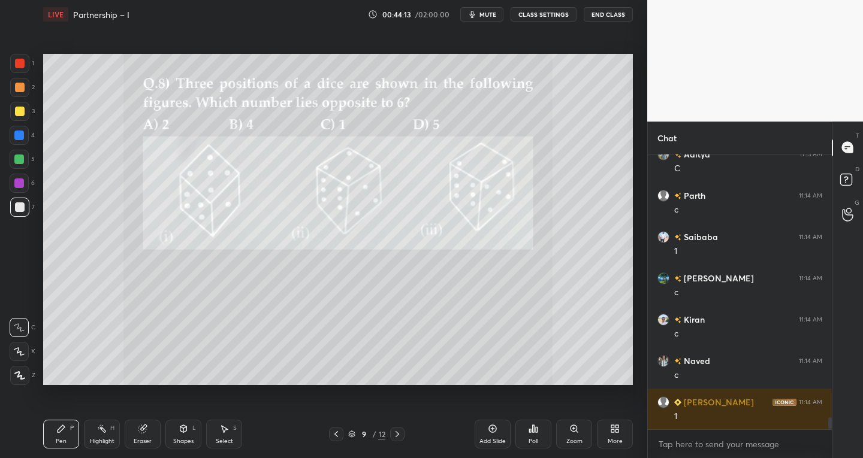
click at [395, 440] on div at bounding box center [397, 434] width 14 height 14
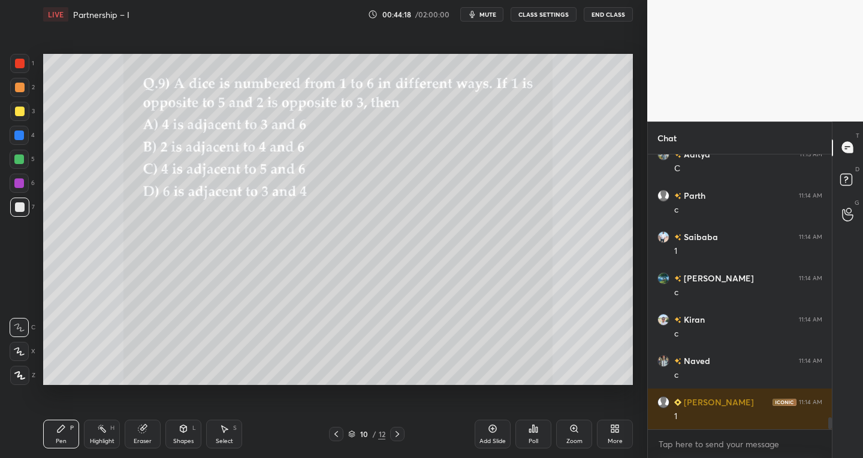
click at [397, 437] on icon at bounding box center [397, 435] width 10 height 10
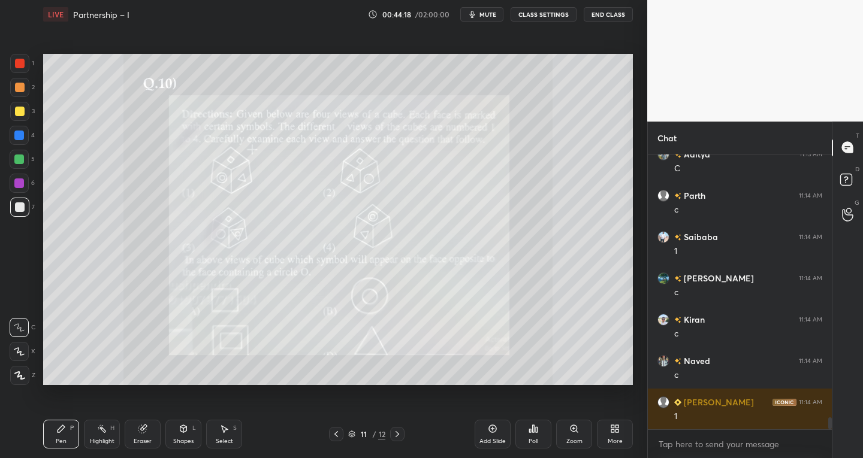
click at [399, 436] on icon at bounding box center [397, 435] width 10 height 10
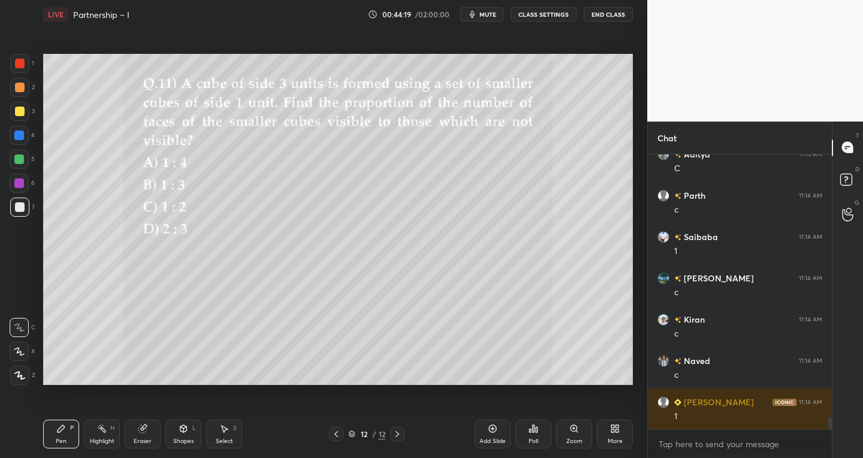
click at [398, 439] on icon at bounding box center [397, 435] width 10 height 10
click at [339, 436] on icon at bounding box center [336, 435] width 10 height 10
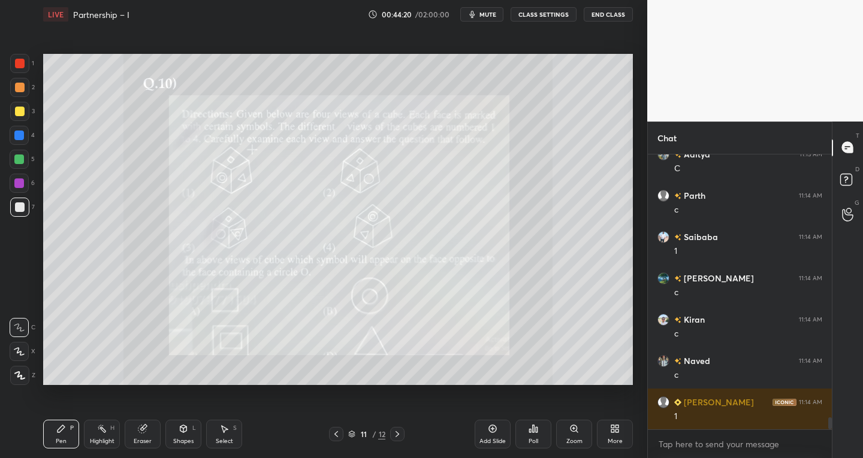
click at [341, 435] on div at bounding box center [336, 434] width 14 height 14
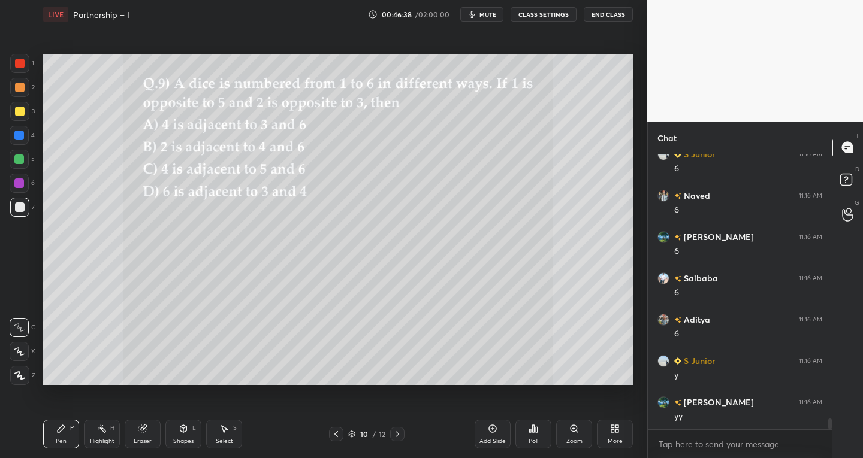
scroll to position [6703, 0]
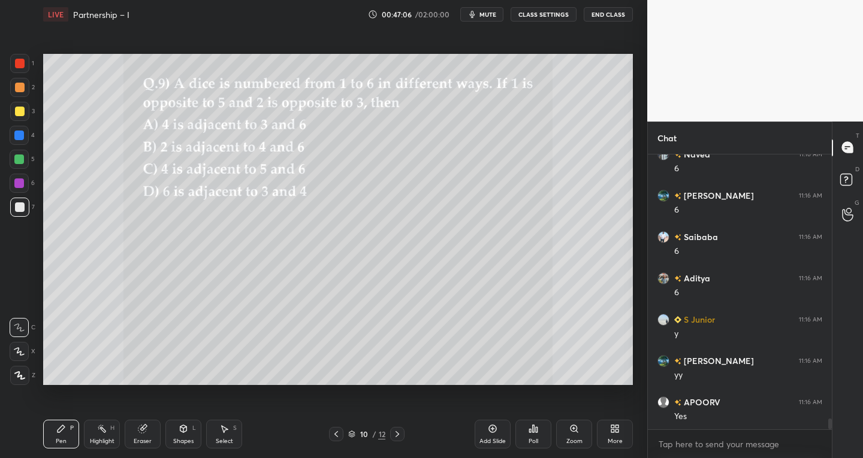
click at [493, 7] on div "LIVE Partnership – I 00:47:06 / 02:00:00 mute CLASS SETTINGS End Class" at bounding box center [338, 14] width 590 height 29
click at [496, 11] on span "mute" at bounding box center [487, 14] width 17 height 8
click at [487, 10] on span "unmute" at bounding box center [487, 14] width 26 height 8
click at [31, 355] on div "X" at bounding box center [23, 351] width 26 height 19
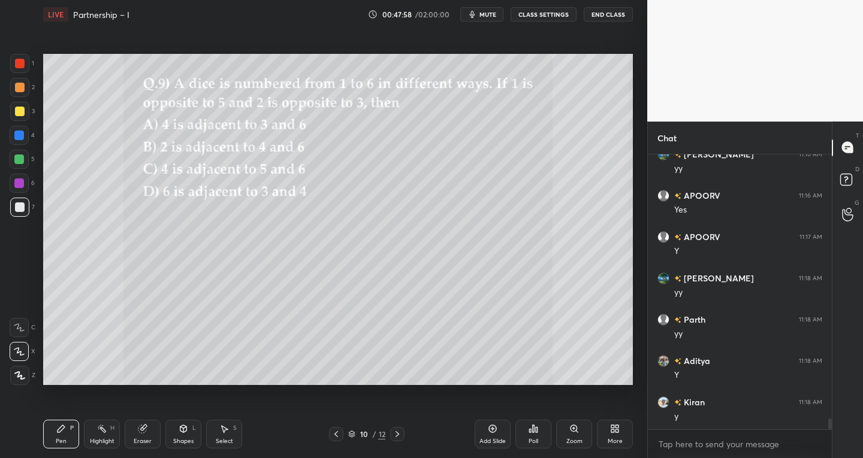
scroll to position [6951, 0]
click at [393, 434] on icon at bounding box center [397, 435] width 10 height 10
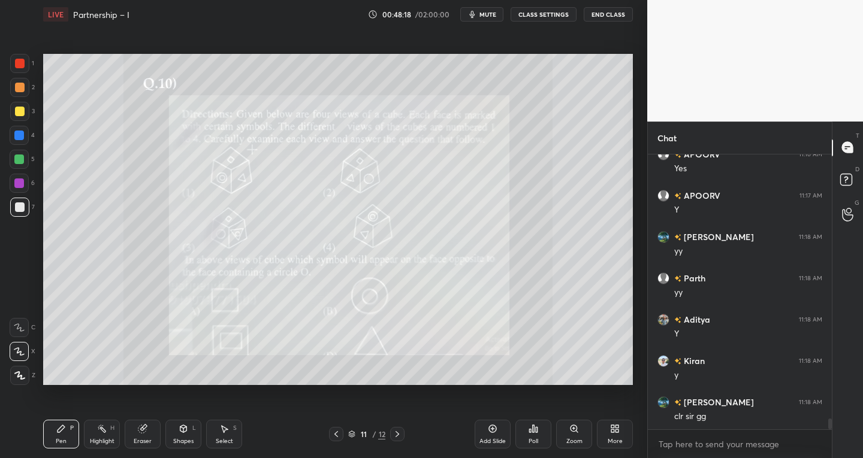
click at [21, 329] on icon at bounding box center [19, 327] width 10 height 7
click at [228, 445] on div "Select" at bounding box center [224, 442] width 17 height 6
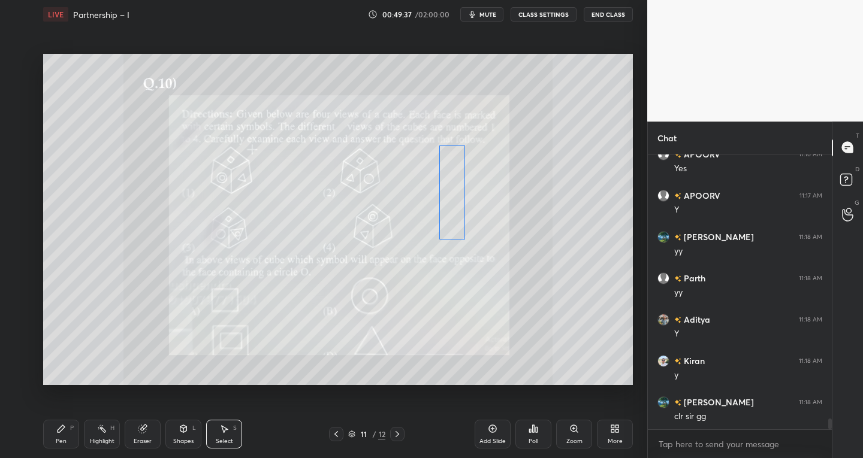
click at [450, 210] on div "0 ° Undo Copy Duplicate Duplicate to new slide Delete" at bounding box center [338, 220] width 590 height 332
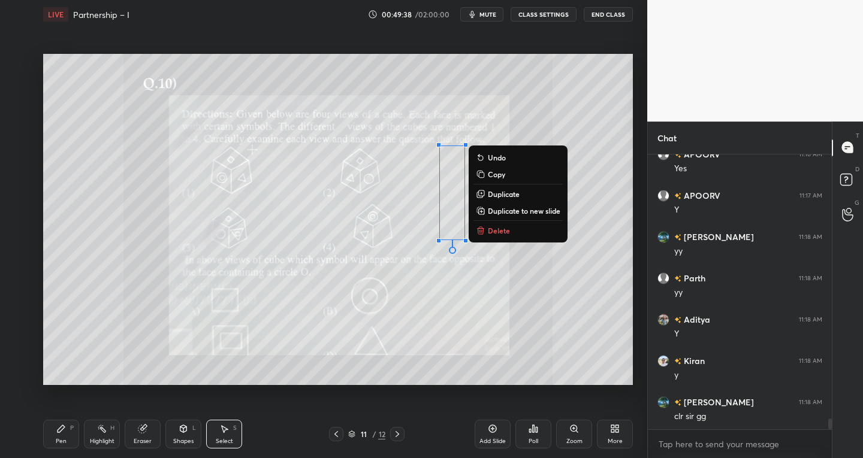
click at [61, 441] on div "Pen" at bounding box center [61, 442] width 11 height 6
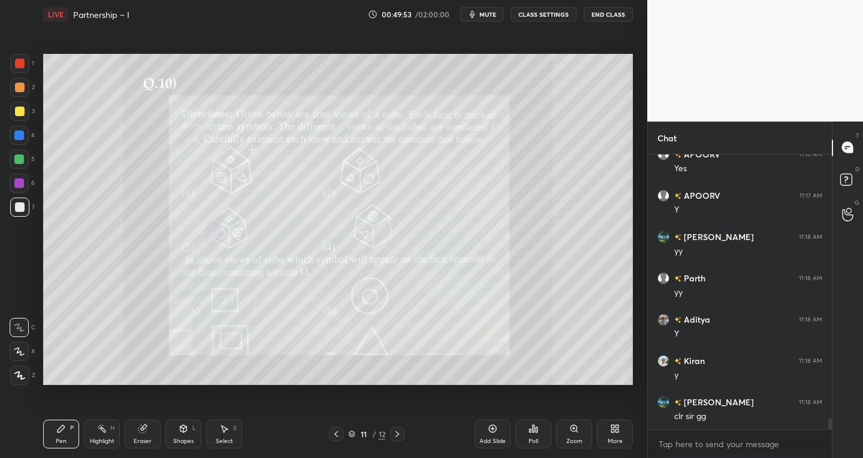
click at [68, 442] on div "Pen P" at bounding box center [61, 434] width 36 height 29
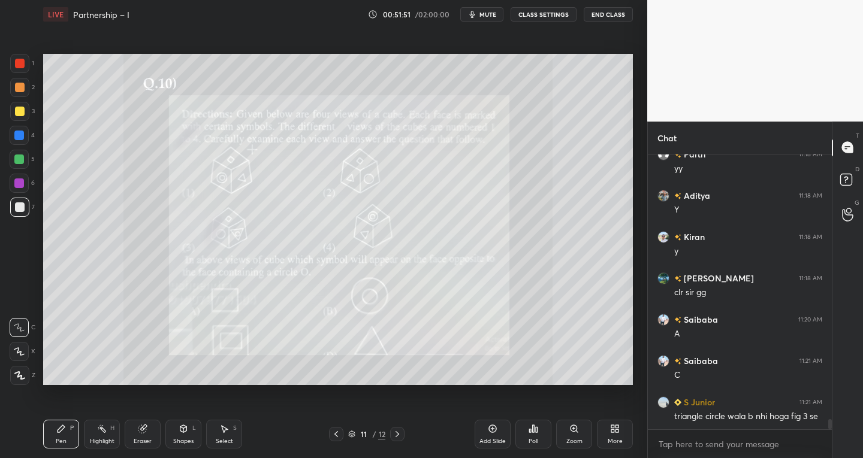
click at [150, 436] on div "Eraser" at bounding box center [143, 434] width 36 height 29
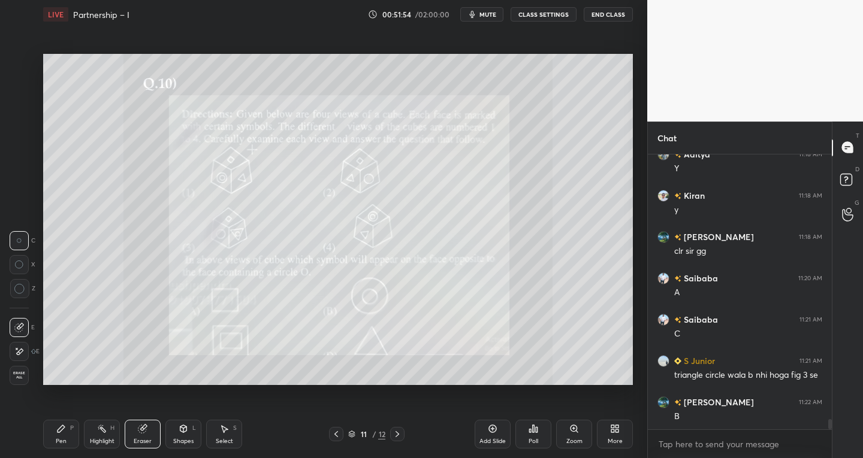
click at [64, 440] on div "Pen" at bounding box center [61, 442] width 11 height 6
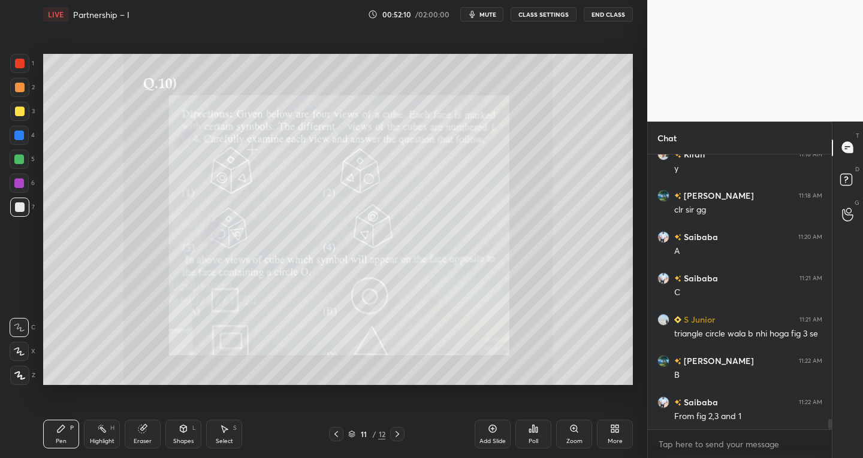
scroll to position [7199, 0]
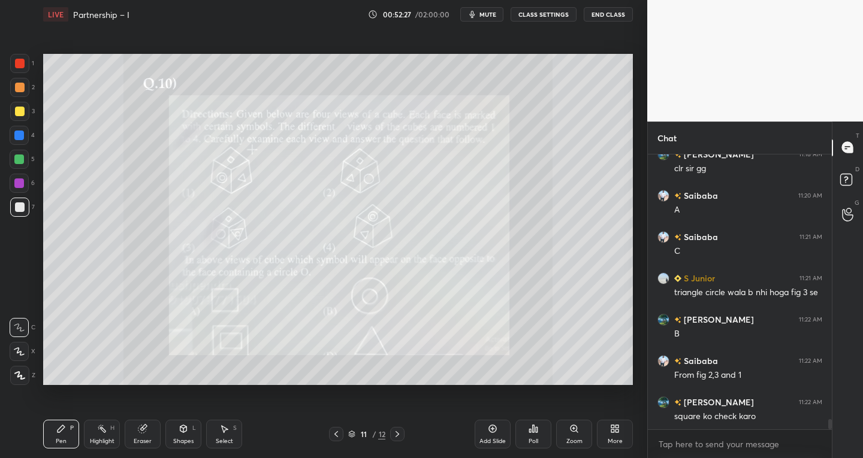
click at [135, 439] on div "Eraser" at bounding box center [143, 442] width 18 height 6
click at [70, 430] on div "Pen P" at bounding box center [61, 434] width 36 height 29
click at [20, 115] on div at bounding box center [20, 112] width 10 height 10
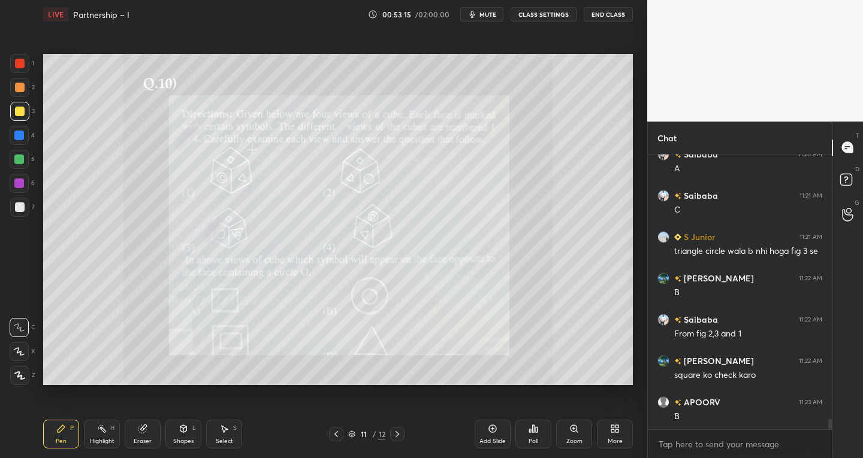
click at [20, 209] on div at bounding box center [20, 208] width 10 height 10
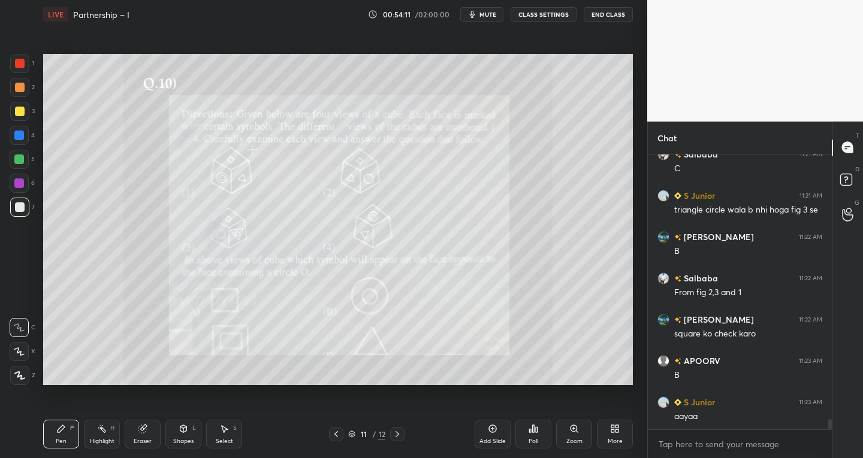
click at [151, 440] on div "Eraser" at bounding box center [143, 434] width 36 height 29
click at [65, 439] on div "Pen" at bounding box center [61, 442] width 11 height 6
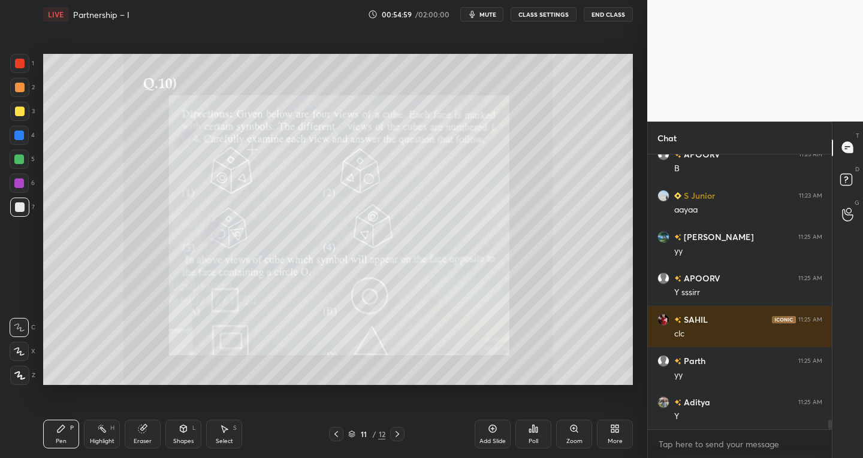
scroll to position [4, 4]
click at [397, 435] on icon at bounding box center [397, 434] width 4 height 6
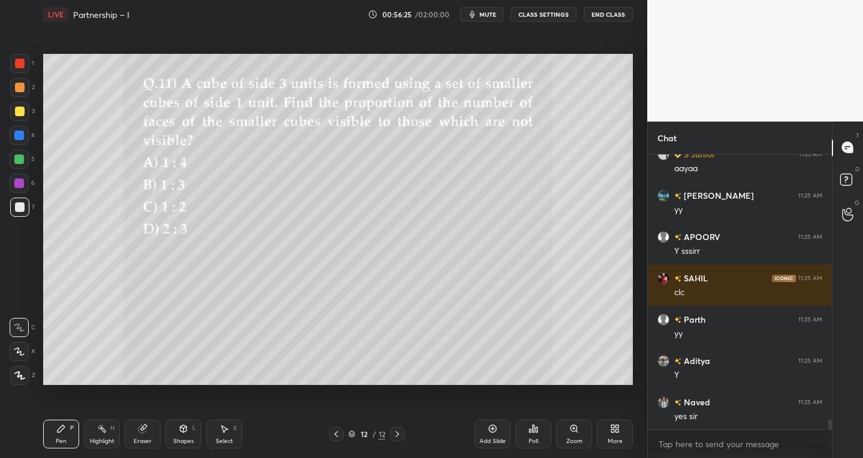
scroll to position [7571, 0]
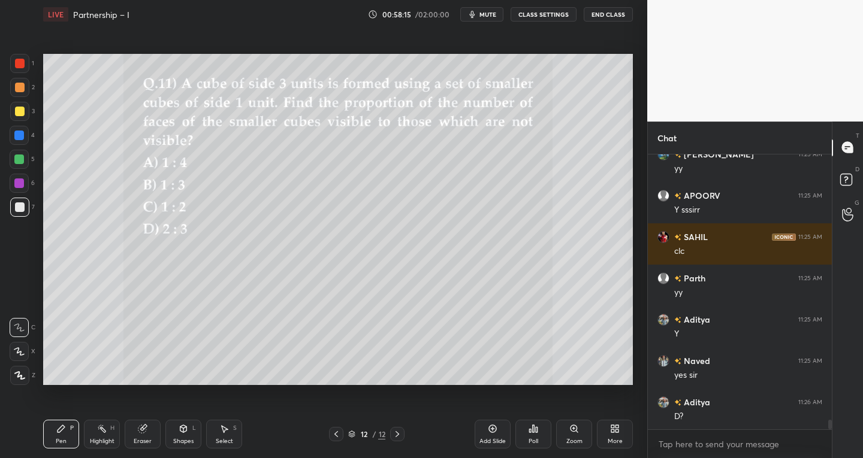
click at [183, 439] on div "Shapes" at bounding box center [183, 442] width 20 height 6
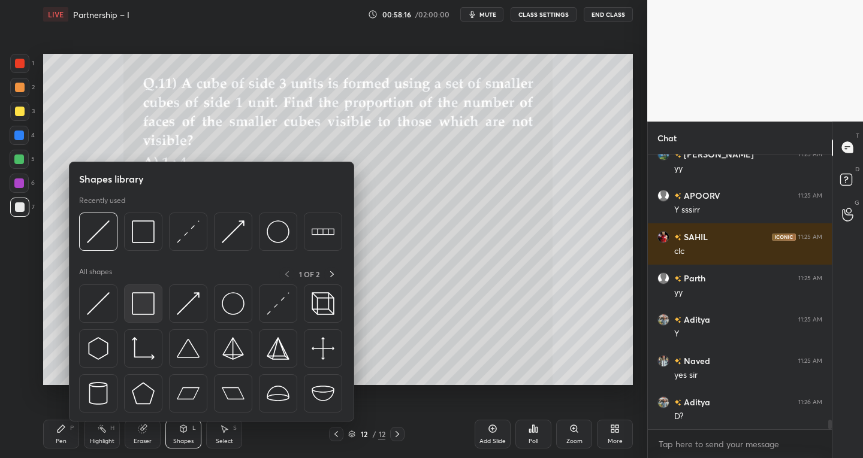
click at [150, 315] on div at bounding box center [143, 304] width 38 height 38
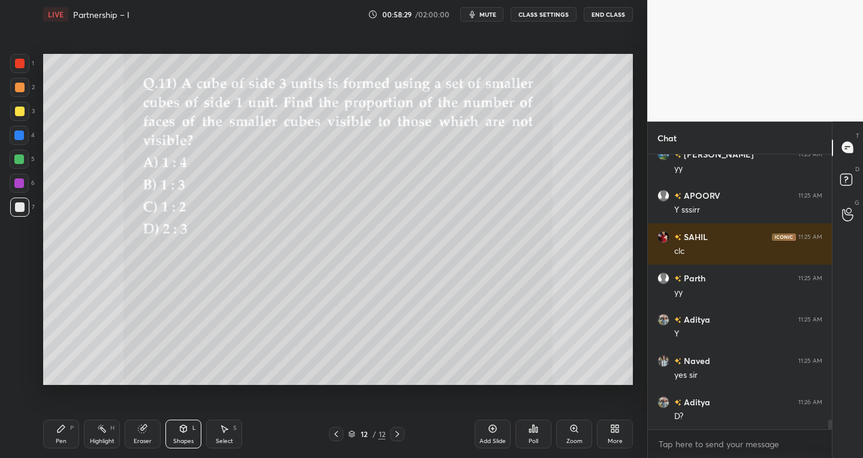
scroll to position [7612, 0]
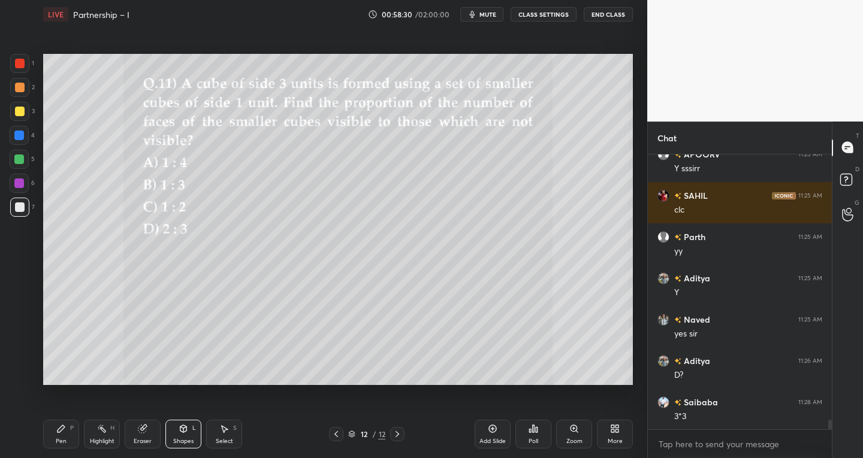
click at [226, 435] on div "Select S" at bounding box center [224, 434] width 36 height 29
click at [178, 444] on div "Shapes" at bounding box center [183, 442] width 20 height 6
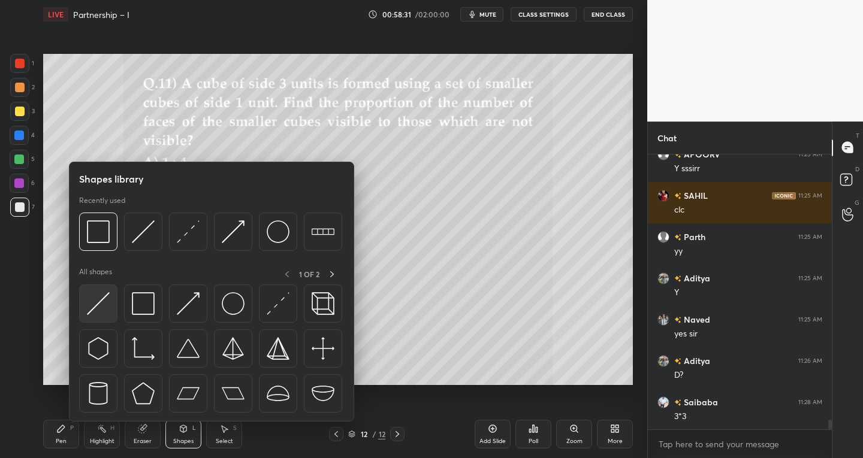
click at [92, 312] on img at bounding box center [98, 303] width 23 height 23
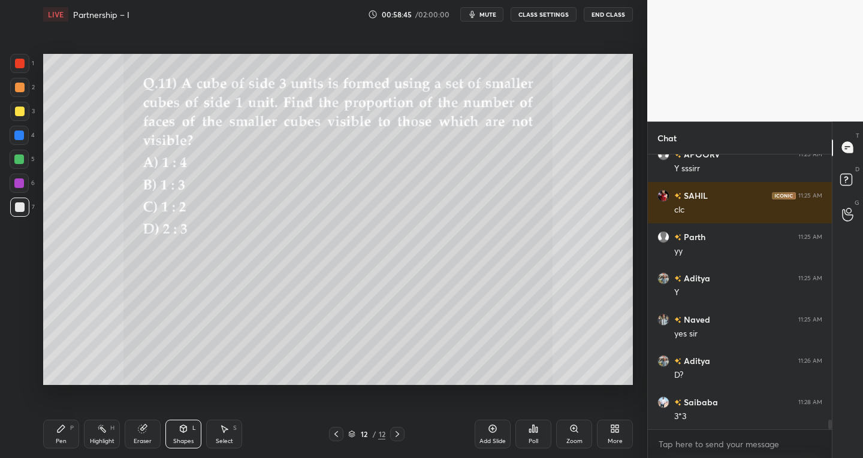
click at [150, 433] on div "Eraser" at bounding box center [143, 434] width 36 height 29
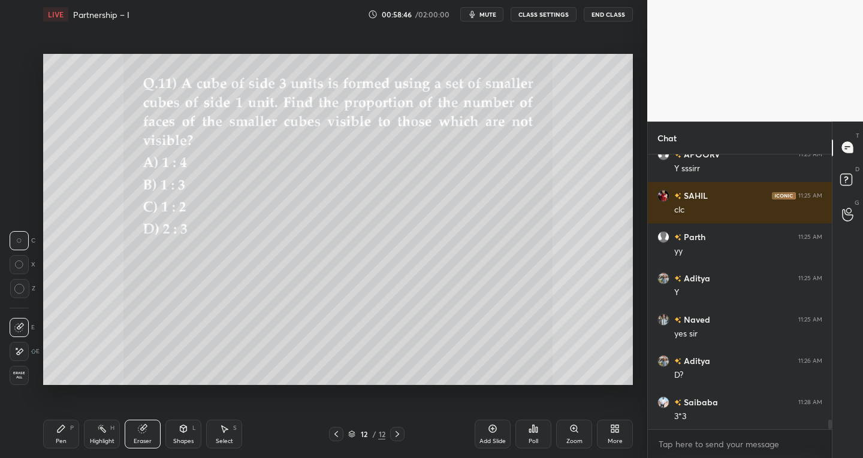
click at [13, 324] on div at bounding box center [19, 327] width 19 height 19
click at [64, 443] on div "Pen" at bounding box center [61, 442] width 11 height 6
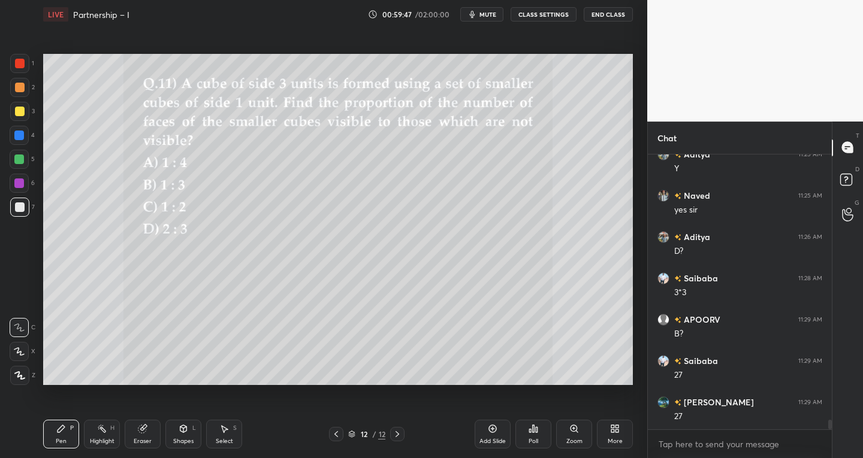
scroll to position [7777, 0]
click at [184, 434] on div "Shapes L" at bounding box center [183, 434] width 36 height 29
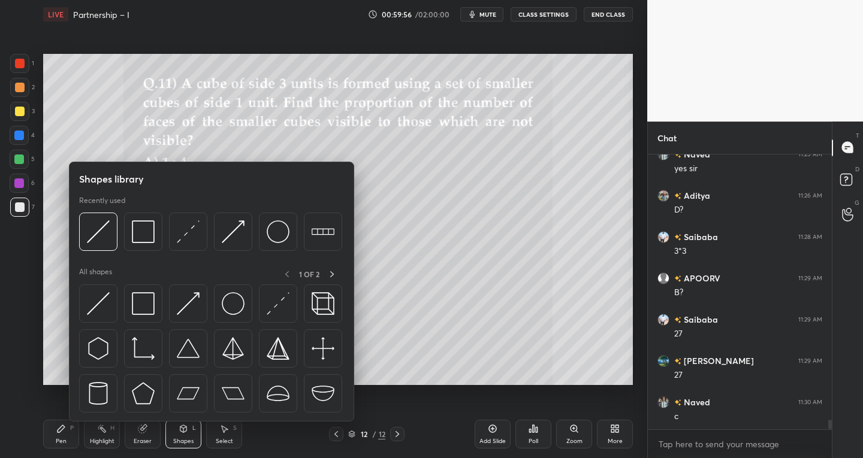
click at [63, 441] on div "Pen" at bounding box center [61, 442] width 11 height 6
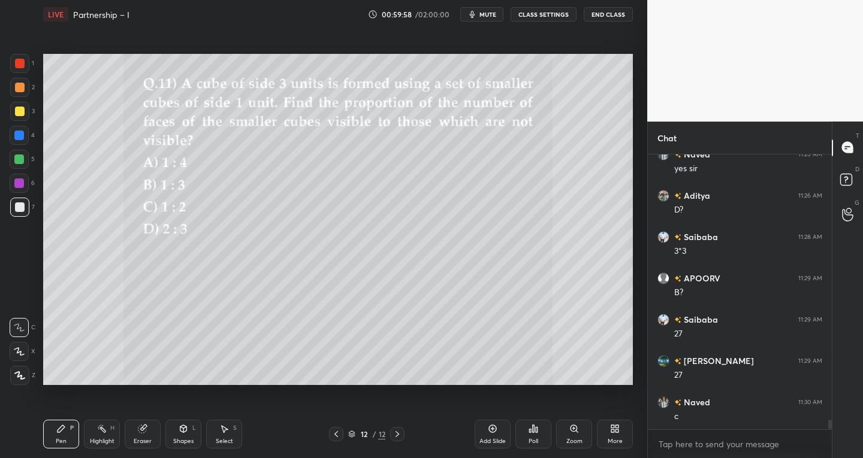
click at [183, 433] on icon at bounding box center [183, 428] width 7 height 7
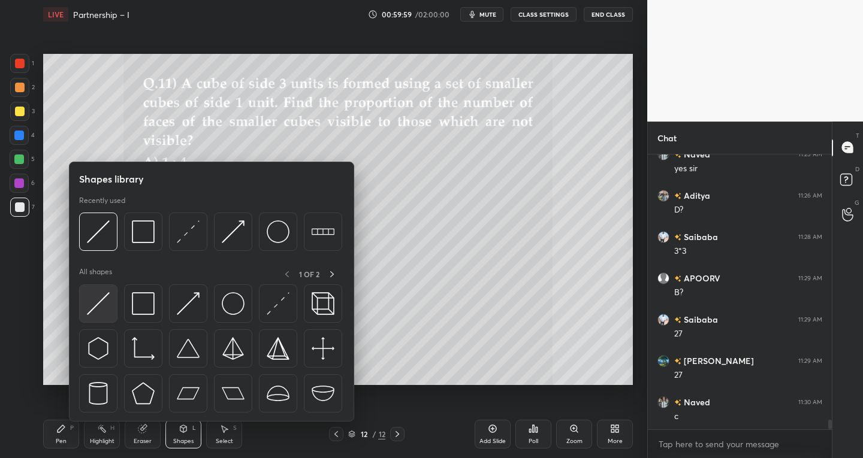
click at [100, 312] on img at bounding box center [98, 303] width 23 height 23
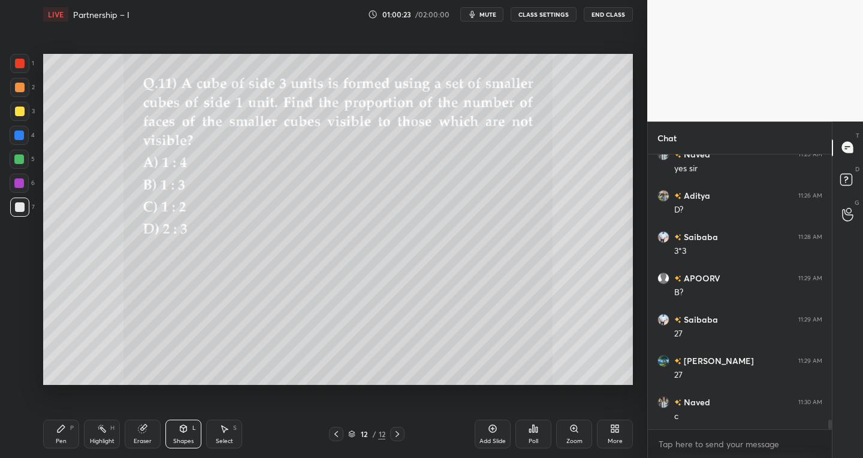
click at [69, 436] on div "Pen P" at bounding box center [61, 434] width 36 height 29
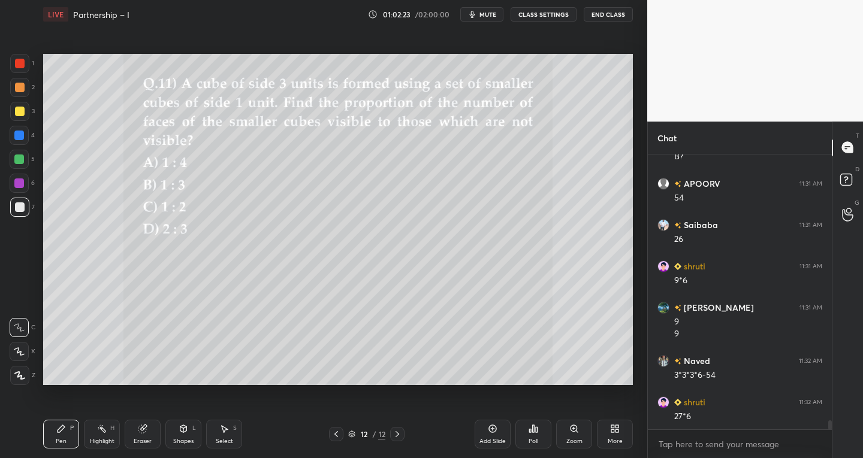
scroll to position [8162, 0]
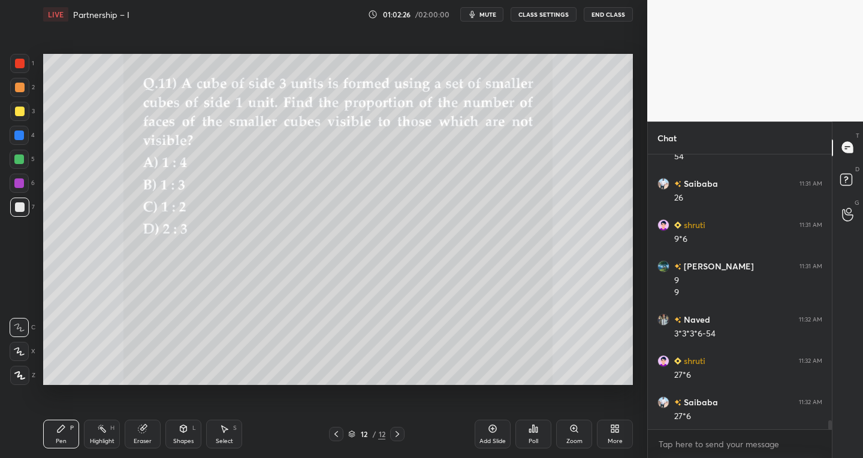
click at [9, 222] on div "1 2 3 4 5 6 7 C X Z C X Z E E Erase all H H" at bounding box center [19, 220] width 38 height 332
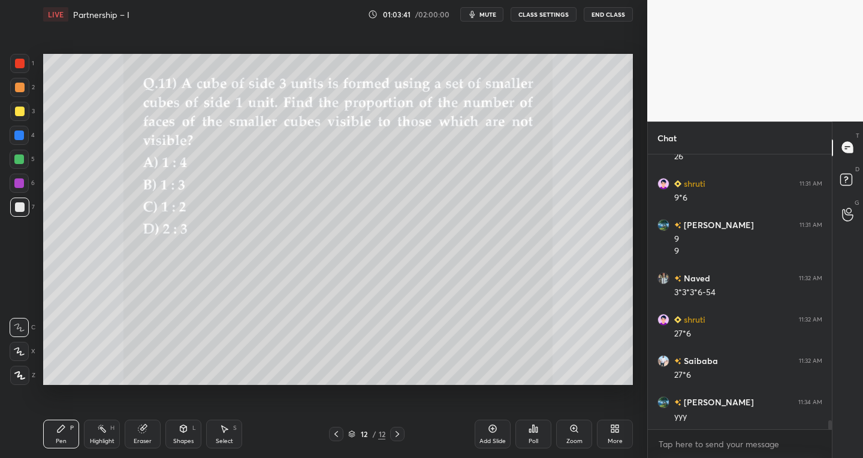
click at [18, 352] on icon at bounding box center [19, 352] width 11 height 8
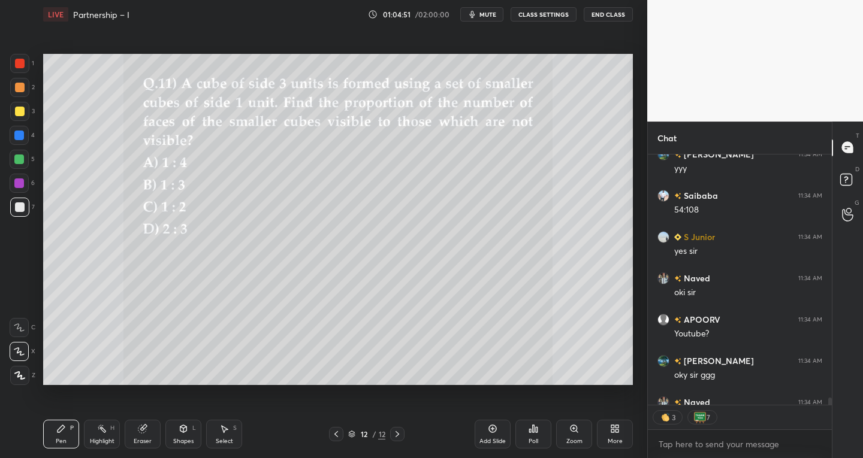
scroll to position [8517, 0]
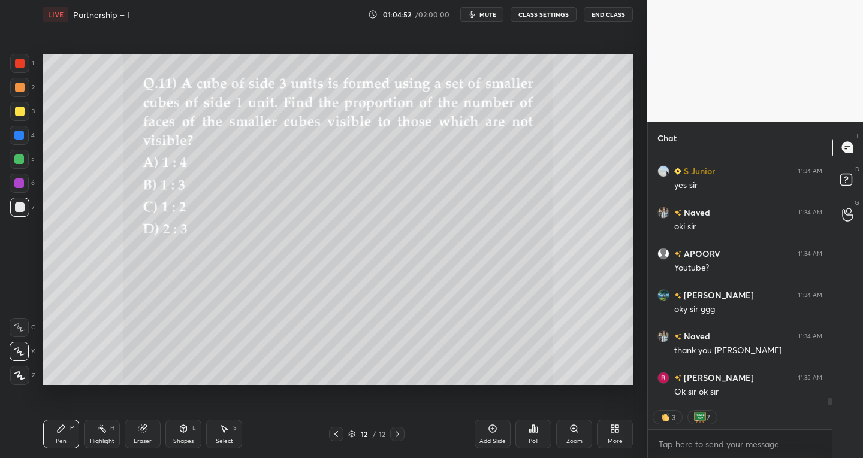
click at [609, 10] on button "End Class" at bounding box center [608, 14] width 49 height 14
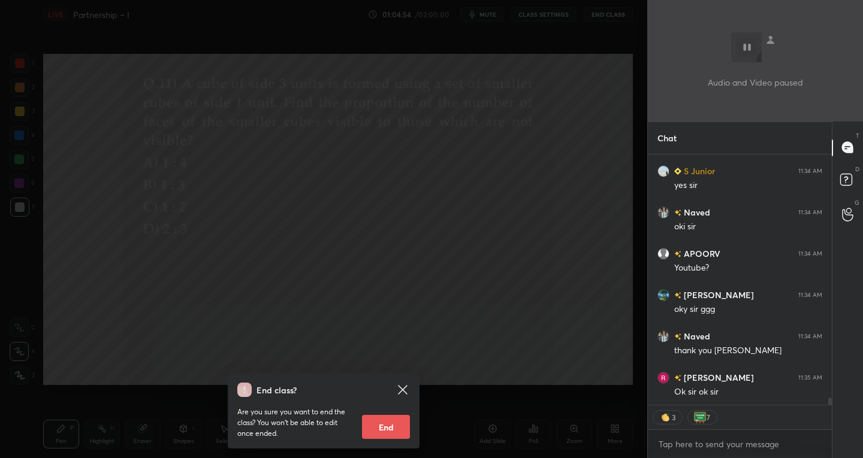
click at [371, 418] on button "End" at bounding box center [386, 427] width 48 height 24
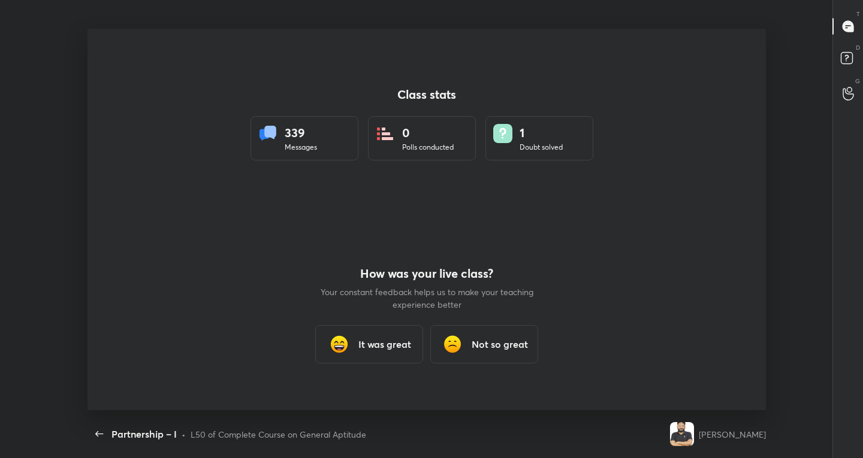
scroll to position [0, 0]
type textarea "x"
click at [367, 346] on h3 "It was great" at bounding box center [384, 344] width 53 height 14
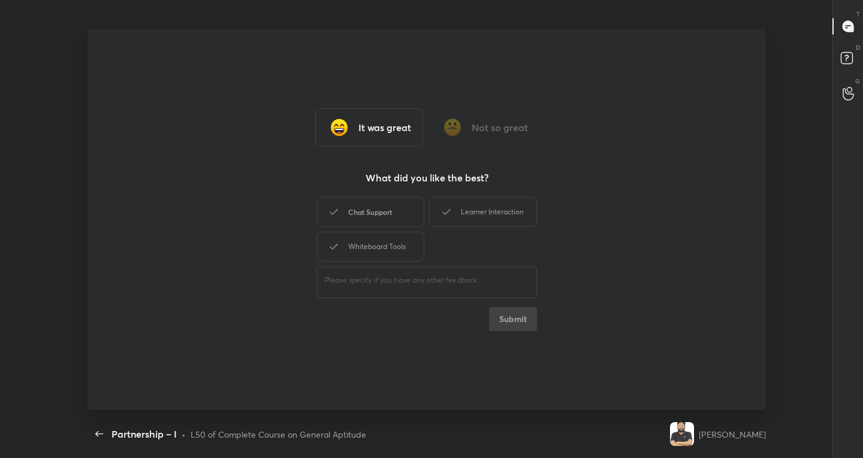
click at [345, 209] on div "Chat Support" at bounding box center [370, 212] width 108 height 30
click at [348, 231] on div "Chat Support Learner Interaction Whiteboard Tools" at bounding box center [426, 230] width 221 height 70
drag, startPoint x: 476, startPoint y: 206, endPoint x: 486, endPoint y: 226, distance: 22.5
click at [476, 206] on div "Learner Interaction" at bounding box center [483, 212] width 108 height 30
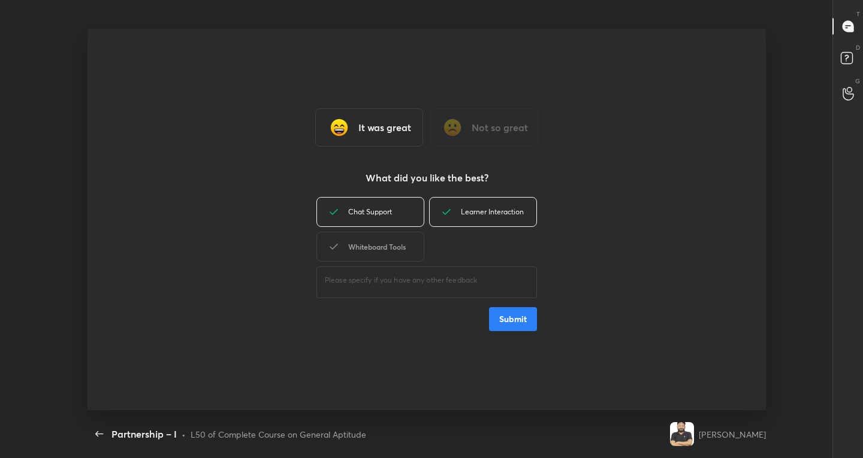
click at [369, 249] on div "Whiteboard Tools" at bounding box center [370, 247] width 108 height 30
click at [502, 328] on button "Submit" at bounding box center [513, 319] width 48 height 24
